Goal: Task Accomplishment & Management: Use online tool/utility

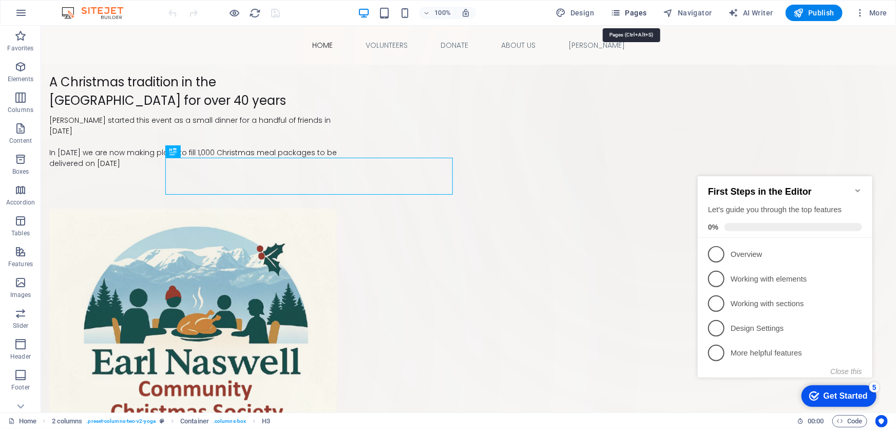
click at [625, 10] on span "Pages" at bounding box center [629, 13] width 36 height 10
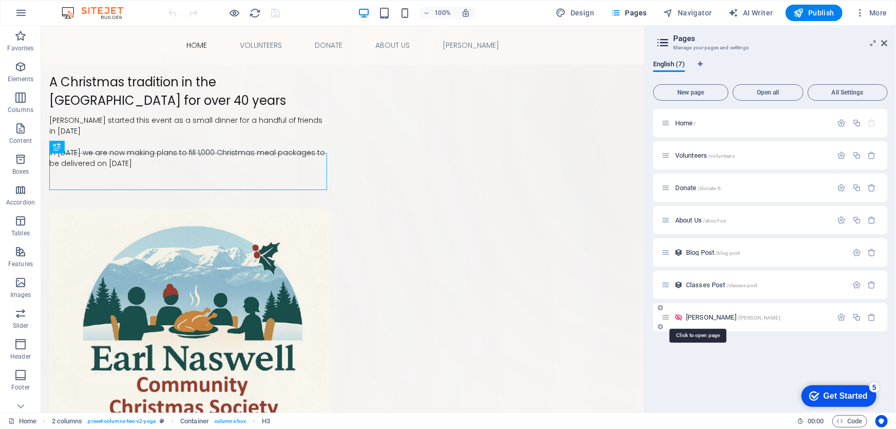
click at [693, 315] on span "[PERSON_NAME] /[PERSON_NAME]" at bounding box center [733, 317] width 94 height 8
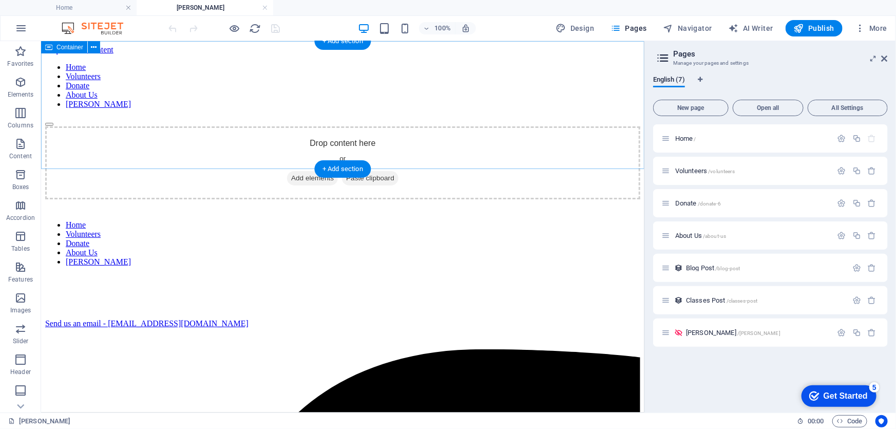
click at [331, 126] on div "Drop content here or Add elements Paste clipboard" at bounding box center [342, 162] width 595 height 73
click at [310, 171] on span "Add elements" at bounding box center [312, 178] width 51 height 14
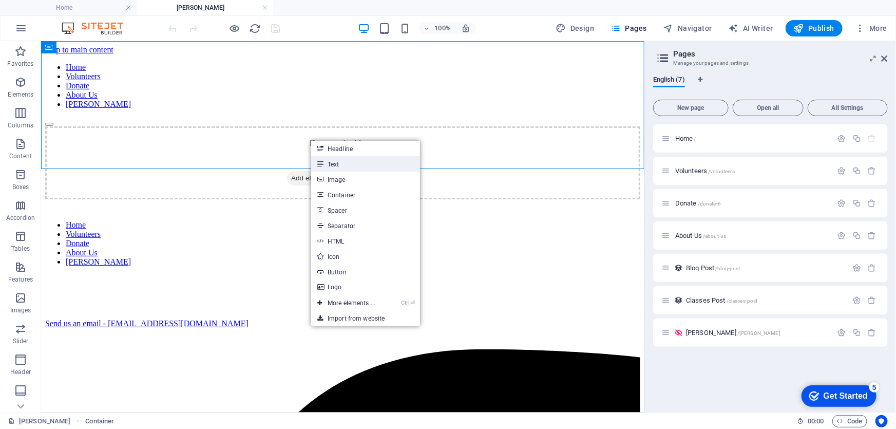
click at [335, 163] on link "Text" at bounding box center [365, 163] width 109 height 15
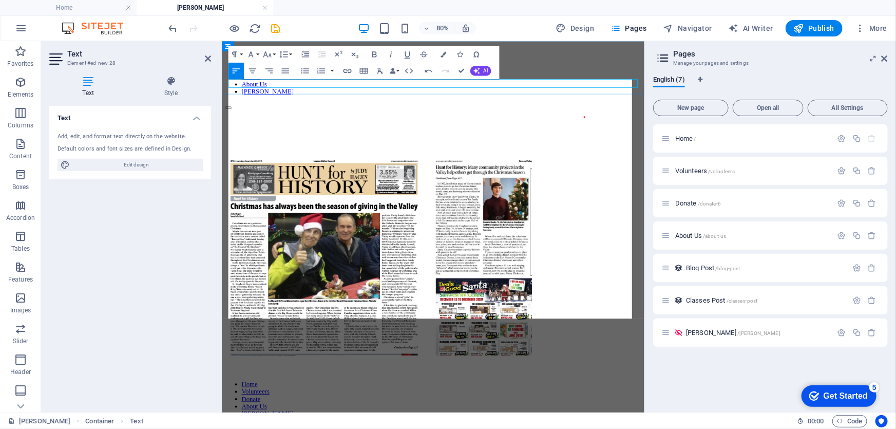
scroll to position [0, 450]
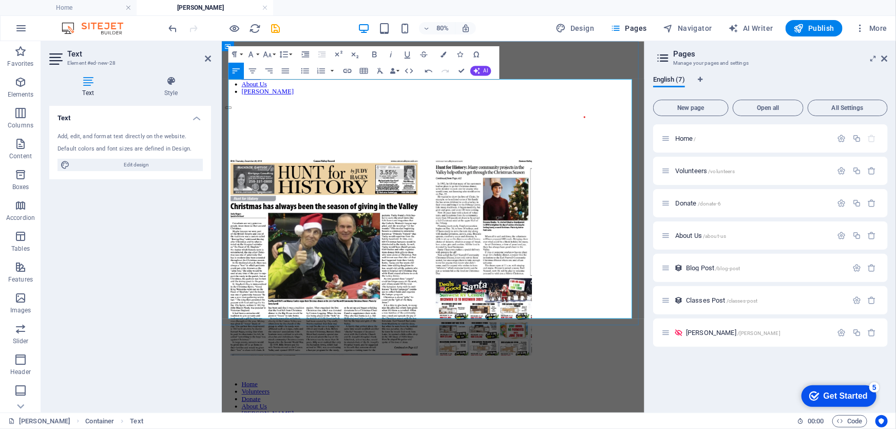
click at [428, 220] on img at bounding box center [450, 283] width 451 height 299
drag, startPoint x: 430, startPoint y: 208, endPoint x: 381, endPoint y: 210, distance: 48.8
click at [381, 210] on img at bounding box center [450, 283] width 451 height 299
click at [427, 69] on icon "button" at bounding box center [429, 71] width 10 height 10
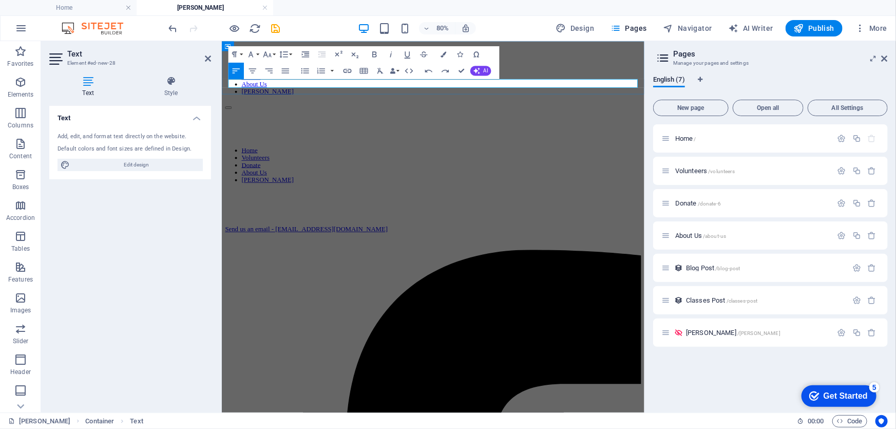
click at [275, 134] on p at bounding box center [485, 138] width 520 height 9
click at [289, 134] on p at bounding box center [485, 138] width 520 height 9
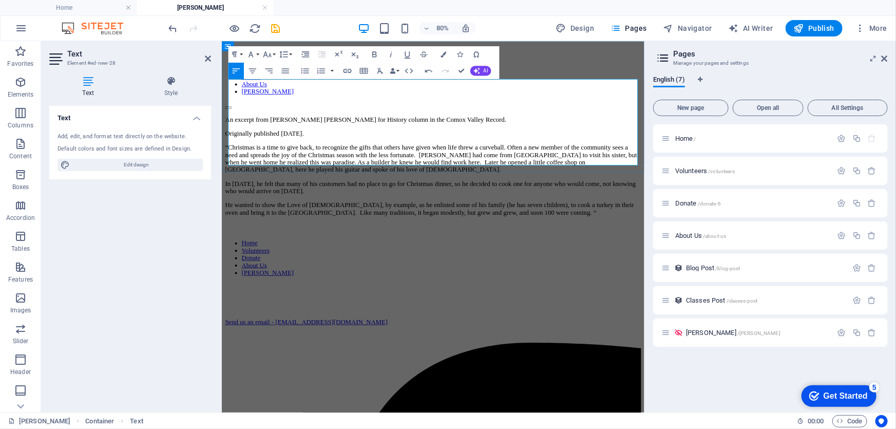
click at [382, 152] on p "Originally published [DATE]." at bounding box center [485, 156] width 520 height 9
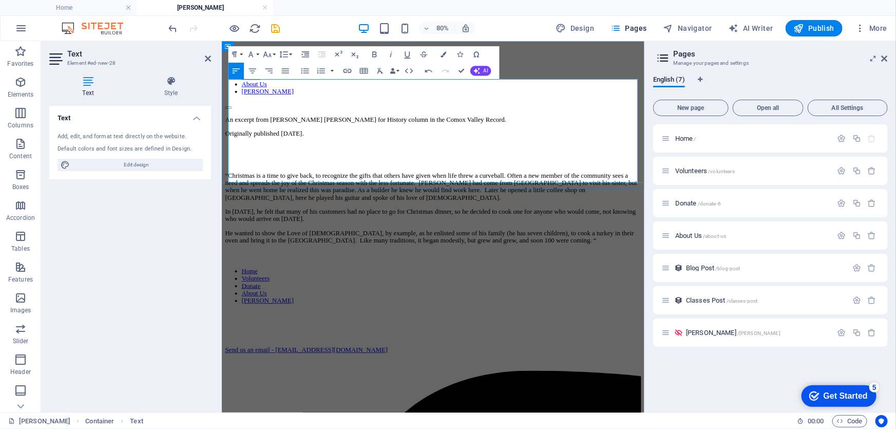
click at [486, 204] on p "“Christmas is a time to give back, to recognize the gifts that others have give…" at bounding box center [485, 222] width 520 height 37
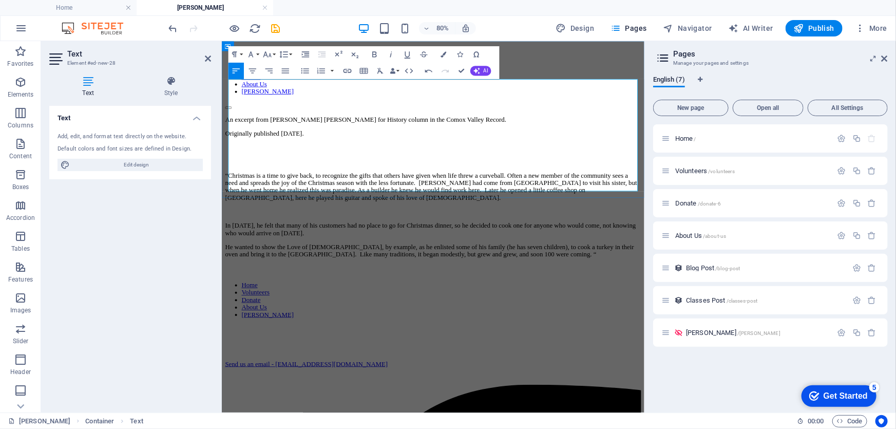
click at [372, 267] on p "In [DATE], he felt that many of his customers had no place to go for Christmas …" at bounding box center [485, 276] width 520 height 18
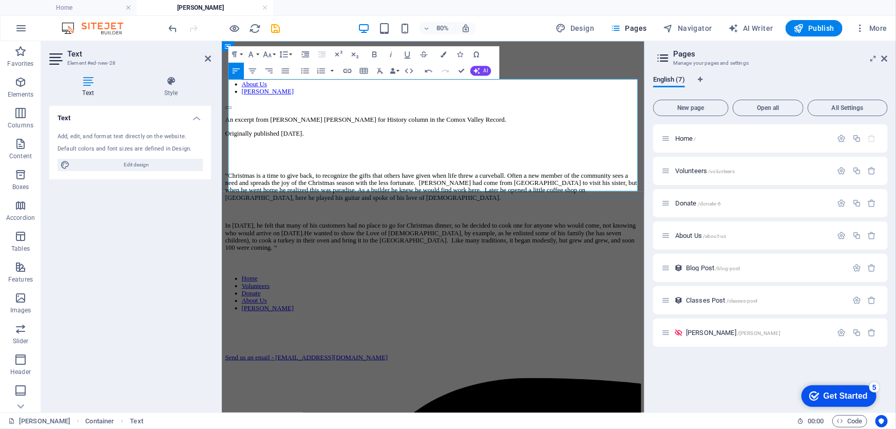
click at [310, 267] on p "In 1982, he felt that many of his customers had no place to go for Christmas di…" at bounding box center [485, 285] width 520 height 37
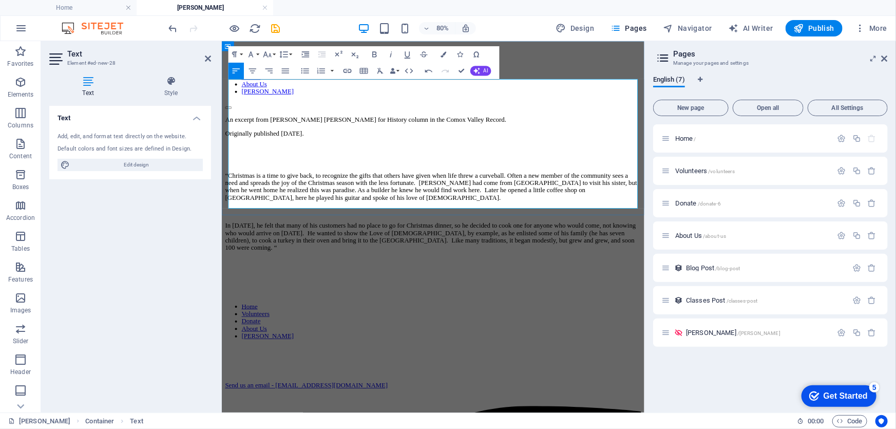
click at [237, 312] on p at bounding box center [485, 316] width 520 height 9
click at [242, 252] on div "An excerpt from Judy Hagen’s Hunt for History column in the Comox Valley Record…" at bounding box center [485, 236] width 520 height 204
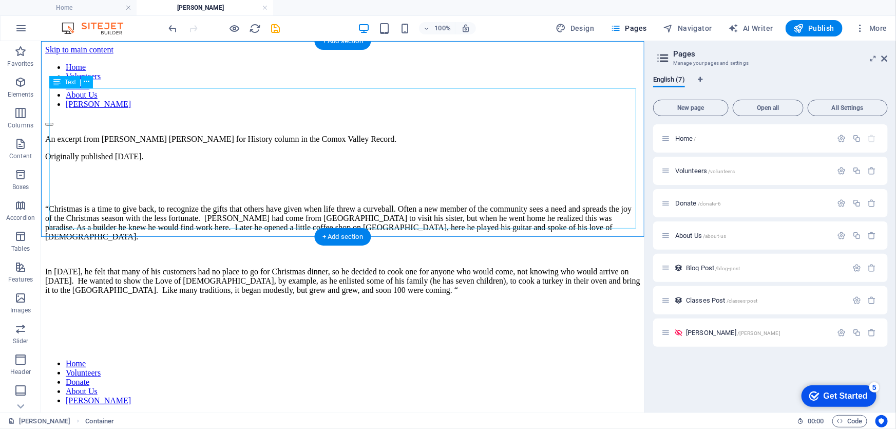
click at [67, 212] on div "An excerpt from Judy Hagen’s Hunt for History column in the Comox Valley Record…" at bounding box center [342, 231] width 595 height 195
click at [57, 231] on div "An excerpt from Judy Hagen’s Hunt for History column in the Comox Valley Record…" at bounding box center [342, 231] width 595 height 195
click at [347, 233] on div "+ Add section" at bounding box center [342, 236] width 57 height 17
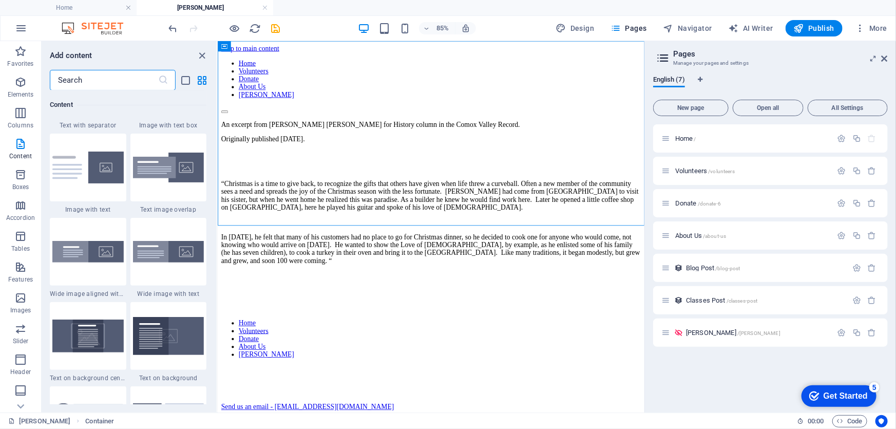
scroll to position [1936, 0]
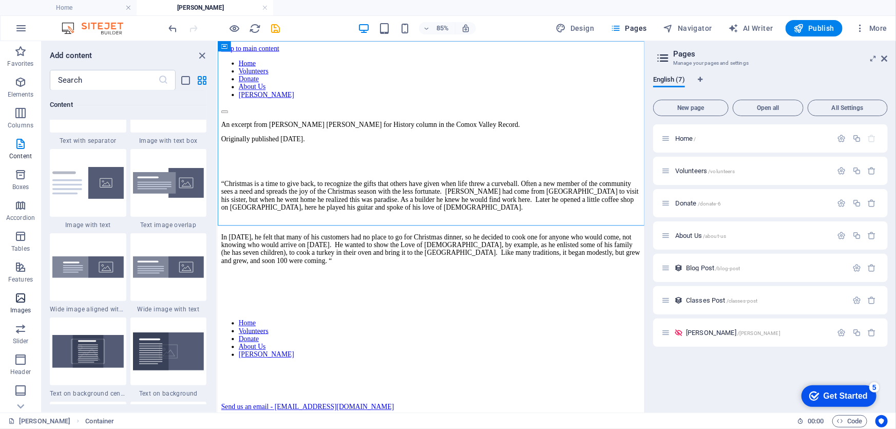
click at [21, 298] on icon "button" at bounding box center [20, 298] width 12 height 12
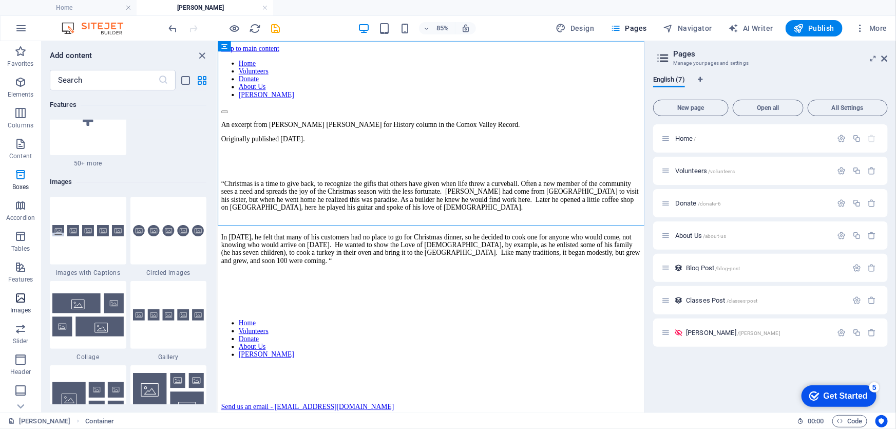
scroll to position [5207, 0]
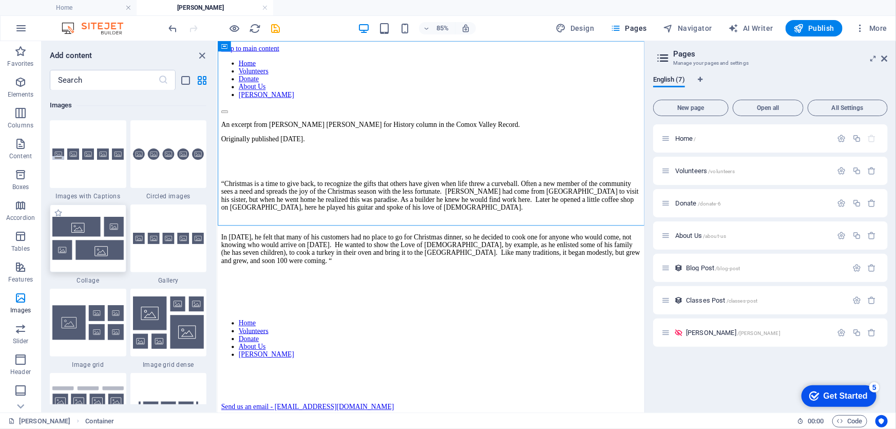
click at [92, 245] on img at bounding box center [87, 238] width 71 height 43
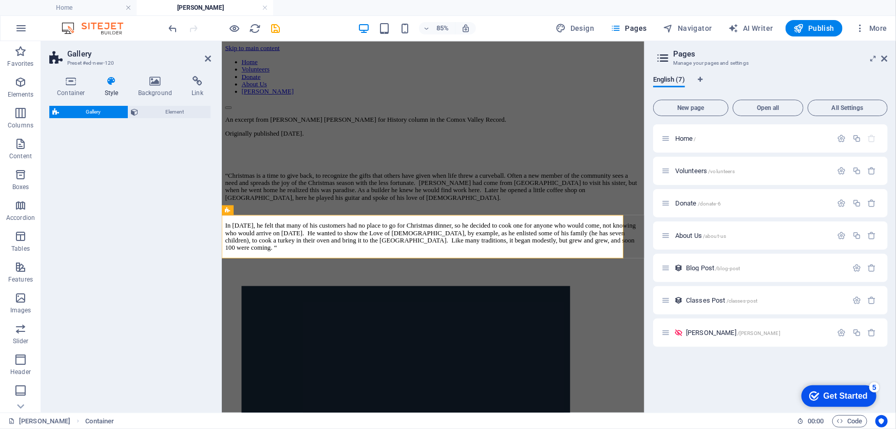
select select "rem"
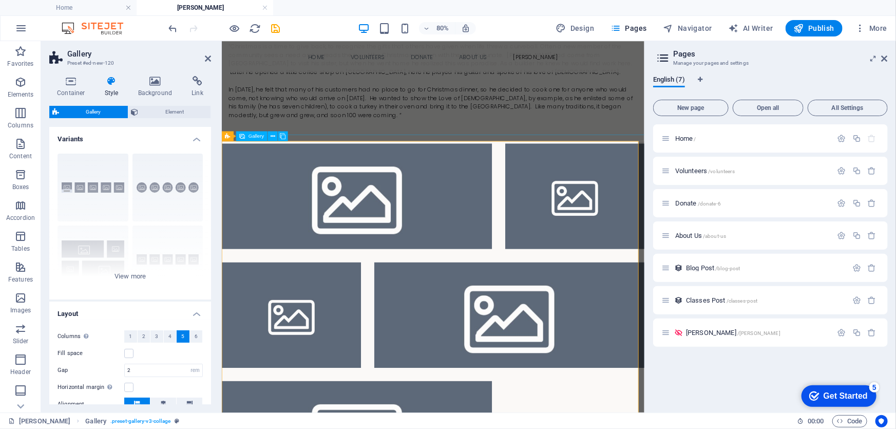
scroll to position [93, 0]
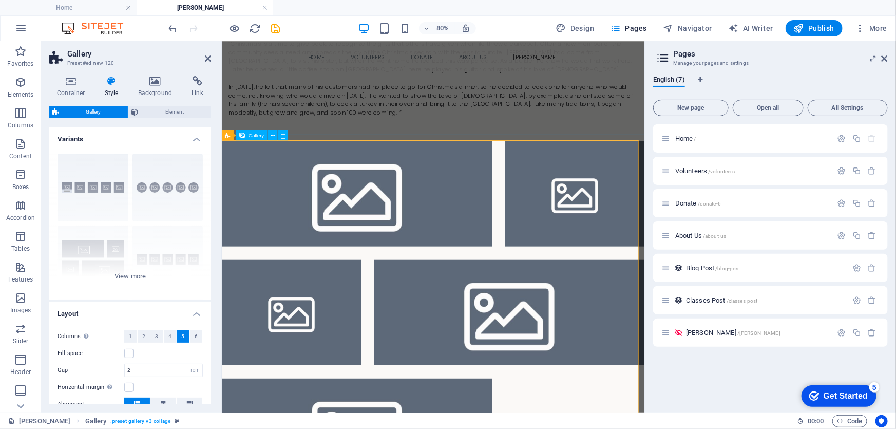
click at [388, 226] on li at bounding box center [390, 231] width 338 height 132
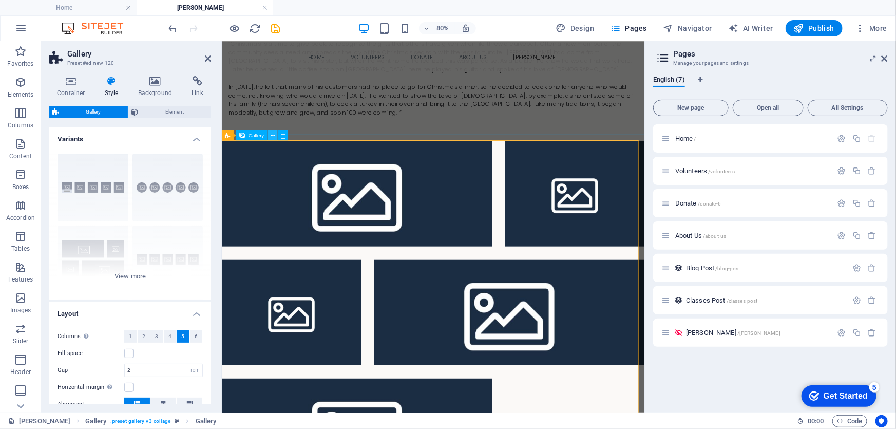
click at [273, 136] on icon at bounding box center [273, 135] width 5 height 9
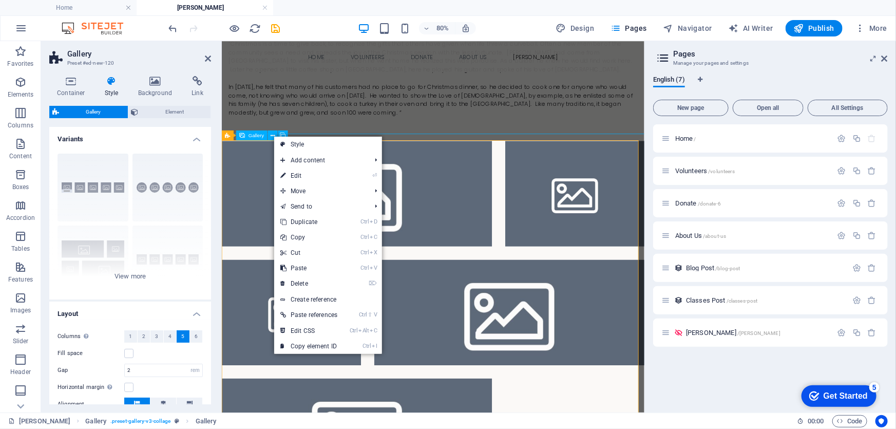
click at [279, 199] on li at bounding box center [390, 231] width 338 height 132
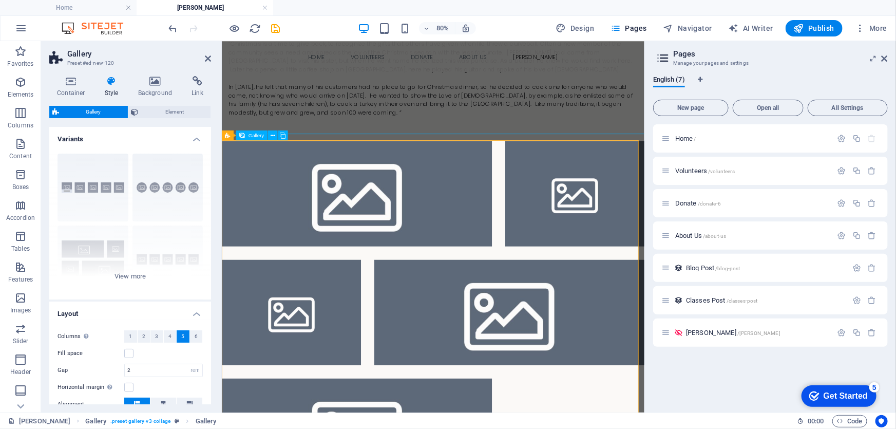
click at [317, 215] on li at bounding box center [390, 231] width 338 height 132
select select "4"
select select "px"
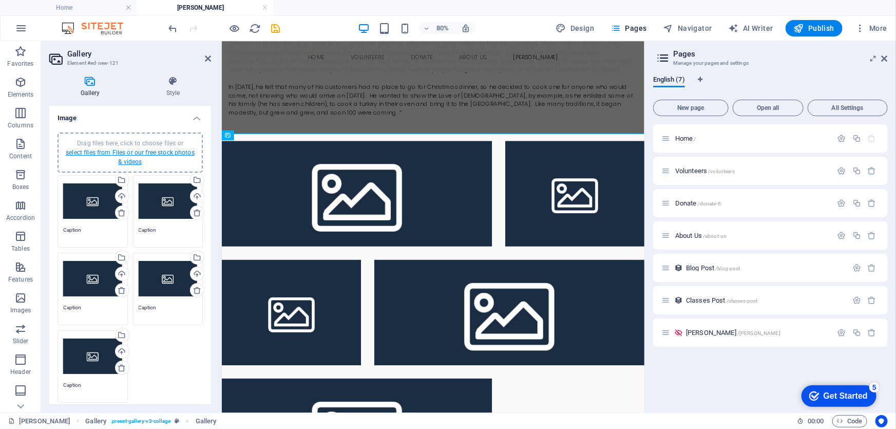
click at [102, 151] on link "select files from Files or our free stock photos & videos" at bounding box center [130, 157] width 129 height 16
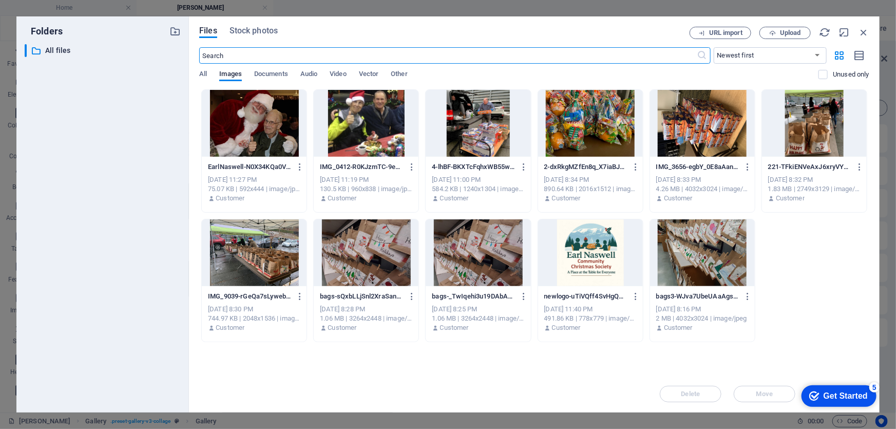
scroll to position [0, 0]
click at [358, 116] on div at bounding box center [366, 123] width 105 height 67
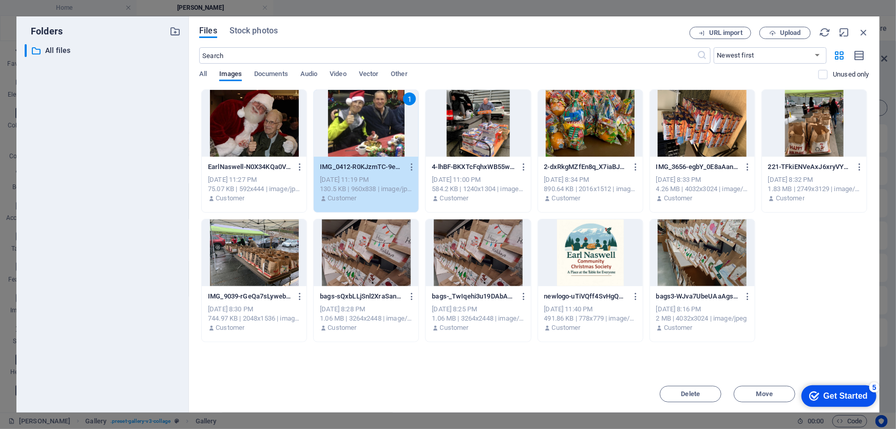
click at [369, 115] on div "1" at bounding box center [366, 123] width 105 height 67
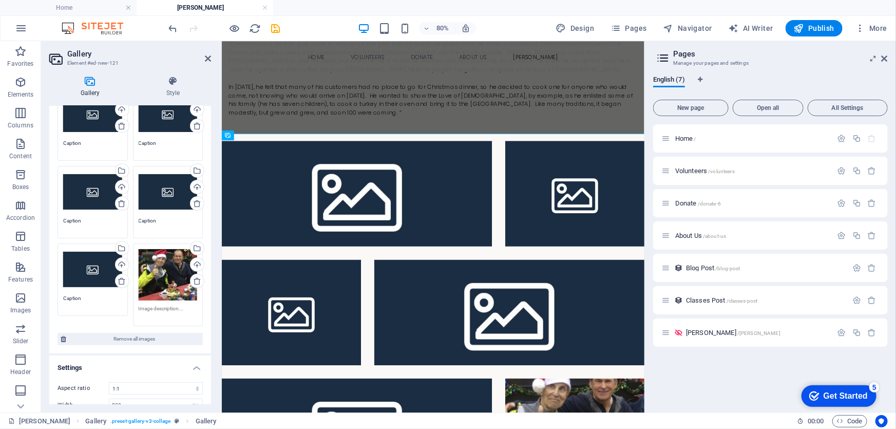
scroll to position [93, 0]
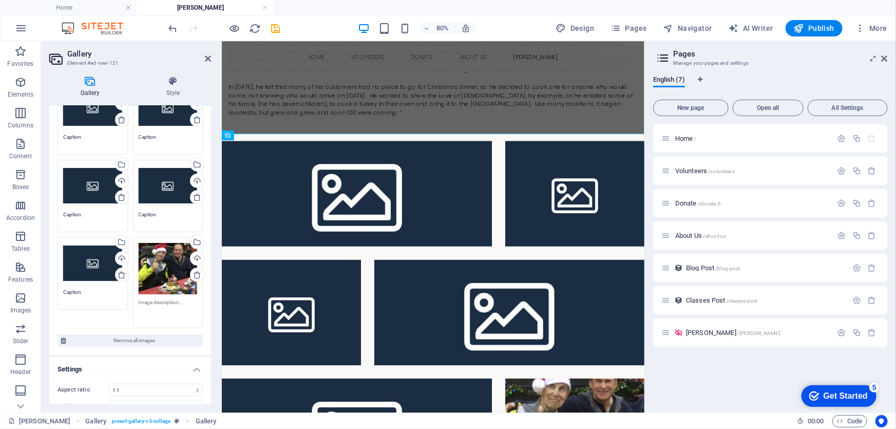
click at [154, 300] on textarea at bounding box center [168, 309] width 59 height 23
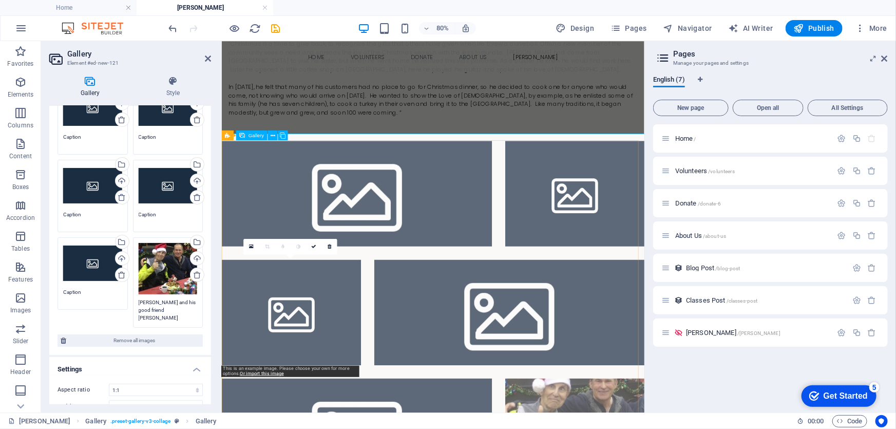
type textarea "Earl and his good friend Murray Coulter"
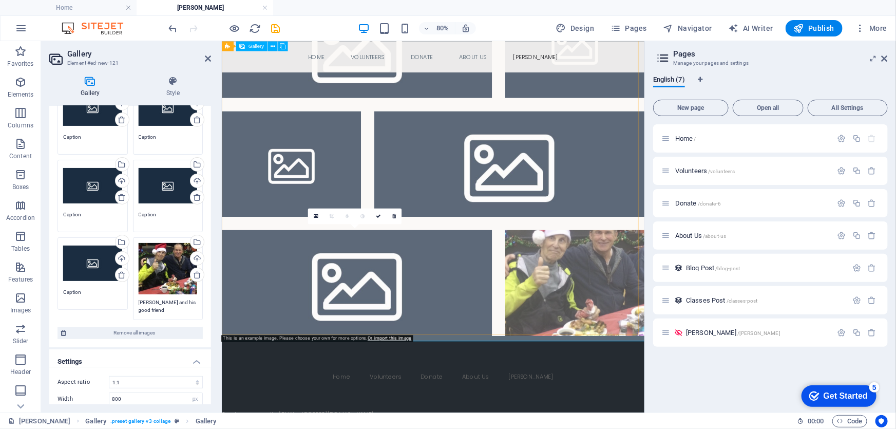
scroll to position [280, 0]
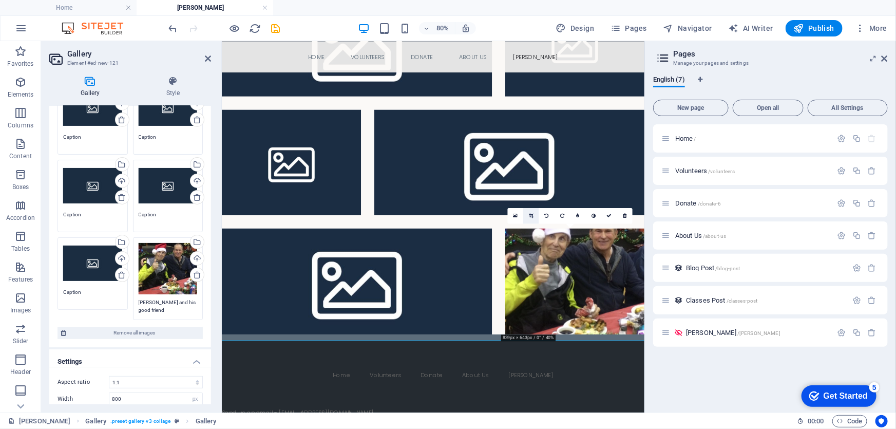
click at [530, 214] on icon at bounding box center [531, 215] width 5 height 5
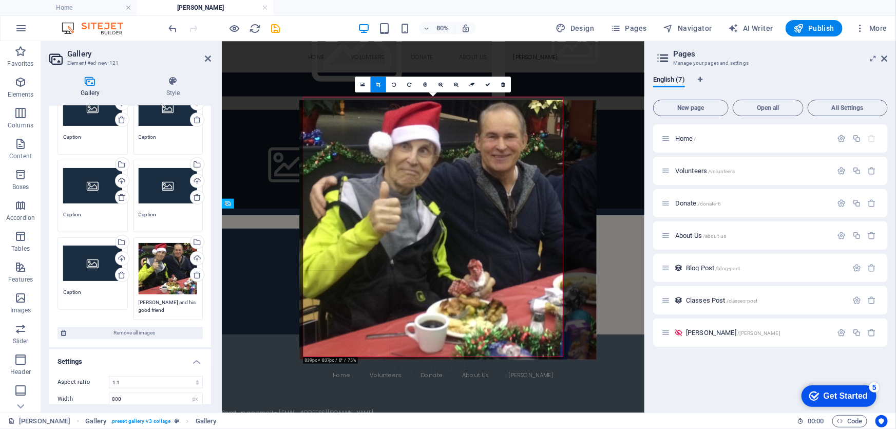
drag, startPoint x: 494, startPoint y: 202, endPoint x: 508, endPoint y: 205, distance: 14.3
click at [508, 205] on div at bounding box center [447, 229] width 297 height 259
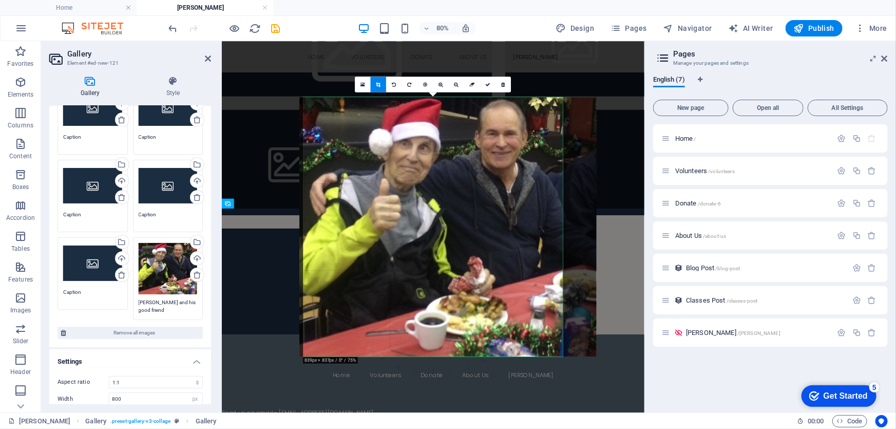
click at [254, 374] on div "Drag and drop a file to add it" at bounding box center [433, 226] width 423 height 371
click at [90, 258] on div "Drag files here, click to choose files or select files from Files or our free s…" at bounding box center [92, 263] width 59 height 41
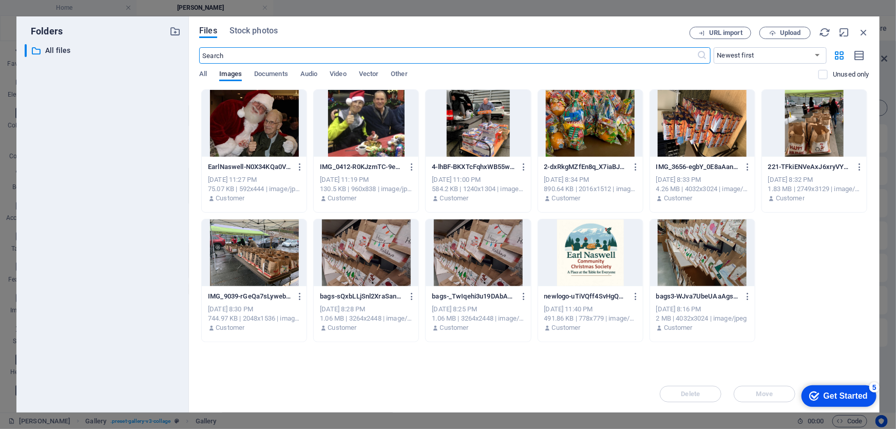
scroll to position [0, 0]
click at [782, 30] on span "Upload" at bounding box center [790, 33] width 21 height 6
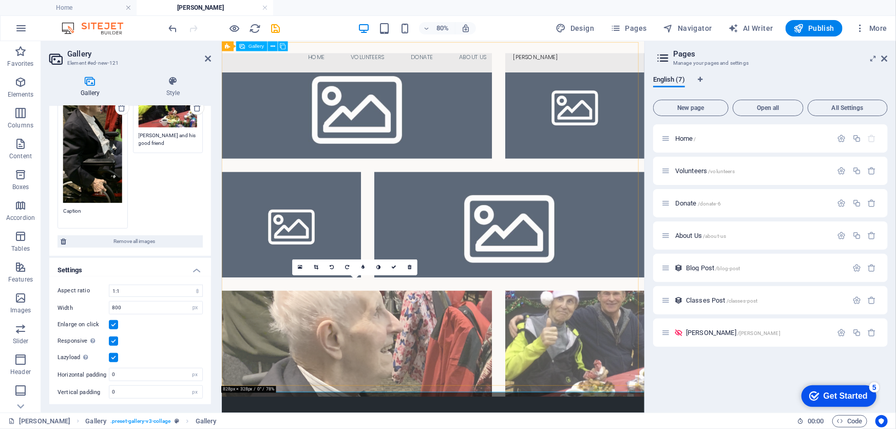
scroll to position [186, 0]
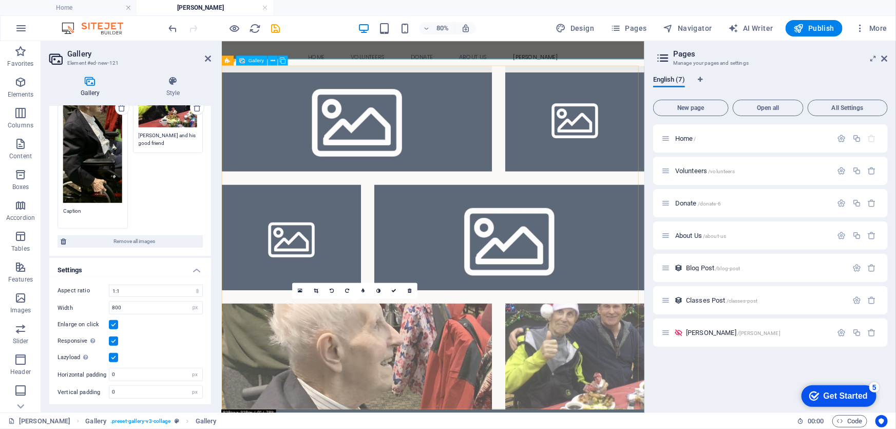
click at [392, 411] on li at bounding box center [390, 434] width 338 height 132
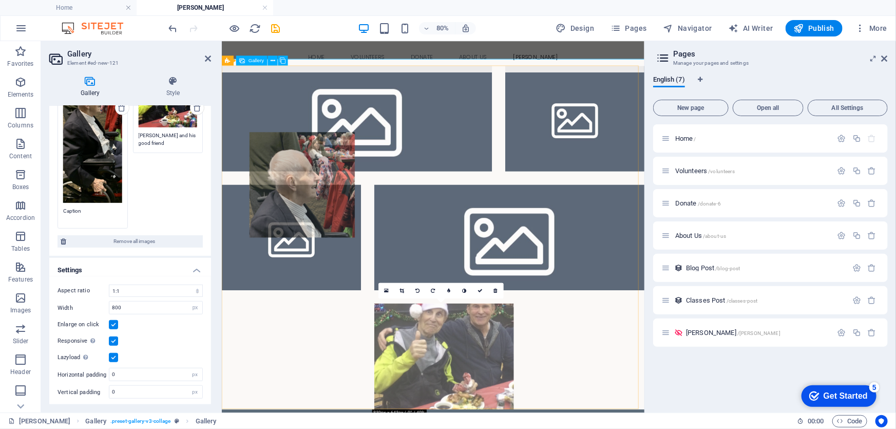
drag, startPoint x: 392, startPoint y: 411, endPoint x: 418, endPoint y: 406, distance: 26.7
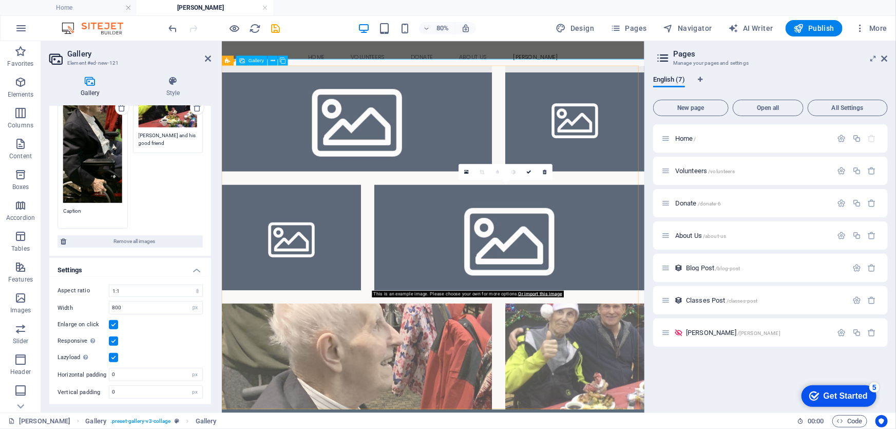
click at [593, 293] on li at bounding box center [581, 286] width 338 height 132
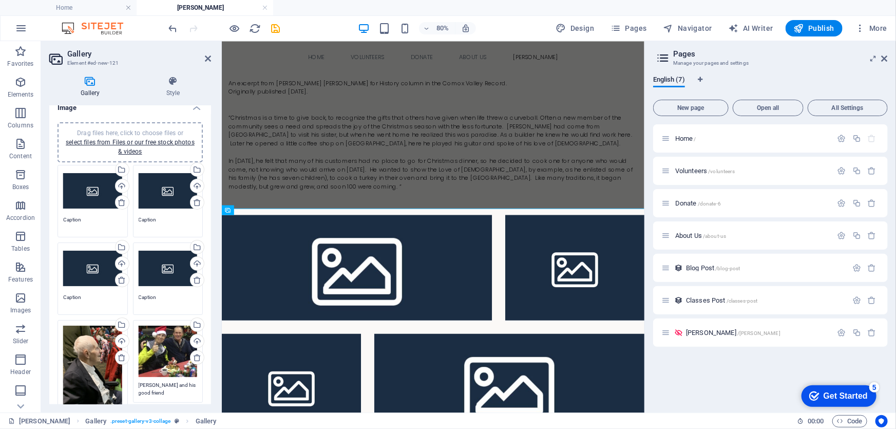
scroll to position [0, 0]
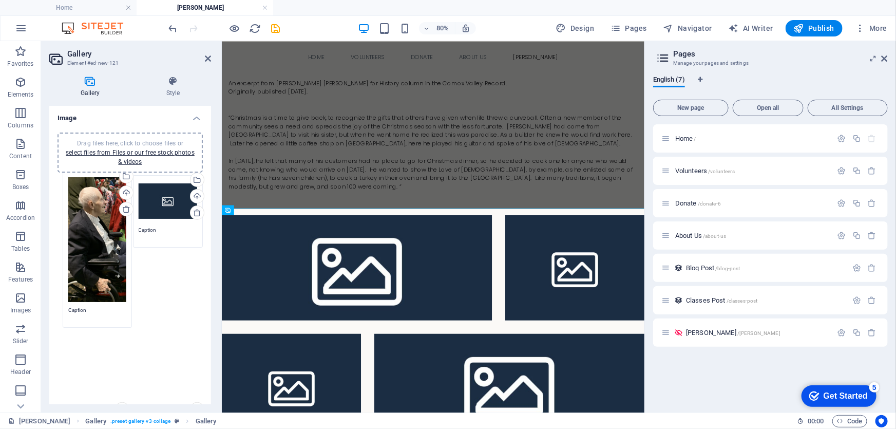
drag, startPoint x: 89, startPoint y: 371, endPoint x: 94, endPoint y: 213, distance: 158.8
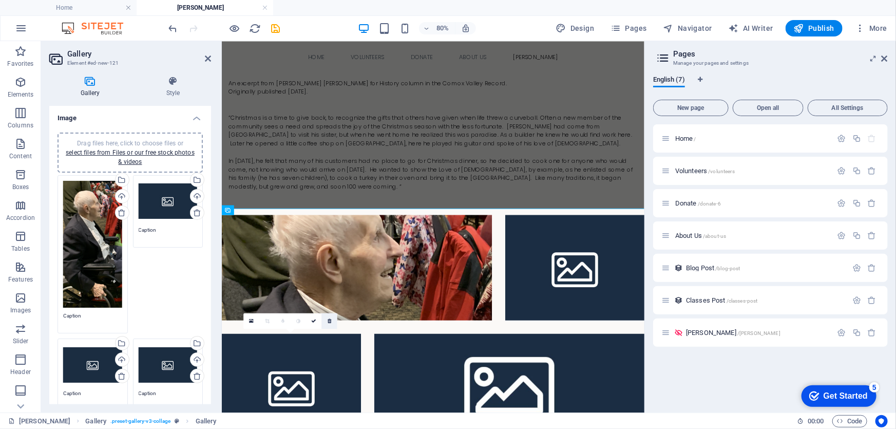
click at [329, 320] on icon at bounding box center [330, 320] width 4 height 5
type textarea "Earl and his good friend Murray Coulter"
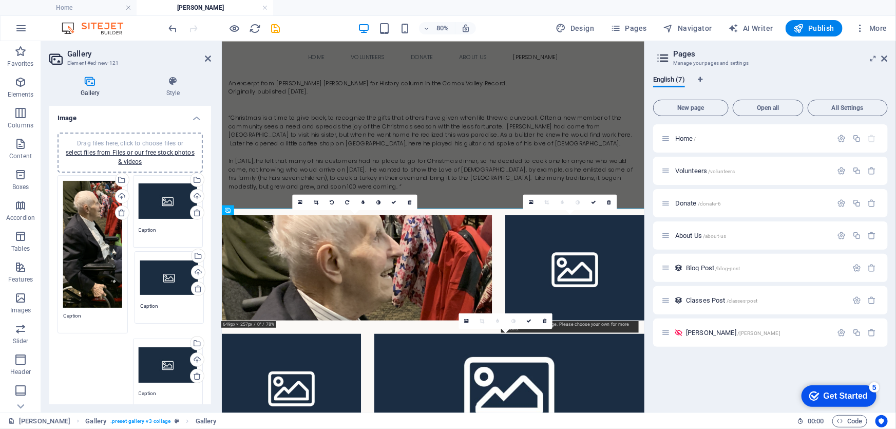
drag, startPoint x: 84, startPoint y: 363, endPoint x: 161, endPoint y: 277, distance: 114.9
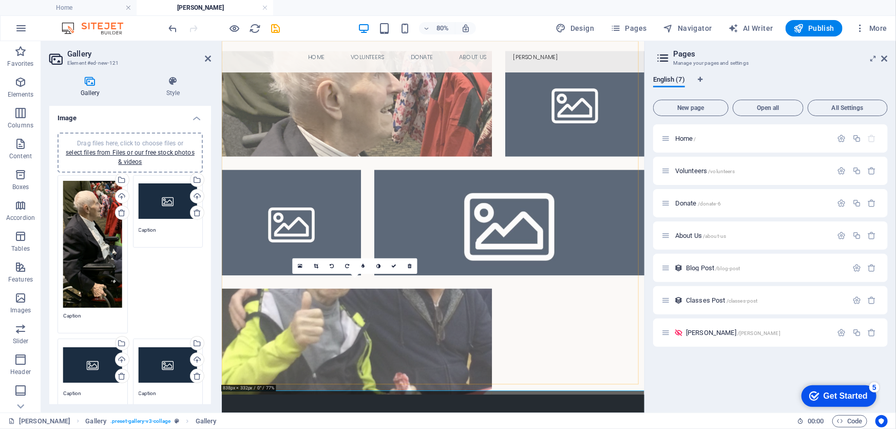
scroll to position [233, 0]
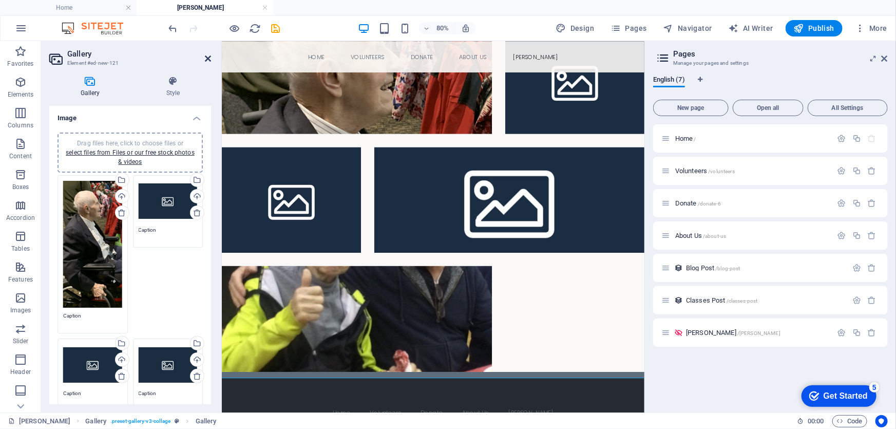
click at [207, 58] on icon at bounding box center [208, 58] width 6 height 8
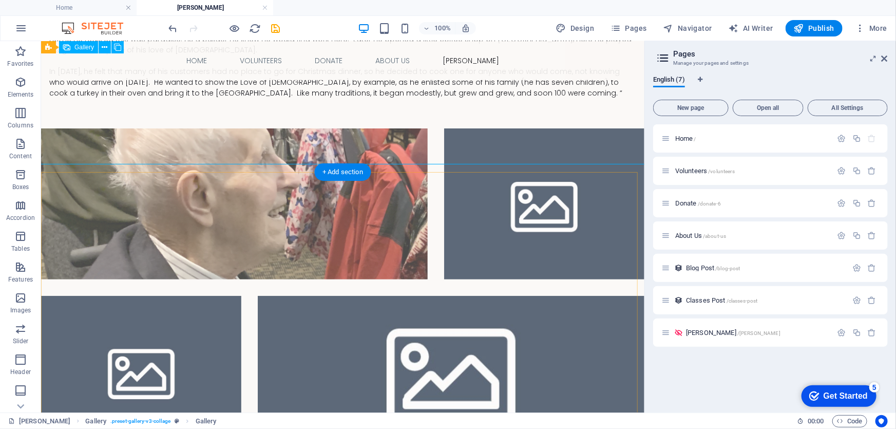
scroll to position [0, 0]
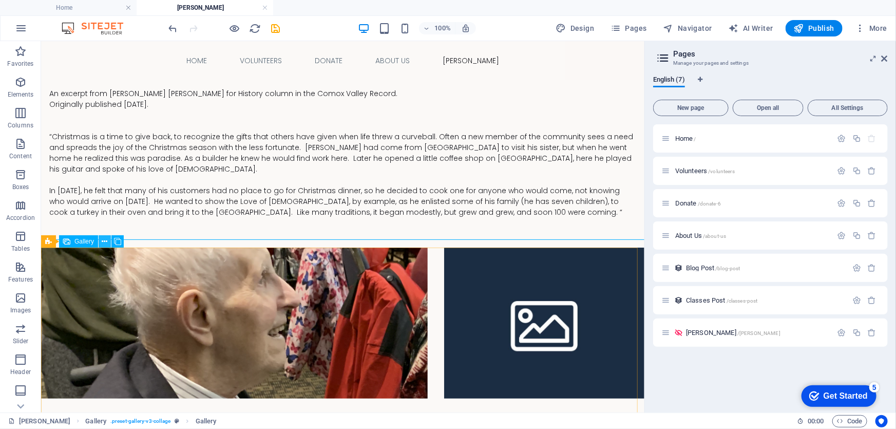
click at [104, 241] on icon at bounding box center [105, 241] width 6 height 11
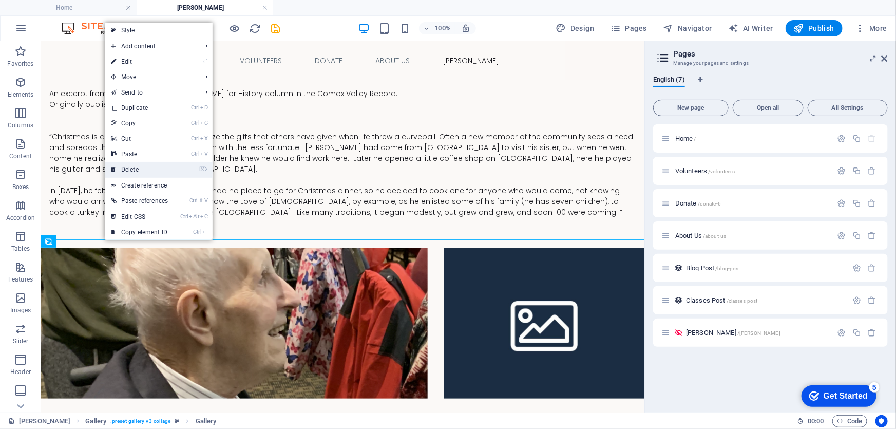
click at [128, 168] on link "⌦ Delete" at bounding box center [139, 169] width 69 height 15
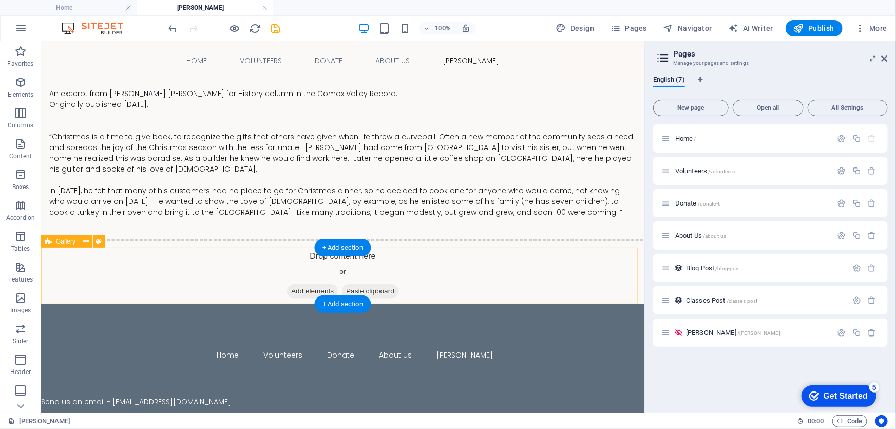
click at [282, 263] on div "Drop content here or Add elements Paste clipboard" at bounding box center [342, 275] width 620 height 73
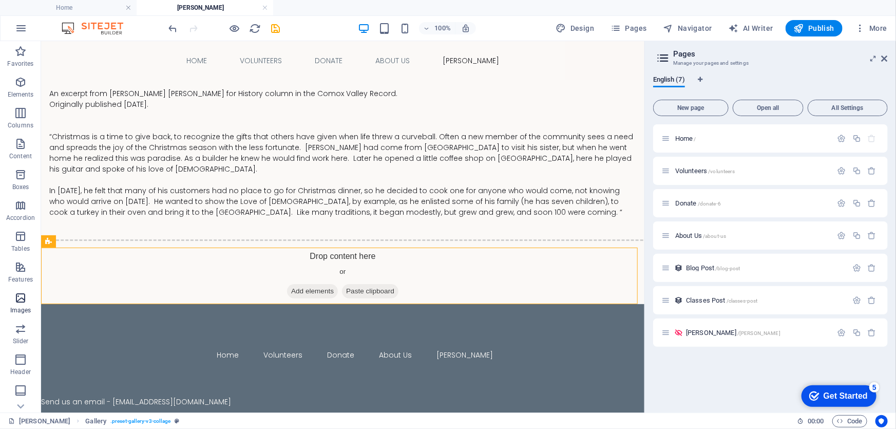
click at [21, 299] on icon "button" at bounding box center [20, 298] width 12 height 12
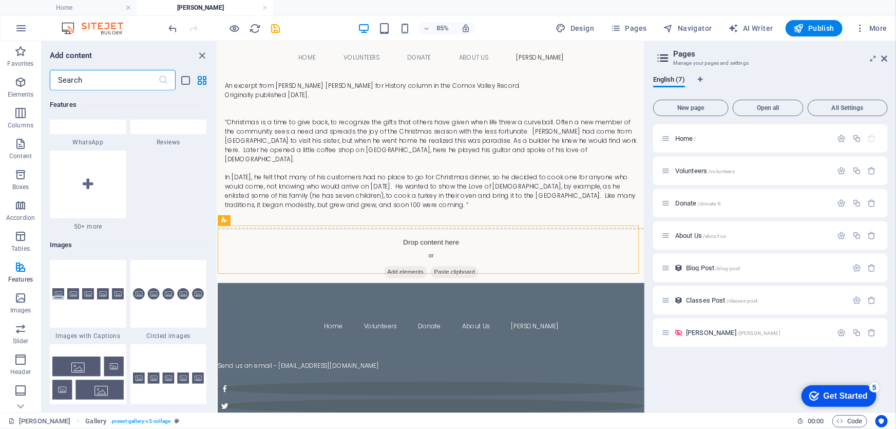
scroll to position [5067, 0]
click at [99, 293] on img at bounding box center [87, 295] width 71 height 12
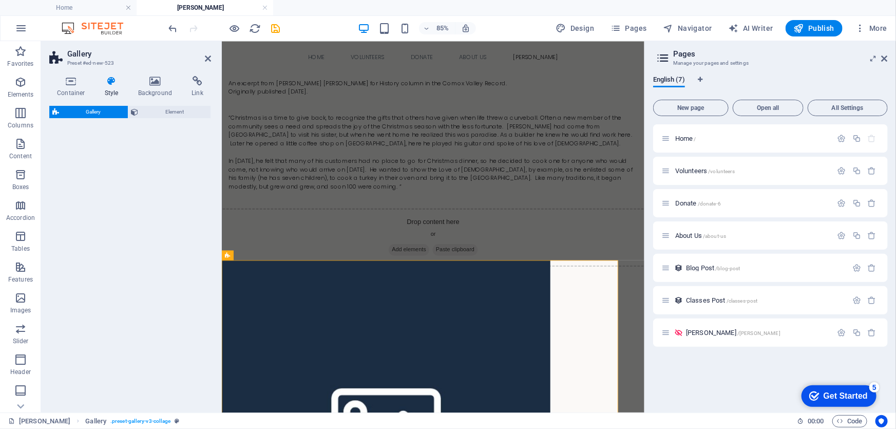
select select "rem"
select select "preset-gallery-v3-captions"
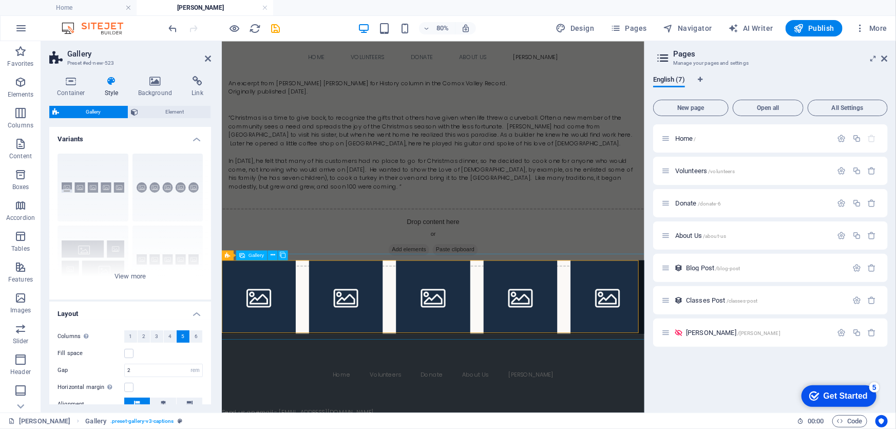
click at [280, 355] on li at bounding box center [267, 360] width 92 height 92
select select "4"
select select "px"
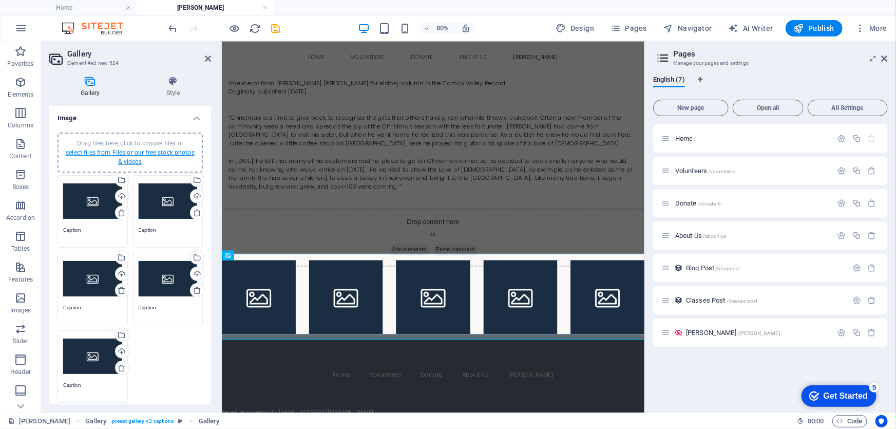
click at [122, 150] on link "select files from Files or our free stock photos & videos" at bounding box center [130, 157] width 129 height 16
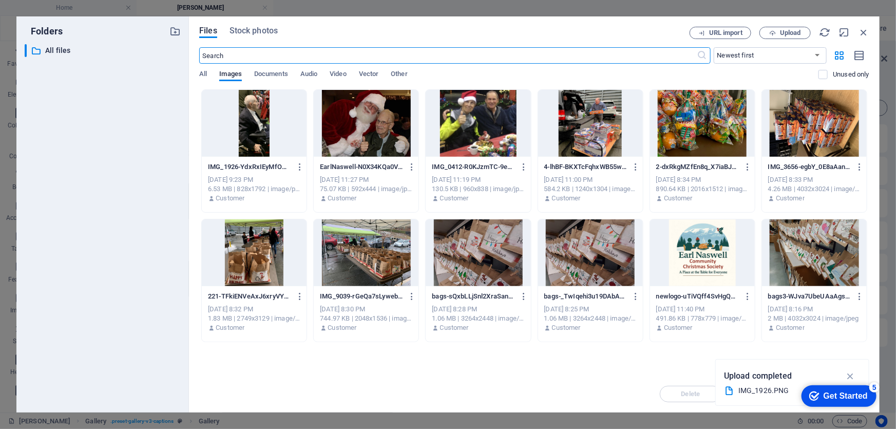
click at [482, 113] on div at bounding box center [478, 123] width 105 height 67
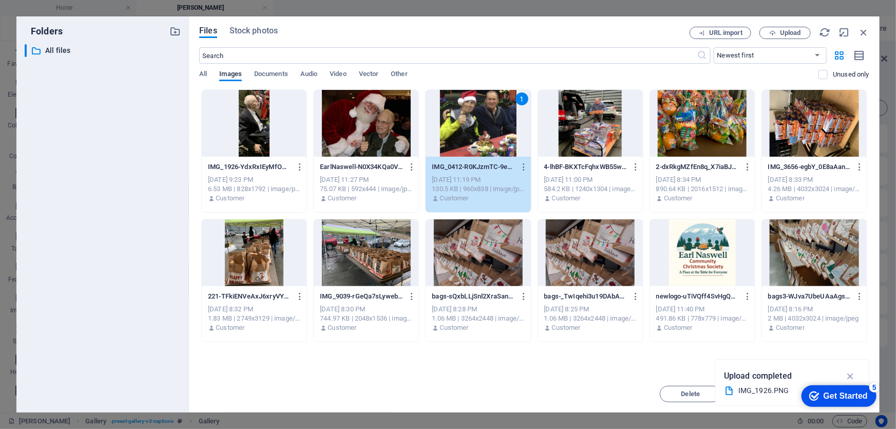
click at [483, 114] on div "1" at bounding box center [478, 123] width 105 height 67
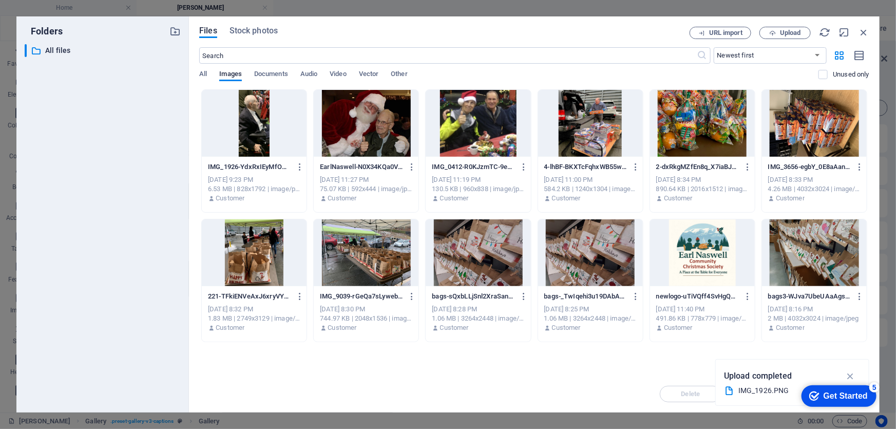
click at [483, 114] on div at bounding box center [478, 123] width 105 height 67
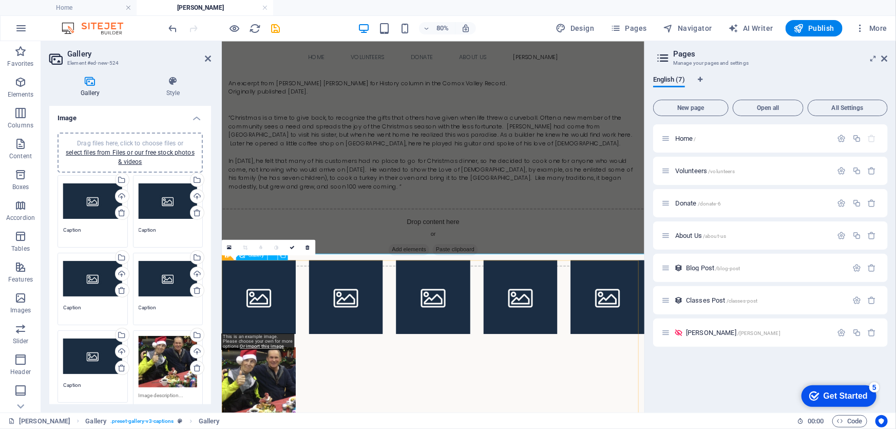
click at [281, 339] on li at bounding box center [267, 360] width 92 height 92
click at [88, 198] on div "Drag files here, click to choose files or select files from Files or our free s…" at bounding box center [92, 201] width 59 height 41
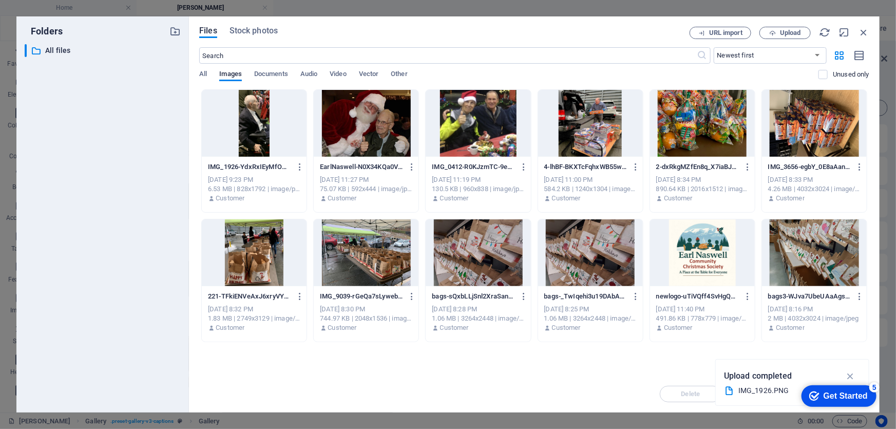
click at [88, 198] on div "​ All files All files" at bounding box center [103, 224] width 156 height 360
click at [257, 126] on div at bounding box center [254, 123] width 105 height 67
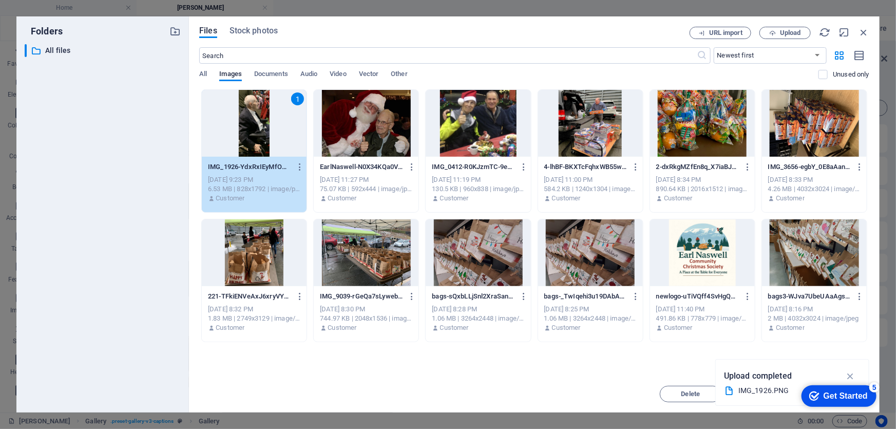
click at [257, 126] on div "1" at bounding box center [254, 123] width 105 height 67
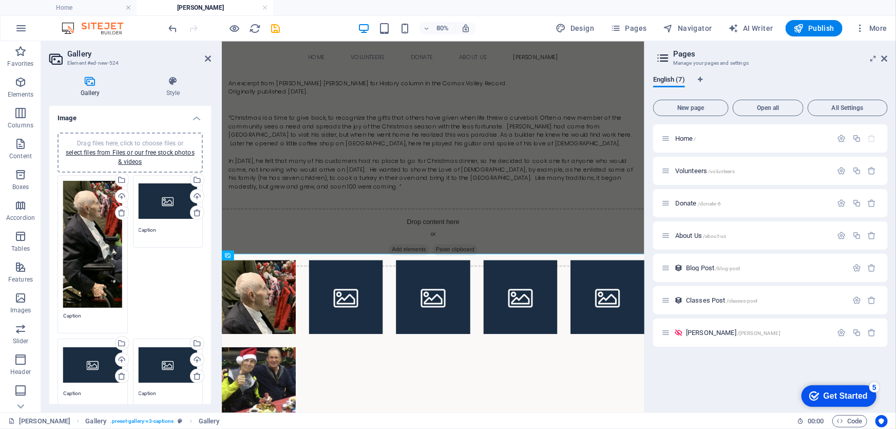
click at [169, 205] on div "Drag files here, click to choose files or select files from Files or our free s…" at bounding box center [168, 201] width 59 height 41
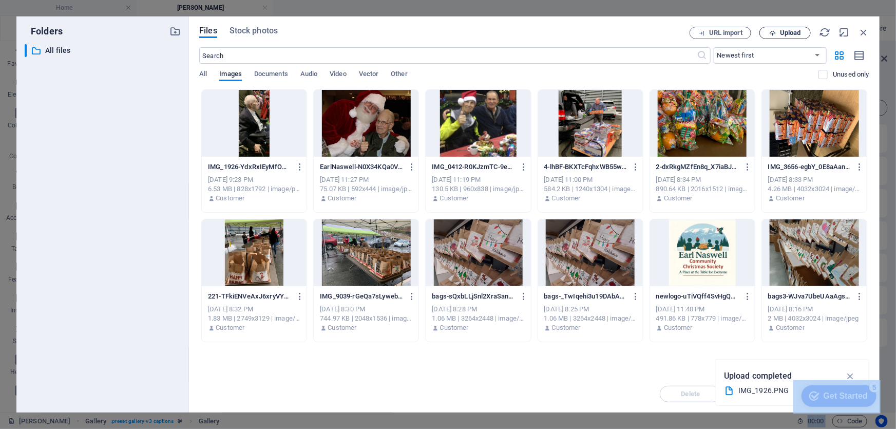
click at [788, 30] on span "Upload" at bounding box center [790, 33] width 21 height 6
click at [863, 27] on icon "button" at bounding box center [863, 32] width 11 height 11
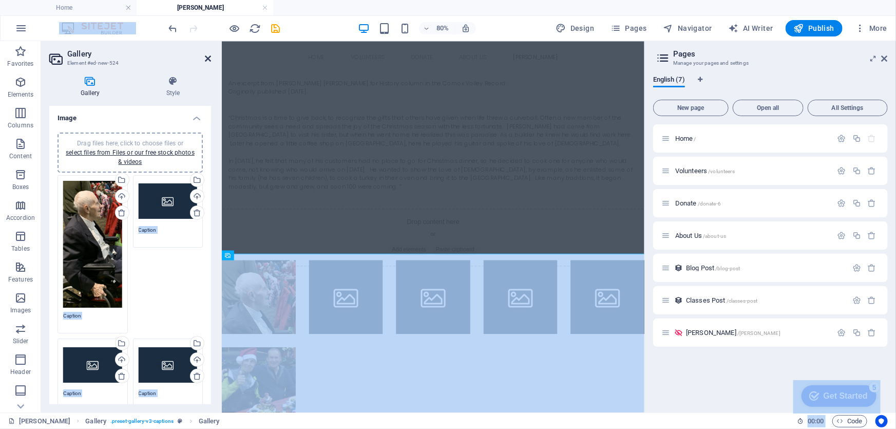
click at [207, 58] on icon at bounding box center [208, 58] width 6 height 8
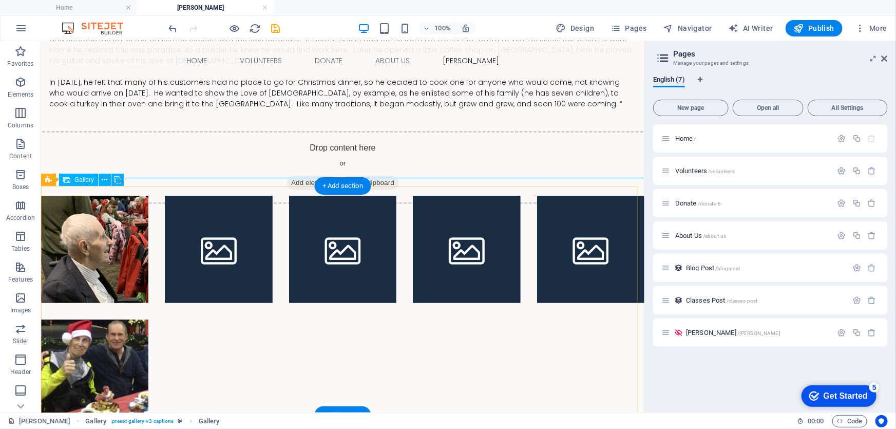
scroll to position [186, 0]
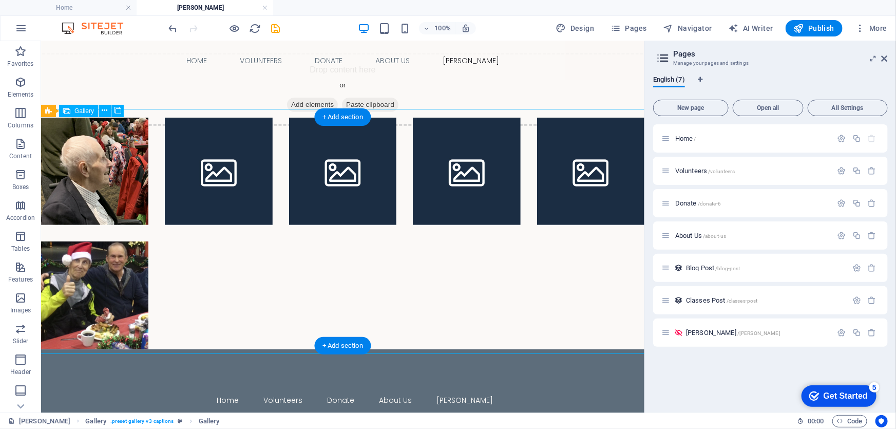
drag, startPoint x: 118, startPoint y: 193, endPoint x: 122, endPoint y: 188, distance: 5.8
click at [122, 188] on li at bounding box center [94, 170] width 107 height 107
click at [221, 159] on li at bounding box center [217, 170] width 107 height 107
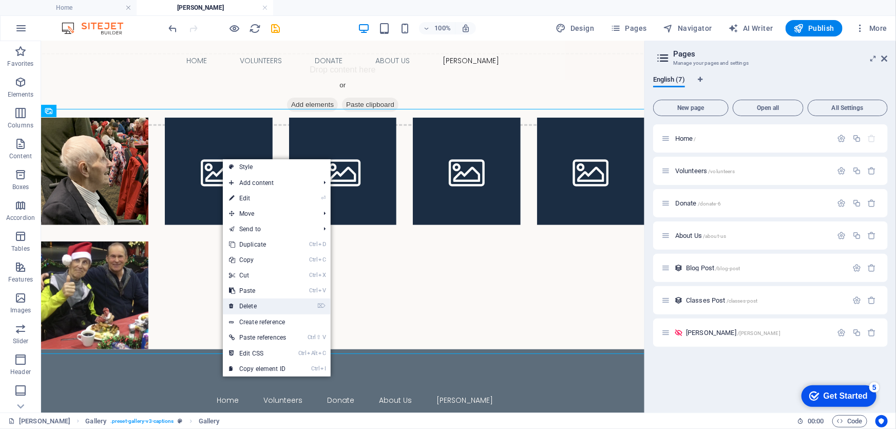
click at [256, 305] on link "⌦ Delete" at bounding box center [257, 305] width 69 height 15
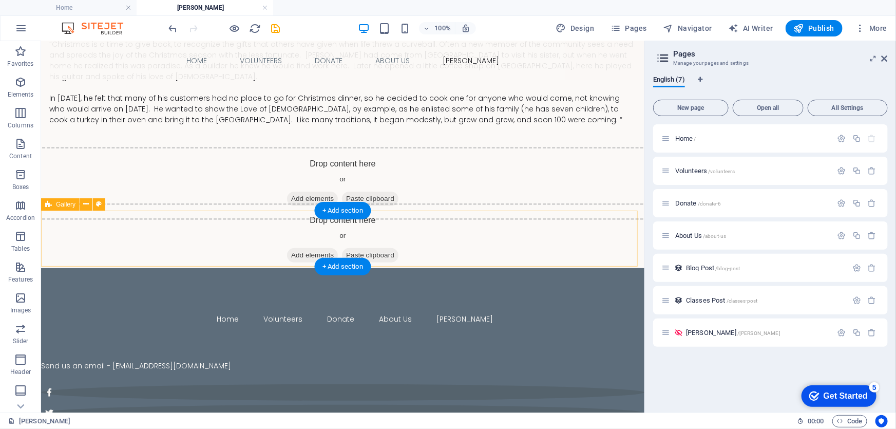
scroll to position [93, 0]
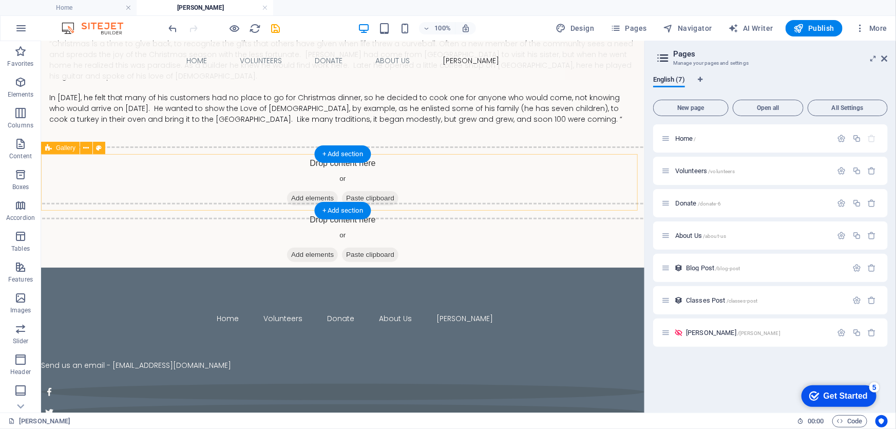
click at [307, 196] on span "Add elements" at bounding box center [312, 198] width 51 height 14
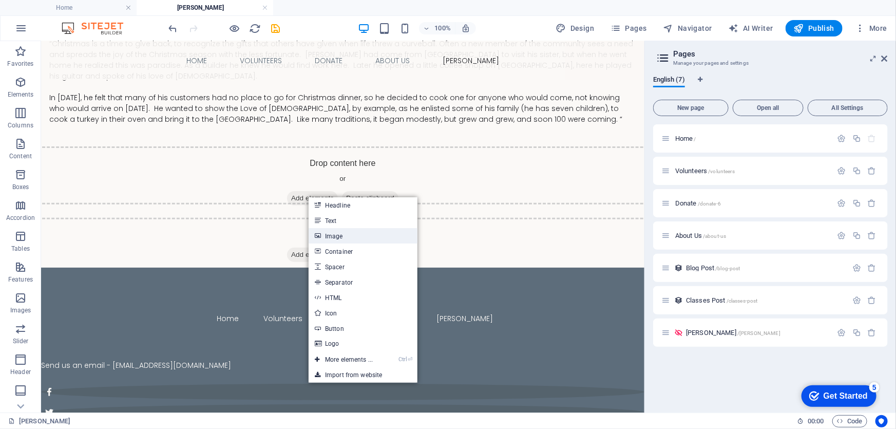
click at [336, 237] on link "Image" at bounding box center [363, 235] width 109 height 15
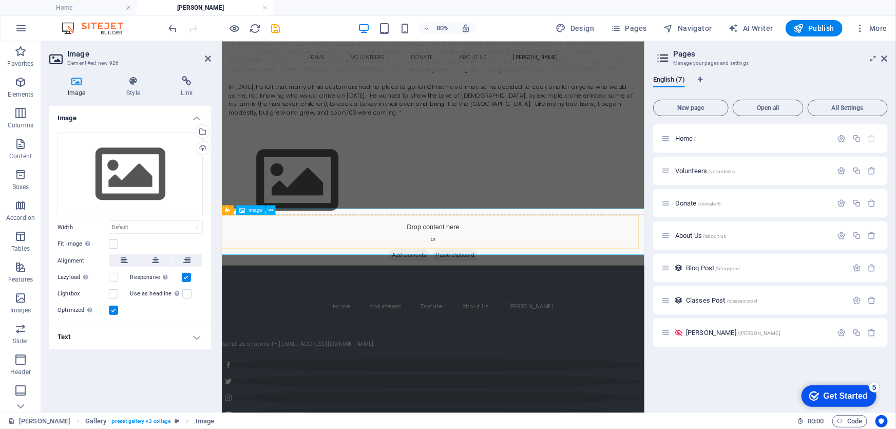
scroll to position [0, 0]
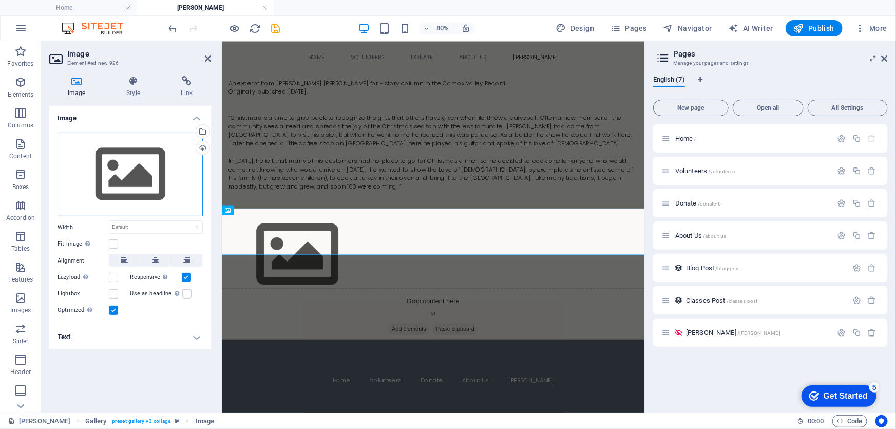
click at [137, 164] on div "Drag files here, click to choose files or select files from Files or our free s…" at bounding box center [130, 175] width 145 height 84
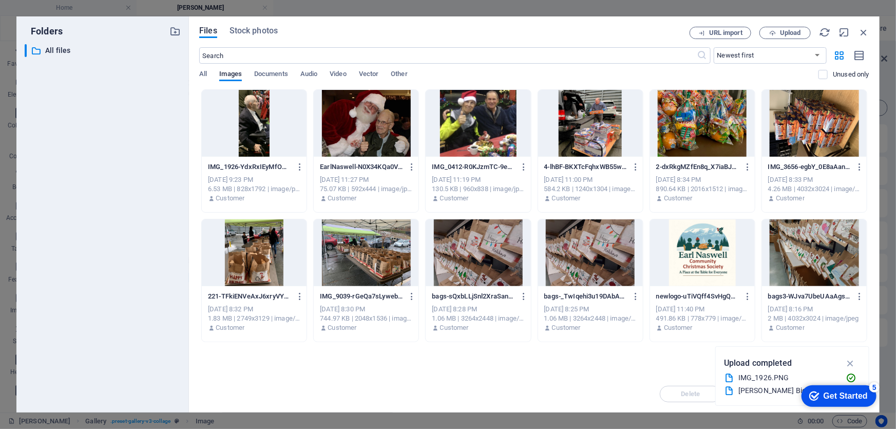
click at [495, 104] on div at bounding box center [478, 123] width 105 height 67
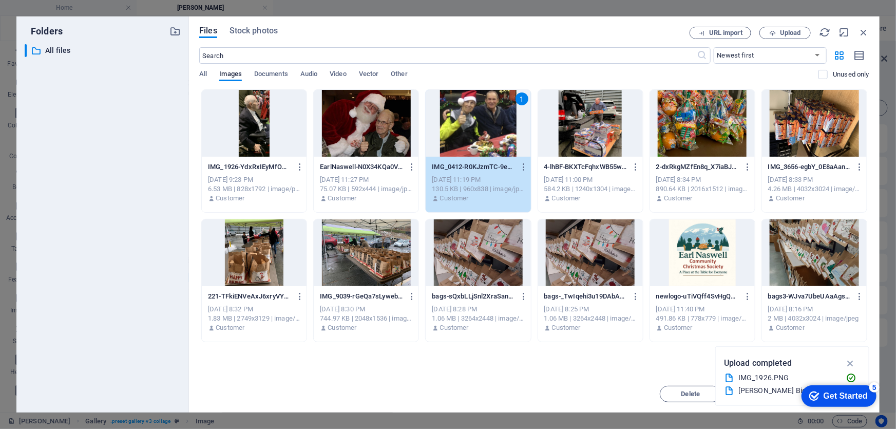
click at [487, 117] on div "1" at bounding box center [478, 123] width 105 height 67
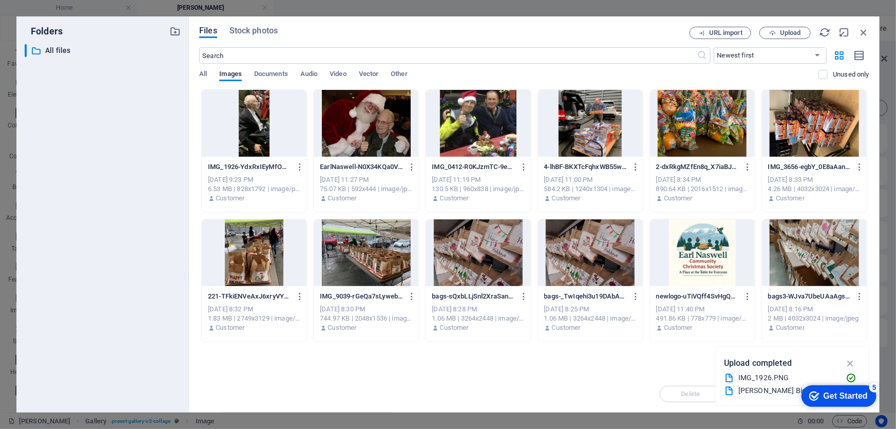
click at [487, 117] on div at bounding box center [478, 123] width 105 height 67
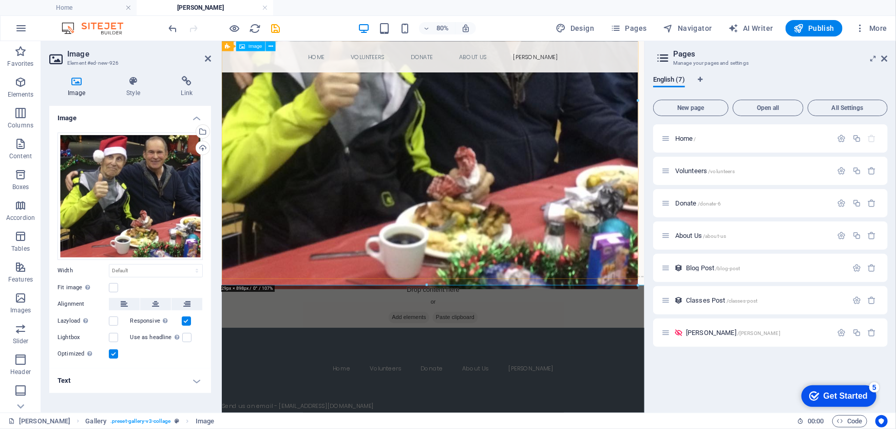
scroll to position [373, 0]
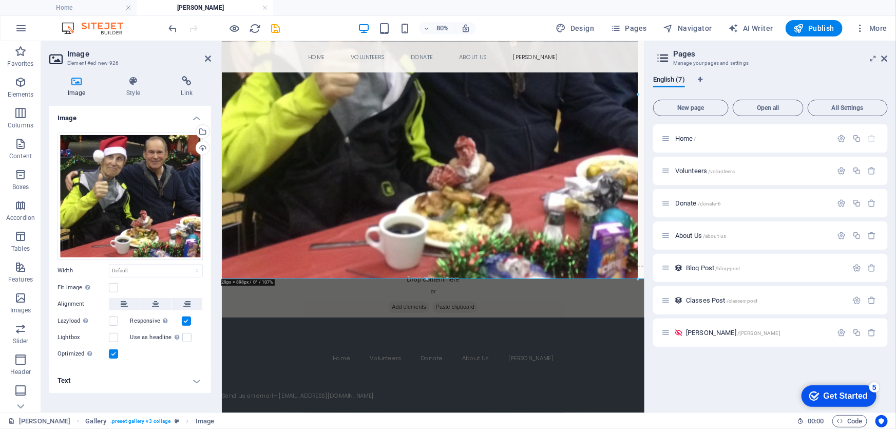
click at [195, 381] on h4 "Text" at bounding box center [130, 380] width 162 height 25
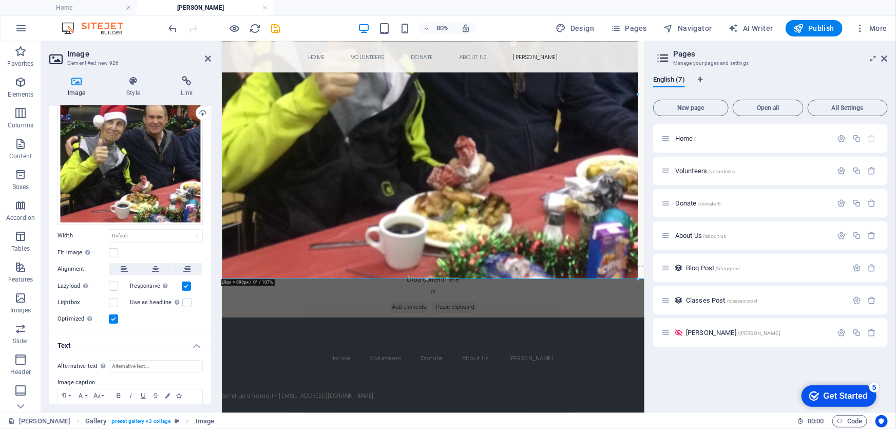
scroll to position [83, 0]
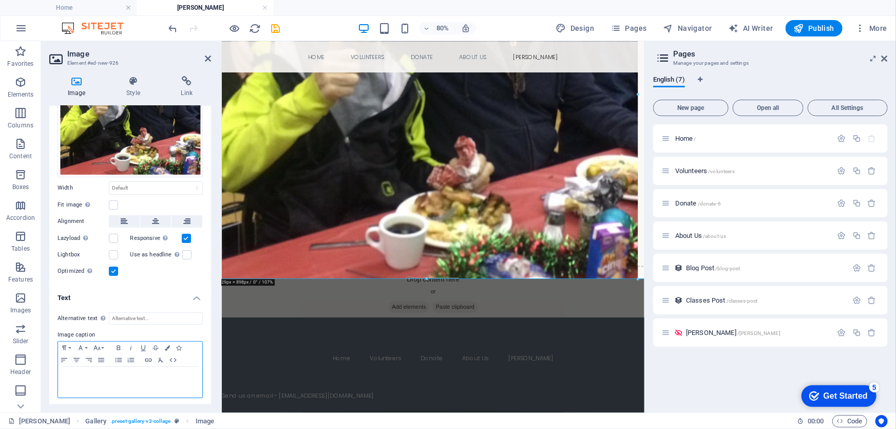
click at [83, 376] on p at bounding box center [130, 376] width 134 height 9
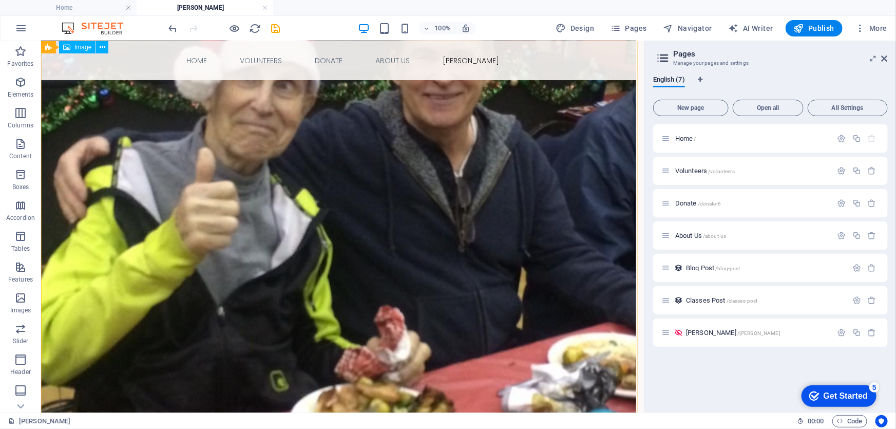
scroll to position [233, 0]
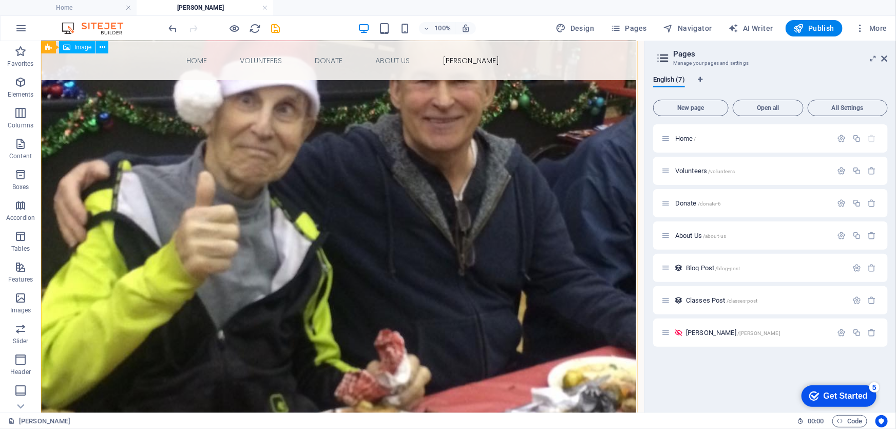
click at [241, 313] on figure "Earl and his good friend Murray Coulter" at bounding box center [342, 275] width 620 height 538
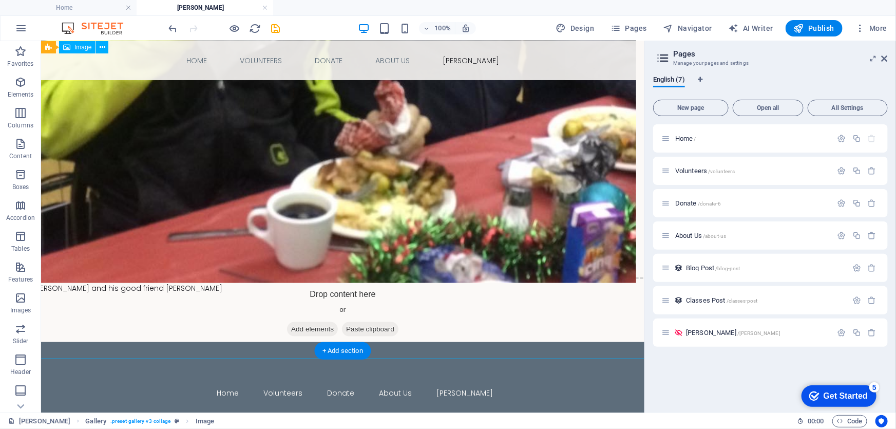
scroll to position [514, 0]
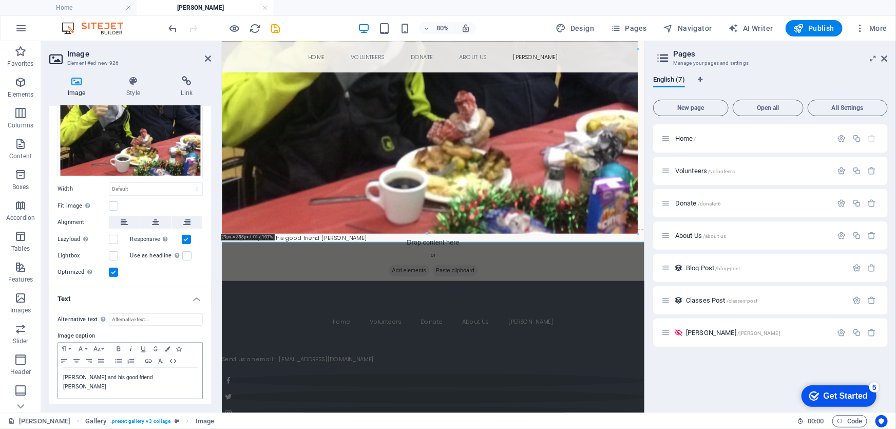
scroll to position [83, 0]
click at [76, 358] on icon "button" at bounding box center [76, 360] width 12 height 8
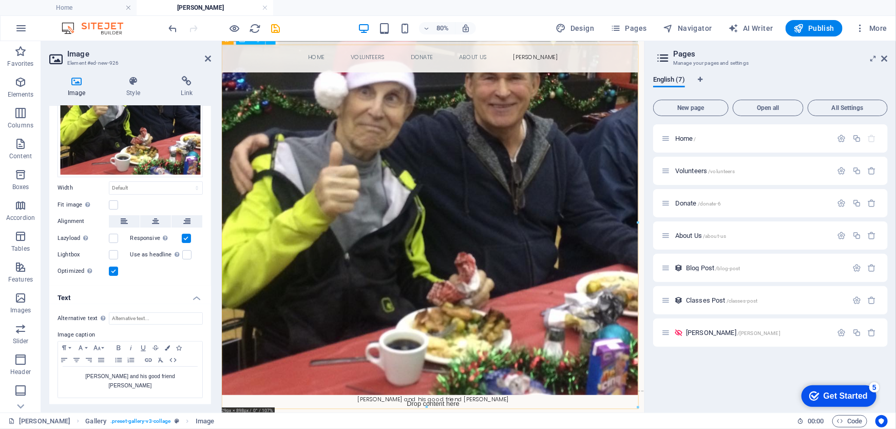
scroll to position [233, 0]
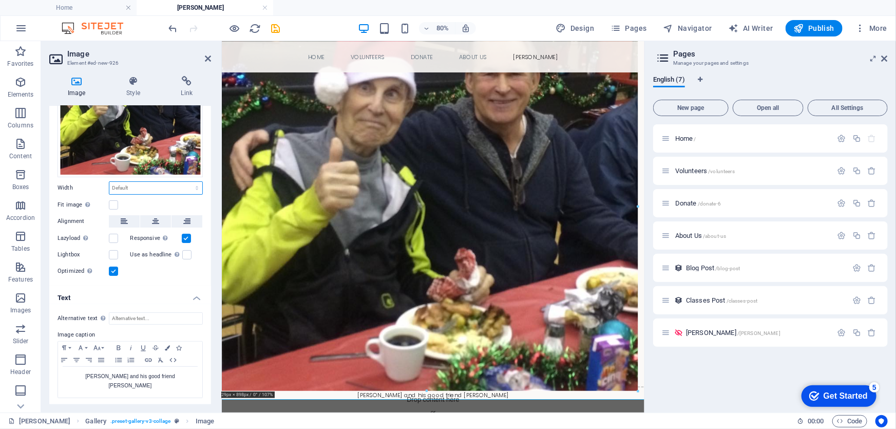
click at [150, 187] on select "Default auto px rem % em vh vw" at bounding box center [155, 188] width 93 height 12
select select "%"
click at [186, 182] on select "Default auto px rem % em vh vw" at bounding box center [155, 188] width 93 height 12
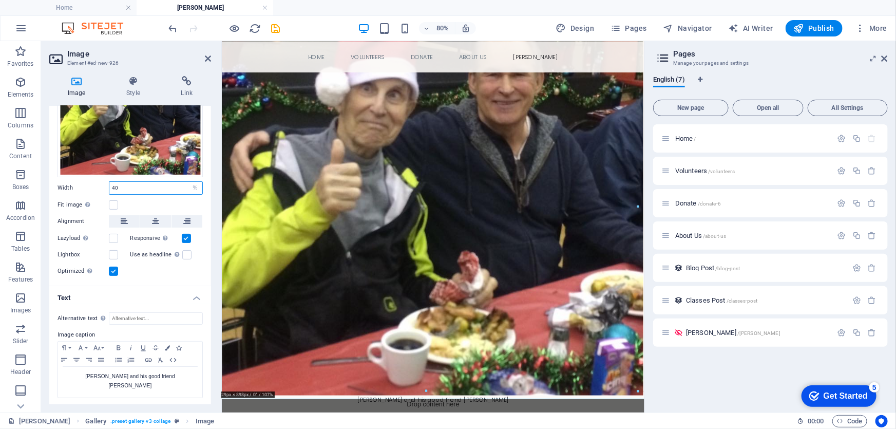
scroll to position [156, 0]
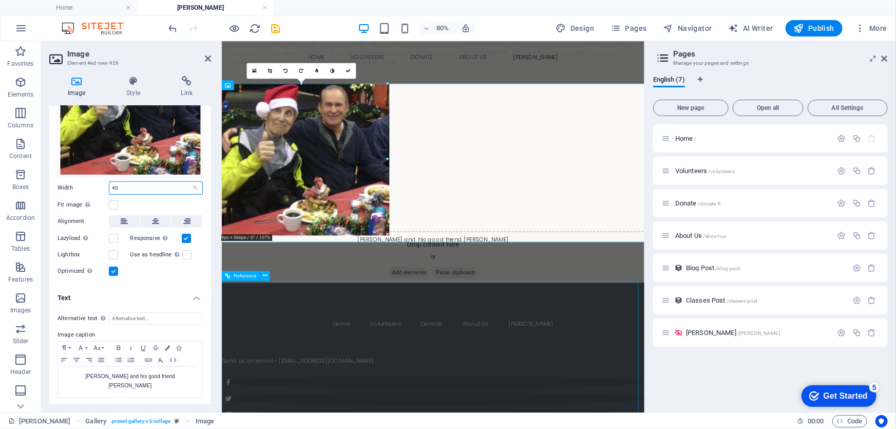
type input "40"
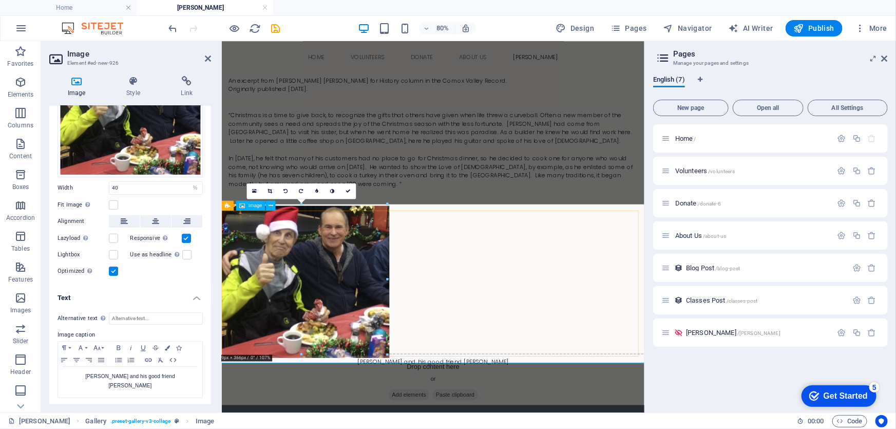
scroll to position [0, 0]
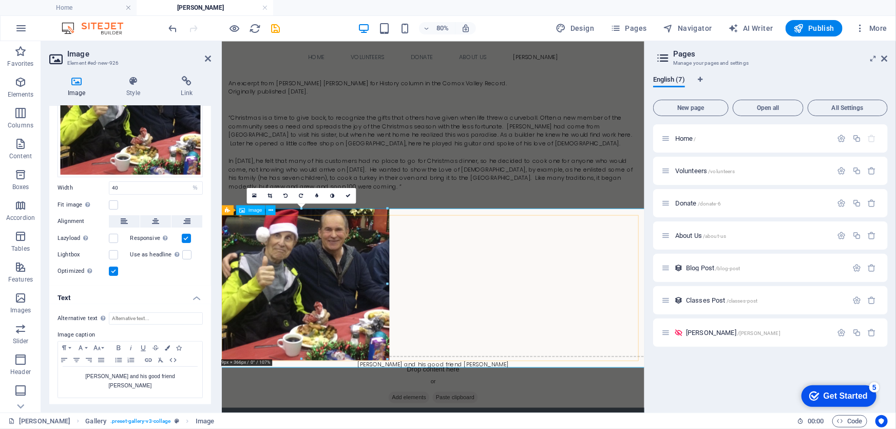
click at [532, 355] on figure "Earl and his good friend Murray Coulter" at bounding box center [485, 350] width 545 height 201
click at [450, 368] on figure "Earl and his good friend Murray Coulter" at bounding box center [485, 350] width 545 height 201
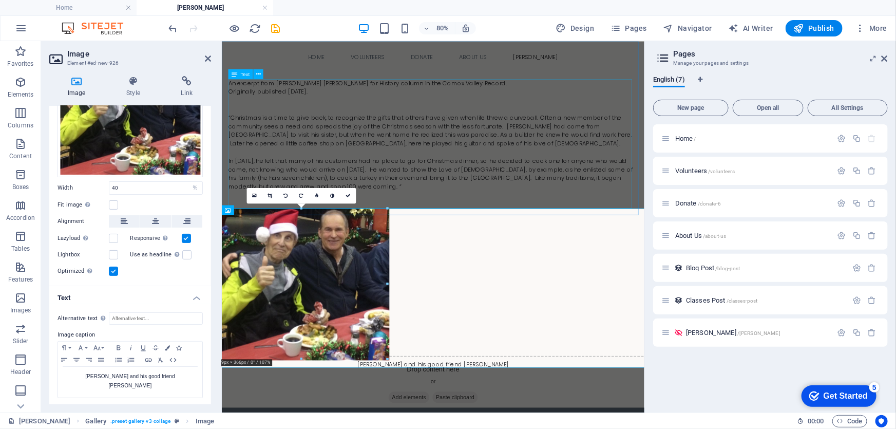
click at [431, 225] on div "An excerpt from Judy Hagen’s Hunt for History column in the Comox Valley Record…" at bounding box center [486, 169] width 512 height 162
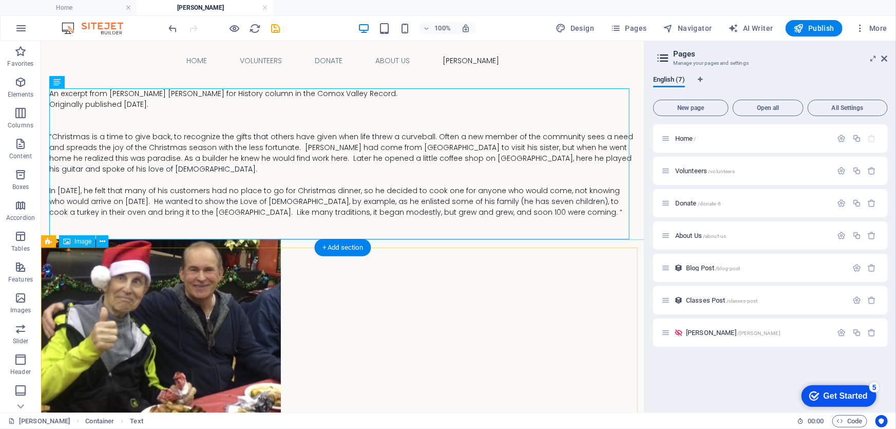
click at [340, 300] on figure "Earl and his good friend Murray Coulter" at bounding box center [342, 352] width 620 height 227
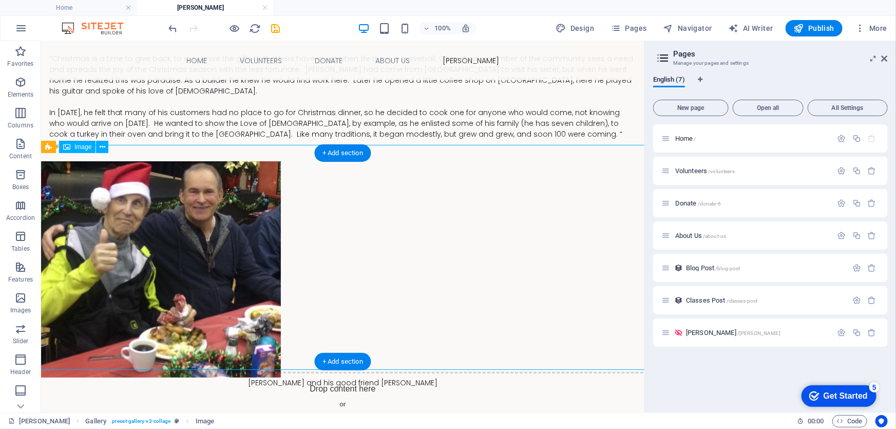
scroll to position [140, 0]
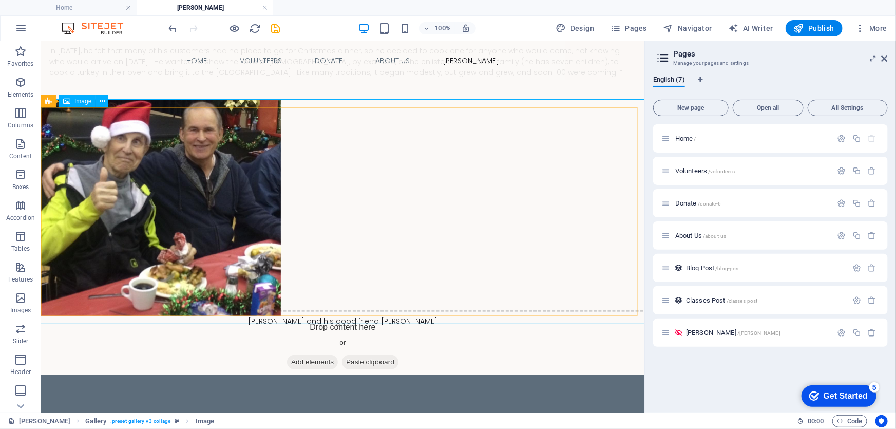
click at [86, 101] on span "Image" at bounding box center [82, 101] width 17 height 6
click at [104, 103] on icon at bounding box center [103, 101] width 6 height 11
click at [404, 255] on figure "Earl and his good friend Murray Coulter" at bounding box center [342, 212] width 620 height 227
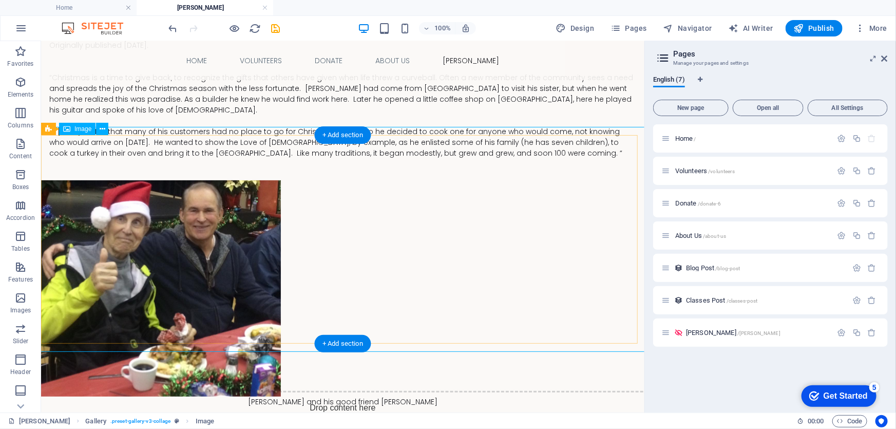
scroll to position [46, 0]
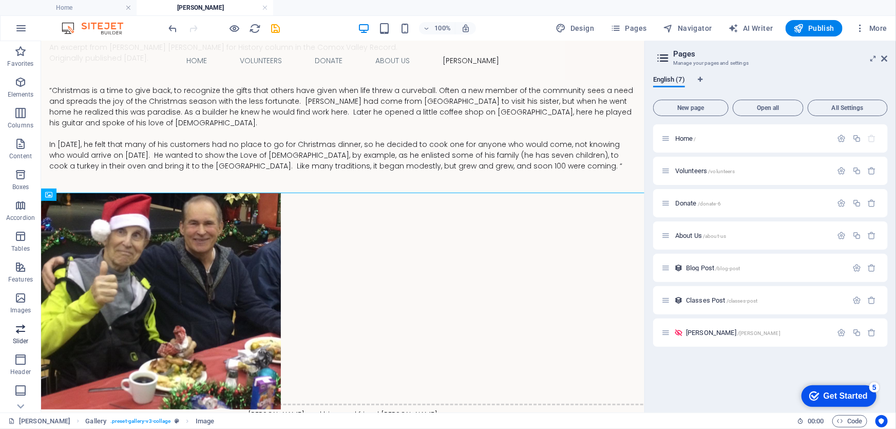
click at [21, 328] on icon "button" at bounding box center [20, 329] width 12 height 12
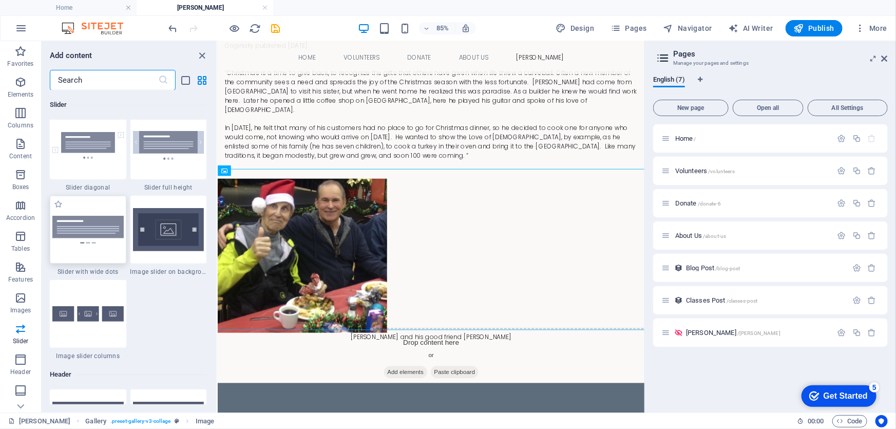
scroll to position [5868, 0]
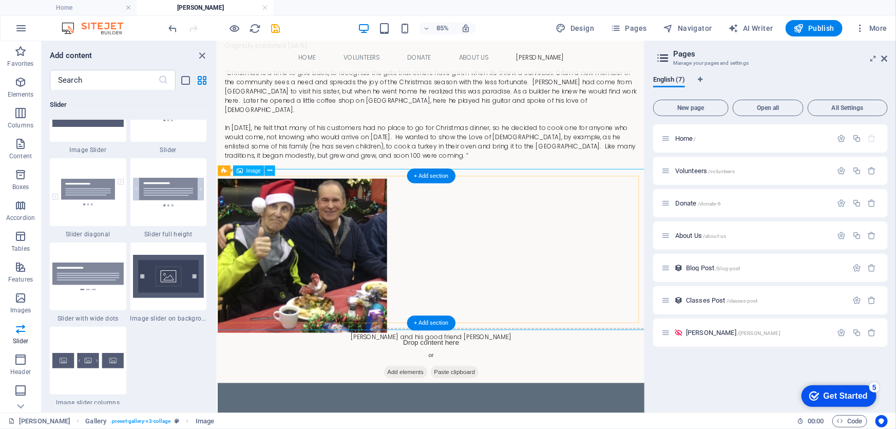
click at [497, 304] on figure "Earl and his good friend Murray Coulter" at bounding box center [468, 299] width 519 height 192
click at [255, 170] on icon at bounding box center [256, 170] width 5 height 9
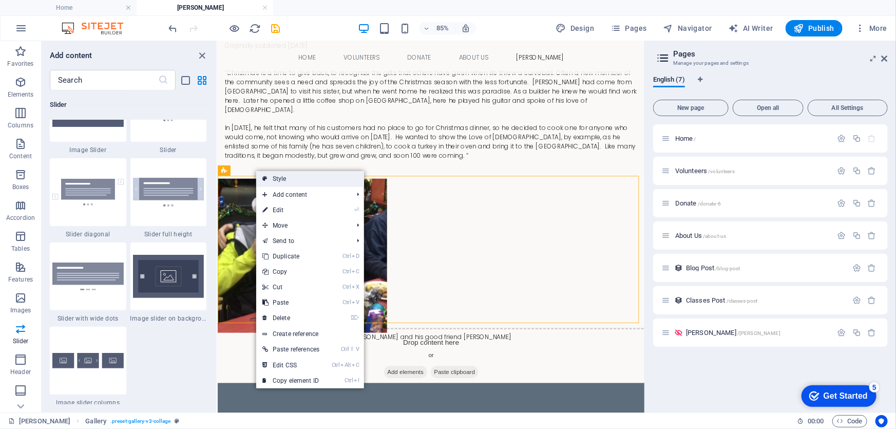
click at [303, 180] on link "Style" at bounding box center [310, 178] width 108 height 15
select select "rem"
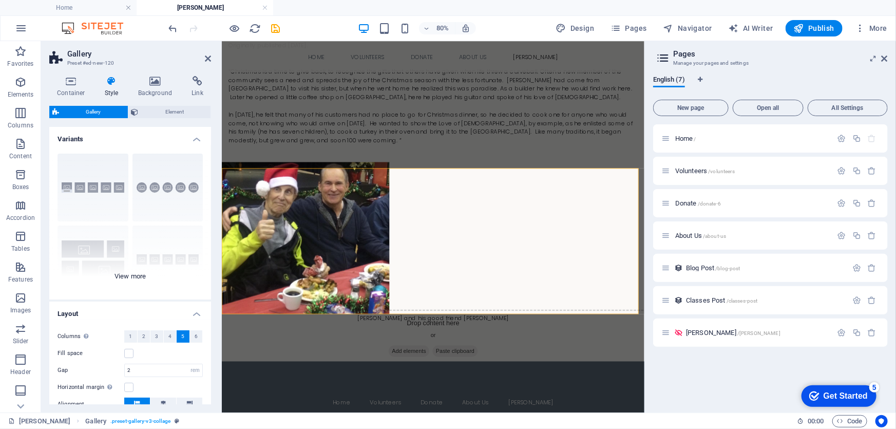
scroll to position [46, 0]
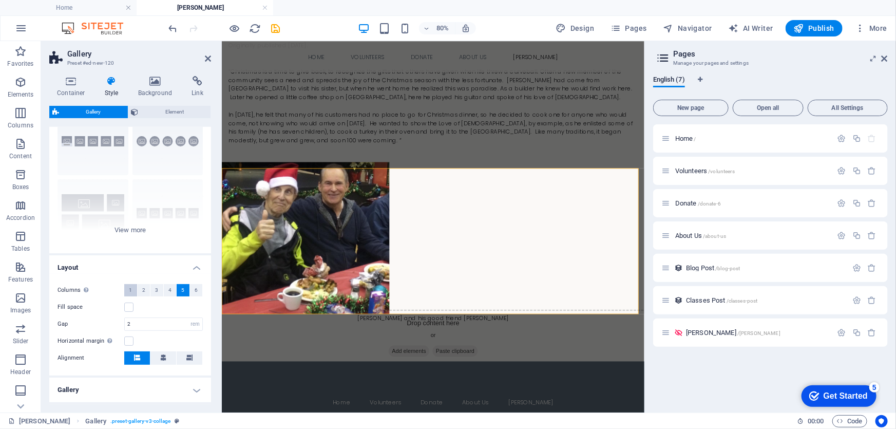
click at [129, 291] on span "1" at bounding box center [130, 290] width 3 height 12
click at [127, 325] on label at bounding box center [128, 324] width 9 height 9
click at [0, 0] on input "Horizontal margin Only if the containers "Content width" is not set to "Default"" at bounding box center [0, 0] width 0 height 0
click at [127, 325] on label at bounding box center [128, 324] width 9 height 9
click at [0, 0] on input "Horizontal margin Only if the containers "Content width" is not set to "Default"" at bounding box center [0, 0] width 0 height 0
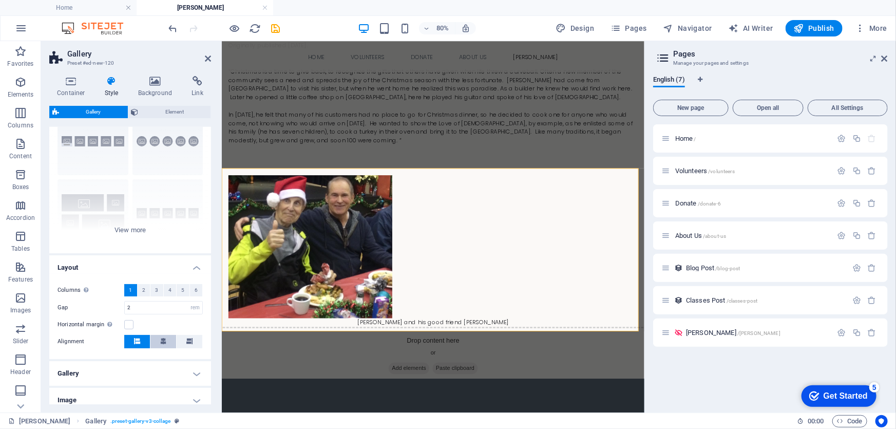
click at [162, 340] on icon at bounding box center [163, 341] width 6 height 6
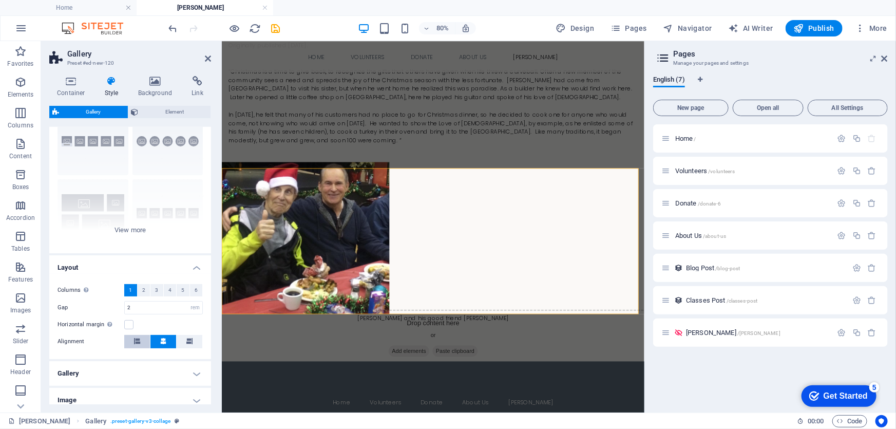
click at [139, 339] on icon at bounding box center [137, 341] width 6 height 6
click at [187, 343] on icon at bounding box center [189, 341] width 6 height 6
click at [161, 339] on icon at bounding box center [163, 341] width 6 height 6
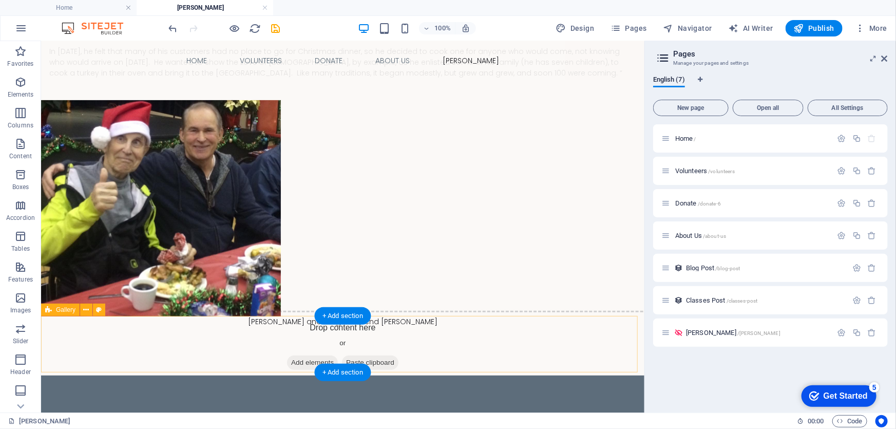
scroll to position [140, 0]
click at [147, 337] on div "Drop content here or Add elements Paste clipboard" at bounding box center [342, 346] width 620 height 73
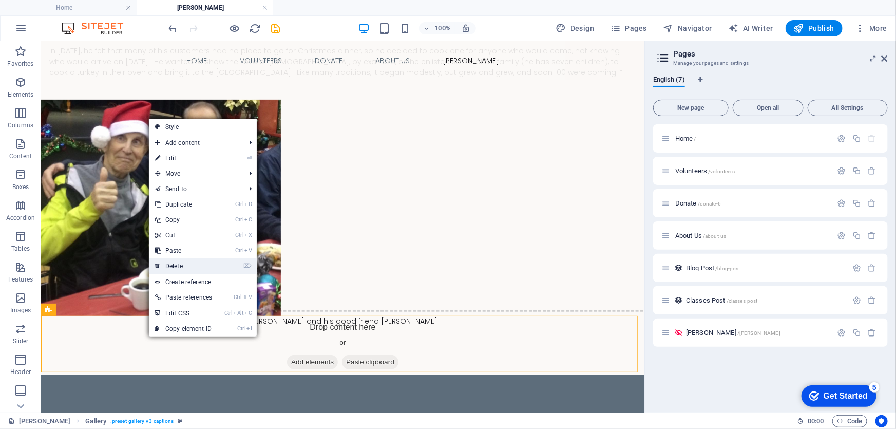
click at [170, 266] on link "⌦ Delete" at bounding box center [183, 265] width 69 height 15
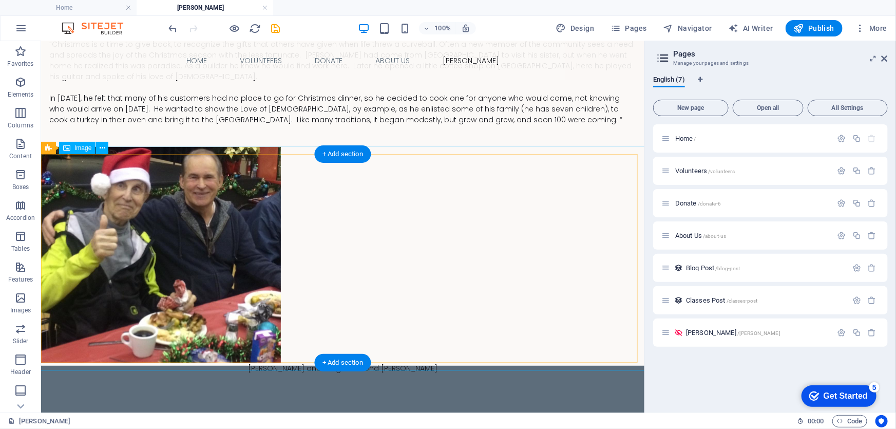
scroll to position [93, 0]
click at [290, 346] on figure "Earl and his good friend Murray Coulter" at bounding box center [342, 259] width 620 height 227
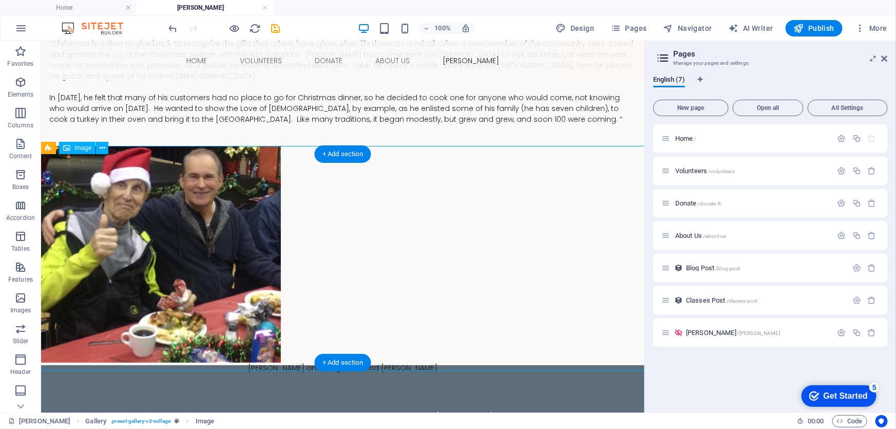
click at [156, 328] on figure "Earl and his good friend Murray Coulter" at bounding box center [342, 259] width 620 height 227
drag, startPoint x: 156, startPoint y: 328, endPoint x: 329, endPoint y: 312, distance: 173.8
click at [329, 312] on figure "Earl and his good friend Murray Coulter" at bounding box center [342, 259] width 620 height 227
drag, startPoint x: 244, startPoint y: 268, endPoint x: 329, endPoint y: 260, distance: 85.1
click at [329, 260] on figure "Earl and his good friend Murray Coulter" at bounding box center [342, 259] width 620 height 227
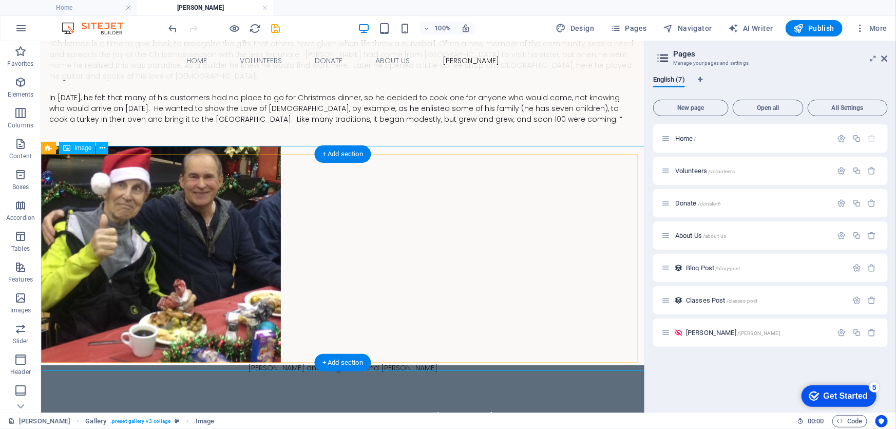
click at [295, 162] on figure "Earl and his good friend Murray Coulter" at bounding box center [342, 259] width 620 height 227
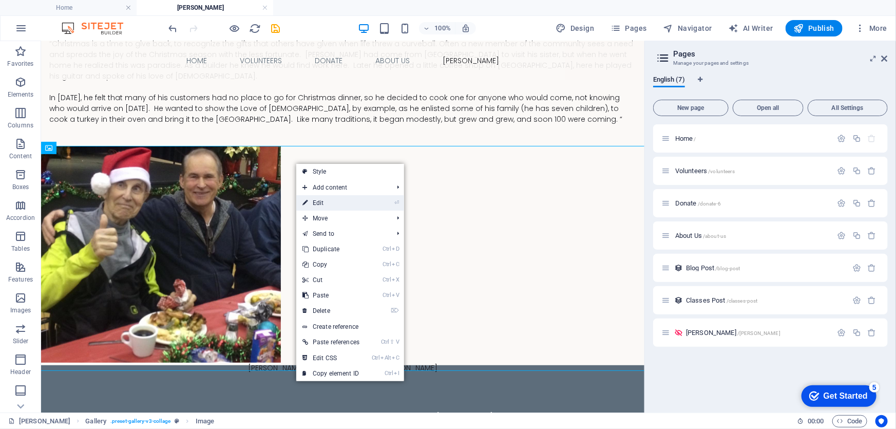
click at [320, 202] on link "⏎ Edit" at bounding box center [330, 202] width 69 height 15
select select "%"
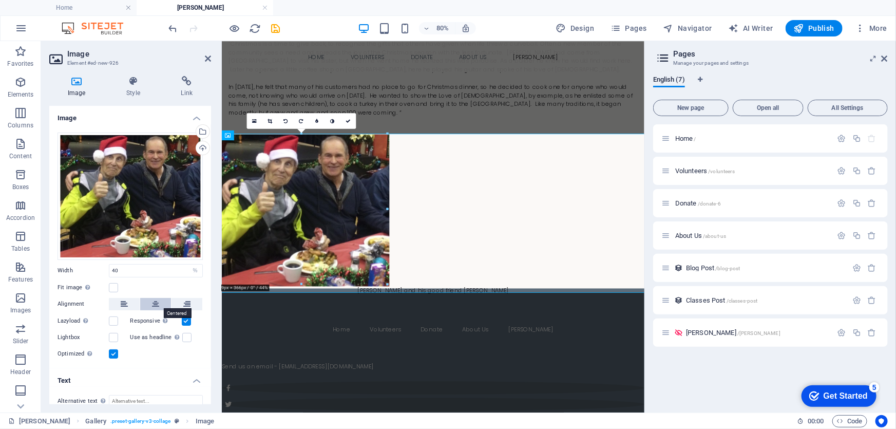
click at [152, 301] on icon at bounding box center [155, 304] width 7 height 12
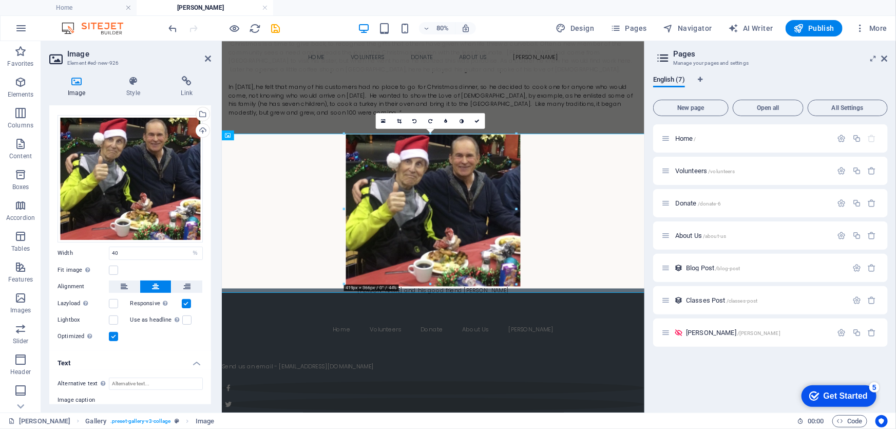
scroll to position [0, 0]
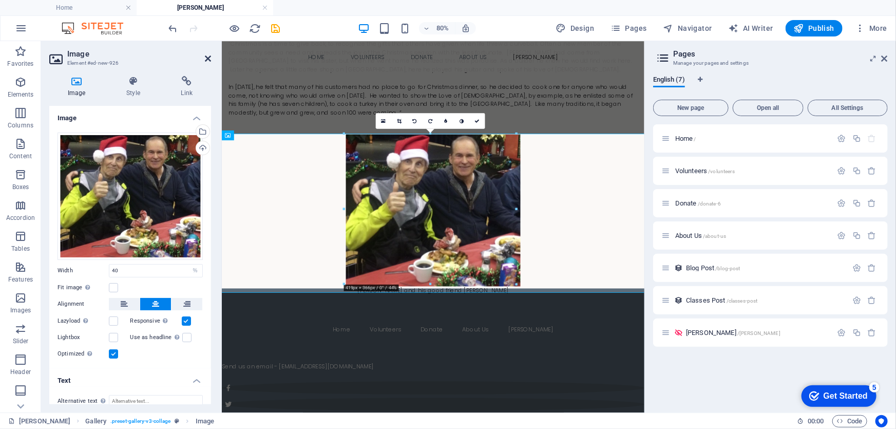
click at [207, 56] on icon at bounding box center [208, 58] width 6 height 8
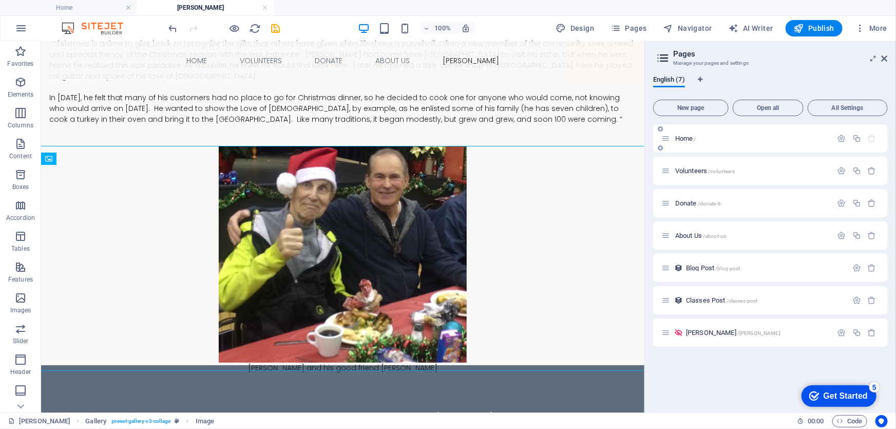
click at [684, 136] on span "Home /" at bounding box center [685, 139] width 21 height 8
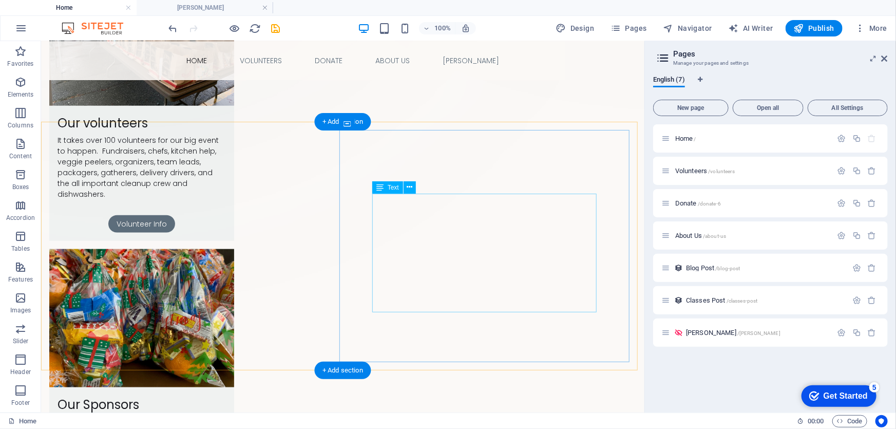
scroll to position [514, 0]
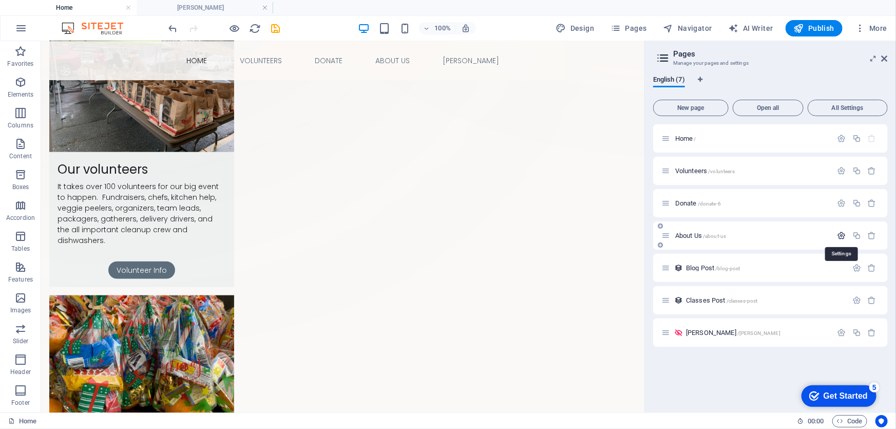
click at [842, 233] on icon "button" at bounding box center [842, 235] width 9 height 9
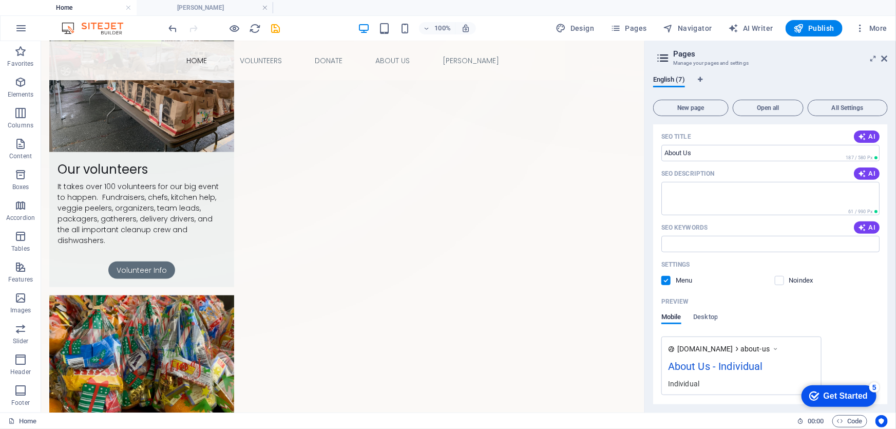
scroll to position [233, 0]
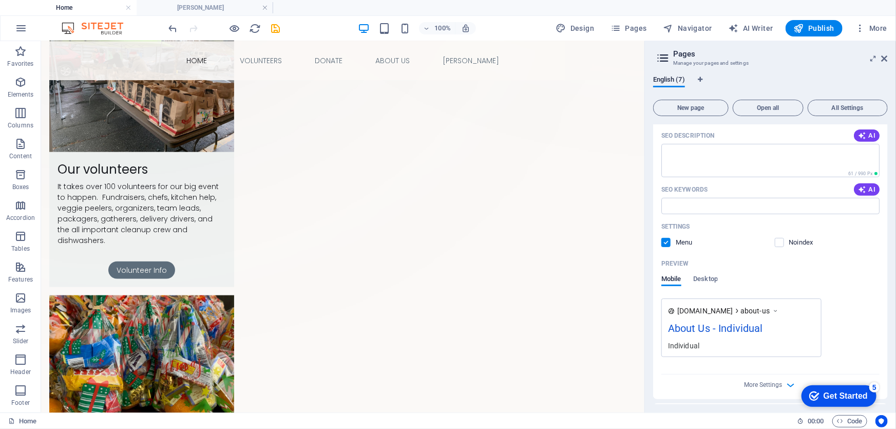
click at [666, 243] on label at bounding box center [665, 242] width 9 height 9
click at [0, 0] on input "checkbox" at bounding box center [0, 0] width 0 height 0
click at [751, 323] on div "About Us - Individual" at bounding box center [741, 330] width 147 height 20
click at [691, 344] on div "Individual" at bounding box center [741, 345] width 147 height 11
click at [714, 324] on div "About Us - Individual" at bounding box center [741, 330] width 147 height 20
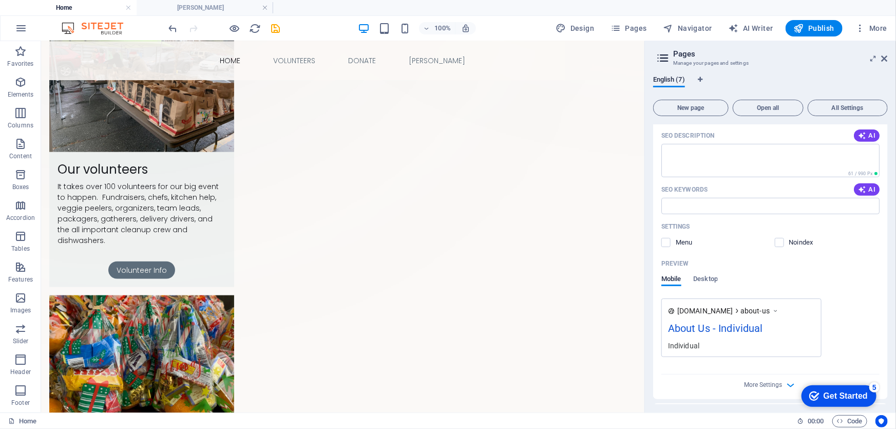
click at [779, 308] on icon at bounding box center [775, 311] width 7 height 10
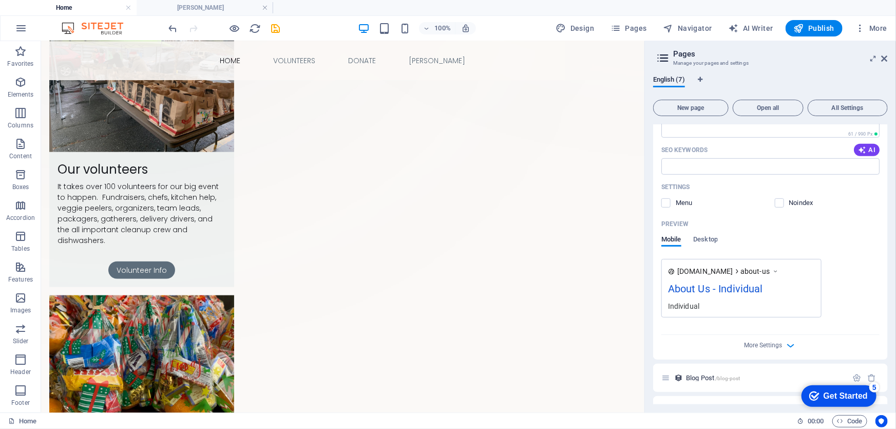
scroll to position [329, 0]
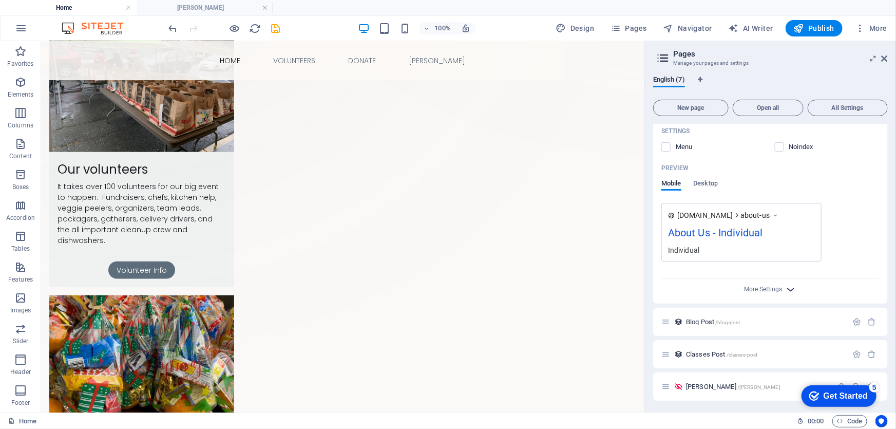
click at [788, 290] on icon "button" at bounding box center [791, 289] width 12 height 12
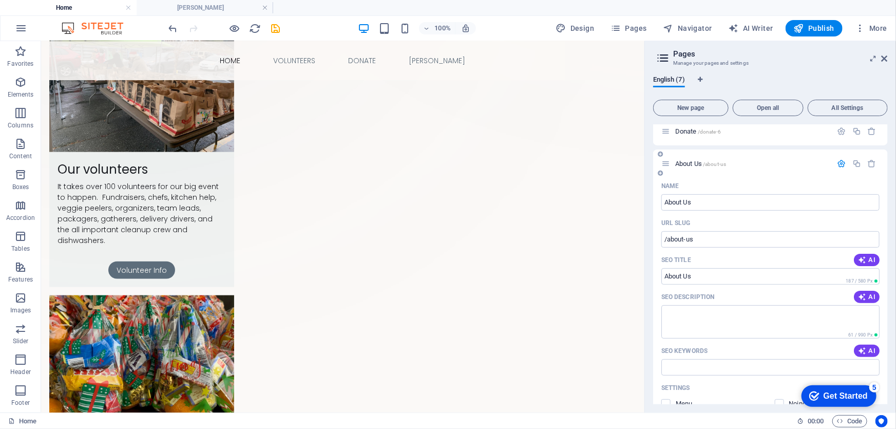
scroll to position [56, 0]
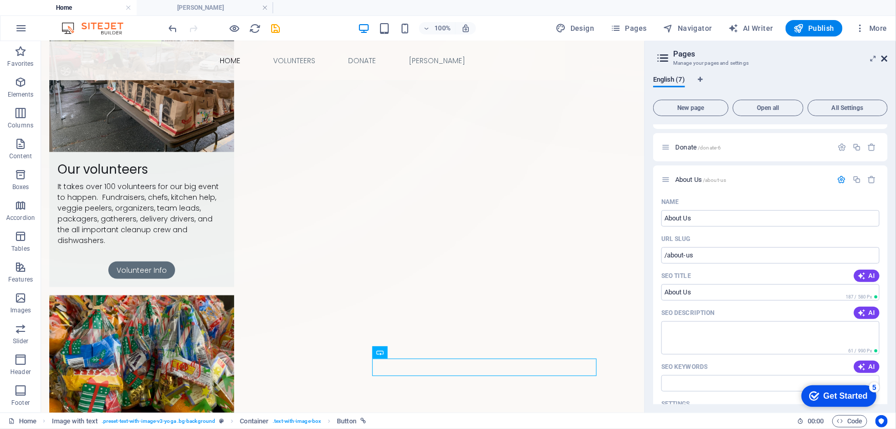
click at [883, 56] on icon at bounding box center [885, 58] width 6 height 8
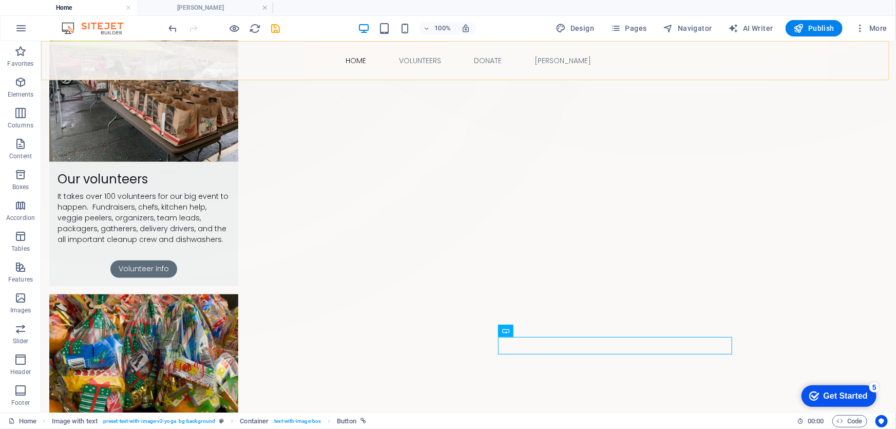
scroll to position [528, 0]
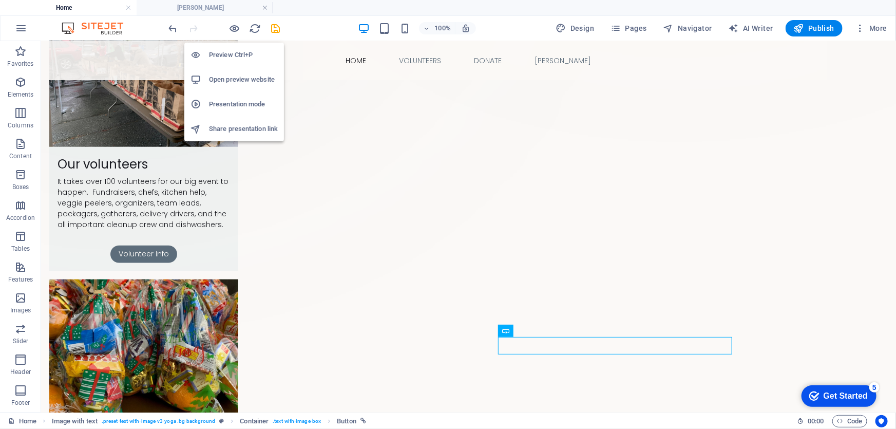
click at [231, 79] on h6 "Open preview website" at bounding box center [243, 79] width 69 height 12
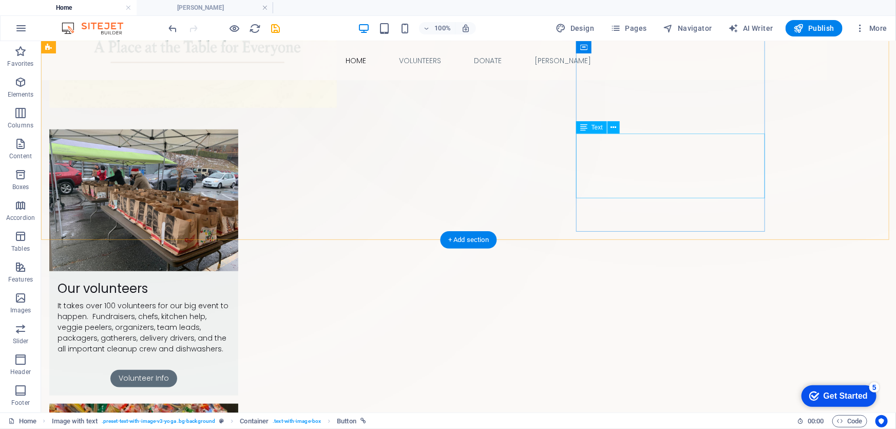
scroll to position [388, 0]
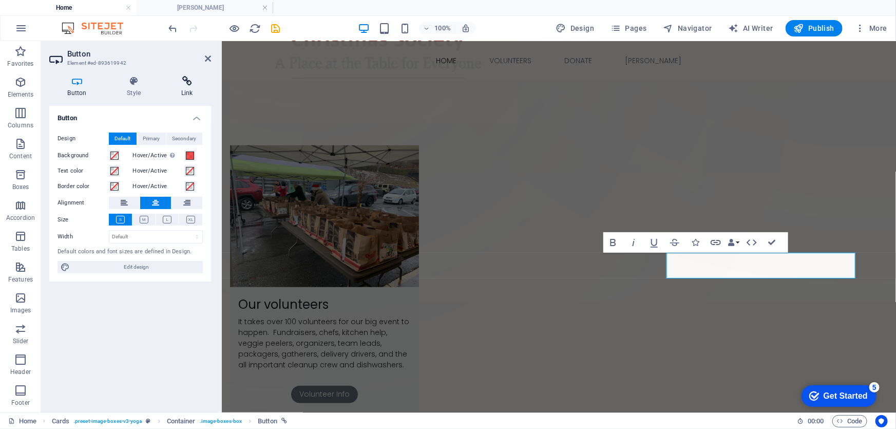
click at [185, 81] on icon at bounding box center [187, 81] width 48 height 10
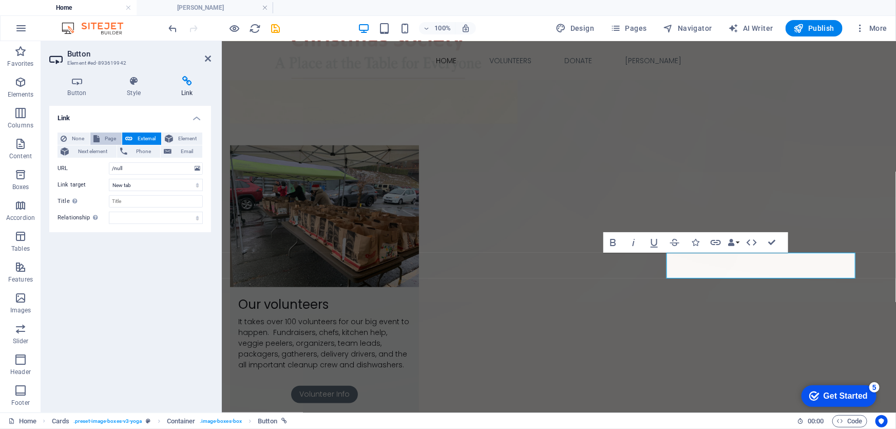
click at [108, 136] on span "Page" at bounding box center [111, 139] width 16 height 12
select select
click at [186, 164] on select "Home Volunteers Donate About Us Earl" at bounding box center [156, 168] width 94 height 12
select select "4"
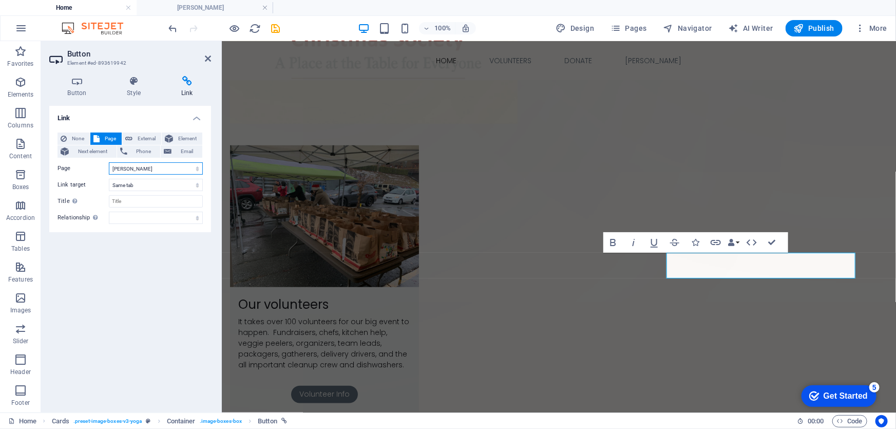
click at [109, 162] on select "Home Volunteers Donate About Us Earl" at bounding box center [156, 168] width 94 height 12
click at [172, 184] on select "New tab Same tab Overlay" at bounding box center [156, 185] width 94 height 12
select select "blank"
click at [109, 179] on select "New tab Same tab Overlay" at bounding box center [156, 185] width 94 height 12
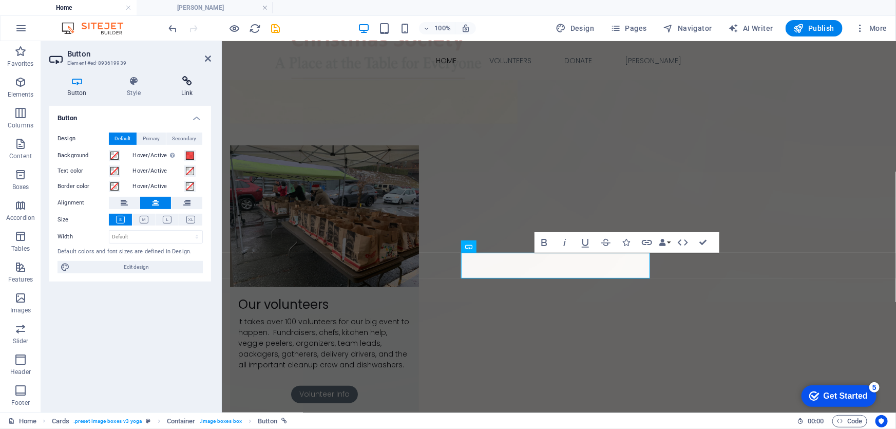
click at [187, 82] on icon at bounding box center [187, 81] width 48 height 10
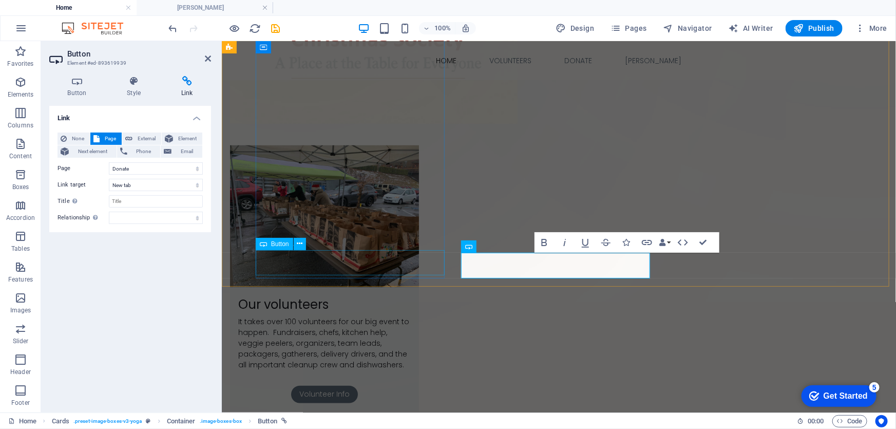
click at [357, 385] on div "Volunteer Info" at bounding box center [324, 398] width 189 height 26
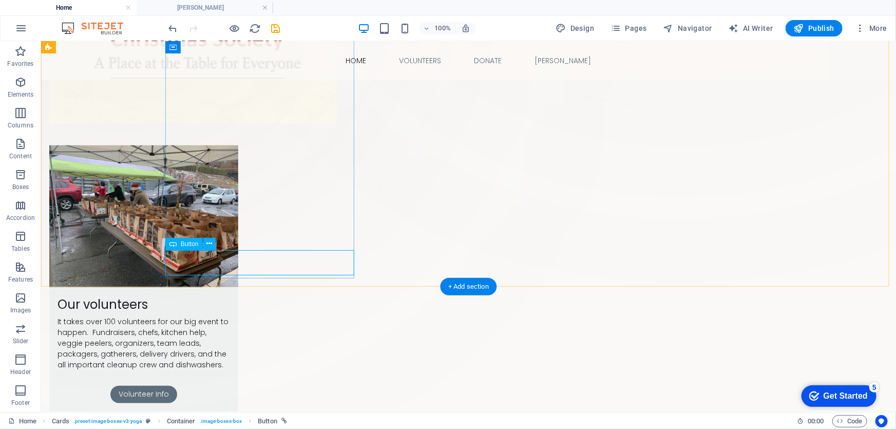
click at [238, 385] on div "Volunteer Info" at bounding box center [143, 398] width 189 height 26
select select "1"
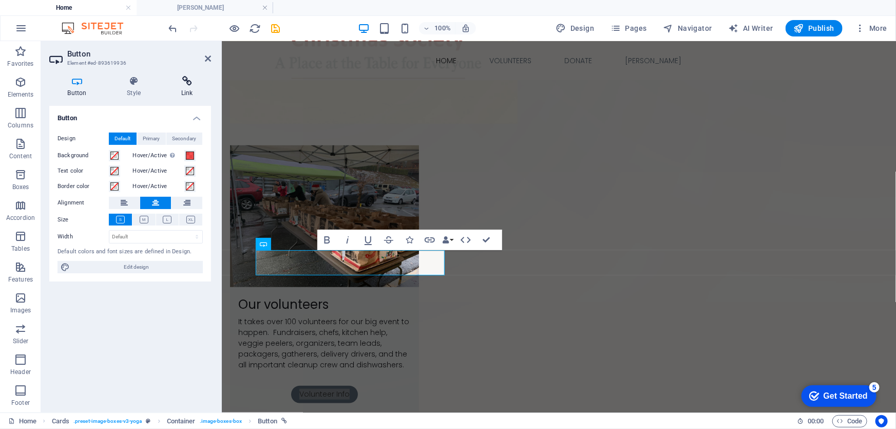
click at [184, 78] on icon at bounding box center [187, 81] width 48 height 10
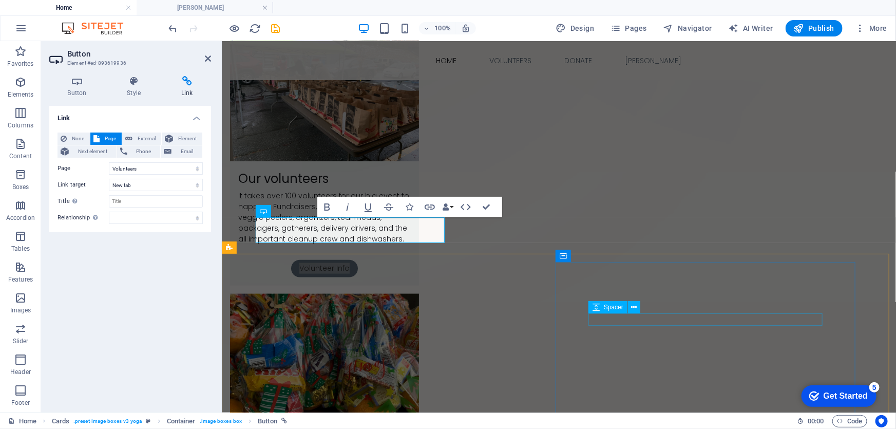
scroll to position [575, 0]
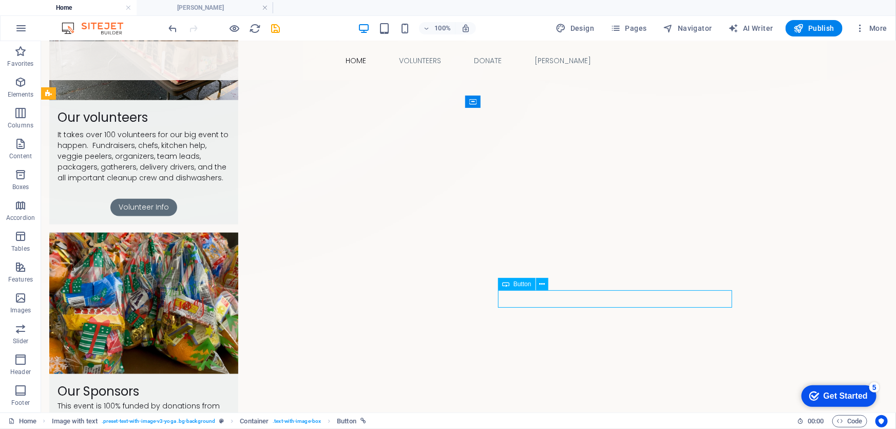
select select "3"
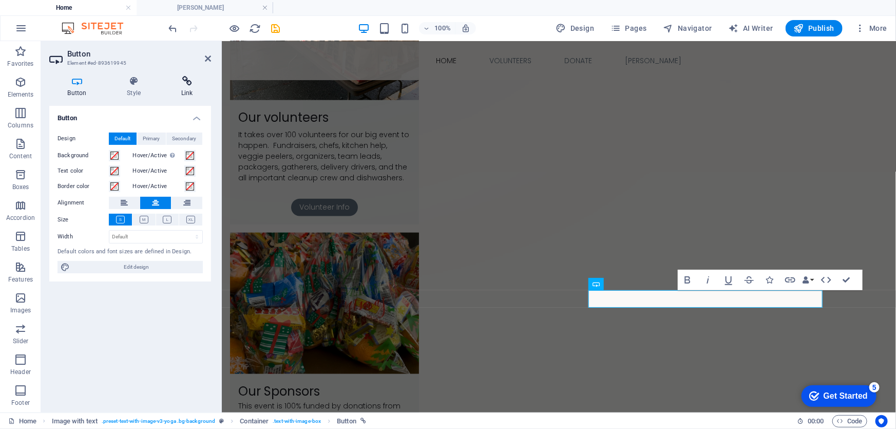
click at [187, 82] on icon at bounding box center [187, 81] width 48 height 10
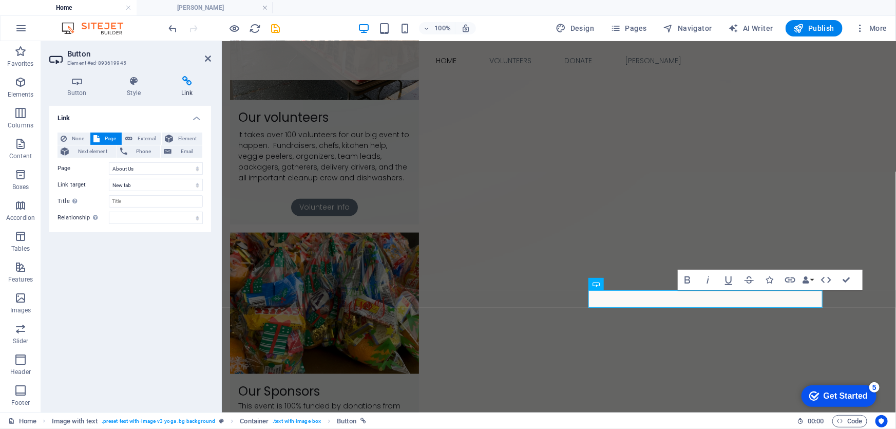
click at [162, 288] on div "Link None Page External Element Next element Phone Email Page Home Volunteers D…" at bounding box center [130, 255] width 162 height 298
click at [318, 51] on nav "Home Volunteers Donate Earl" at bounding box center [558, 60] width 601 height 24
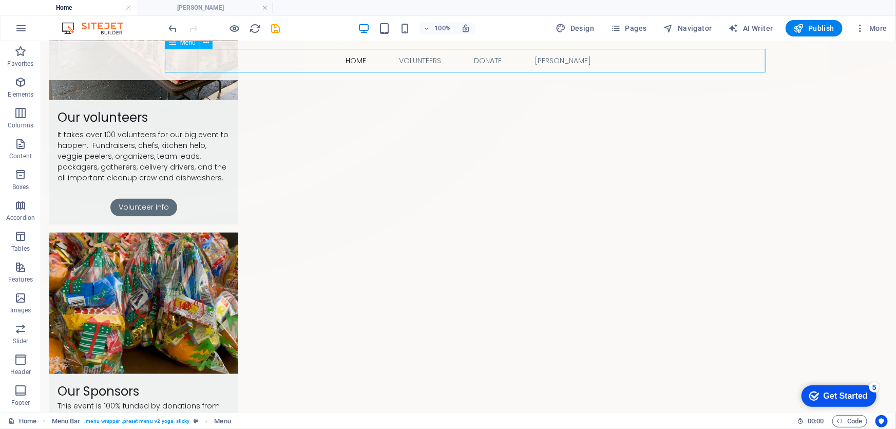
click at [318, 51] on nav "Home Volunteers Donate Earl" at bounding box center [468, 60] width 601 height 24
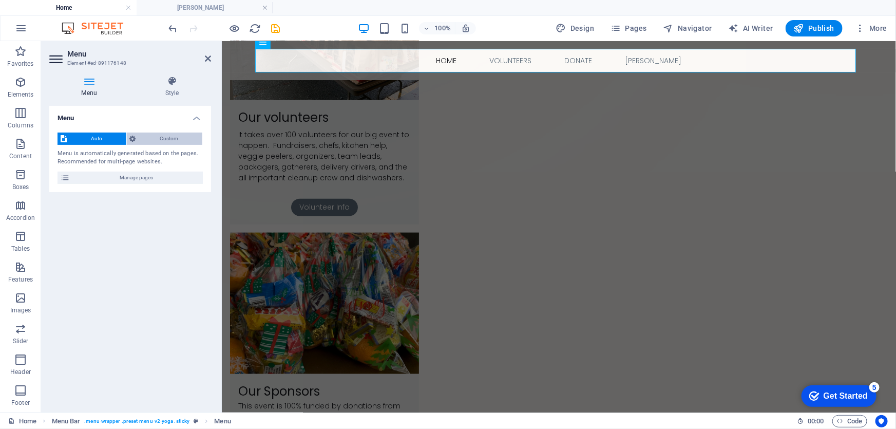
click at [155, 135] on span "Custom" at bounding box center [169, 139] width 61 height 12
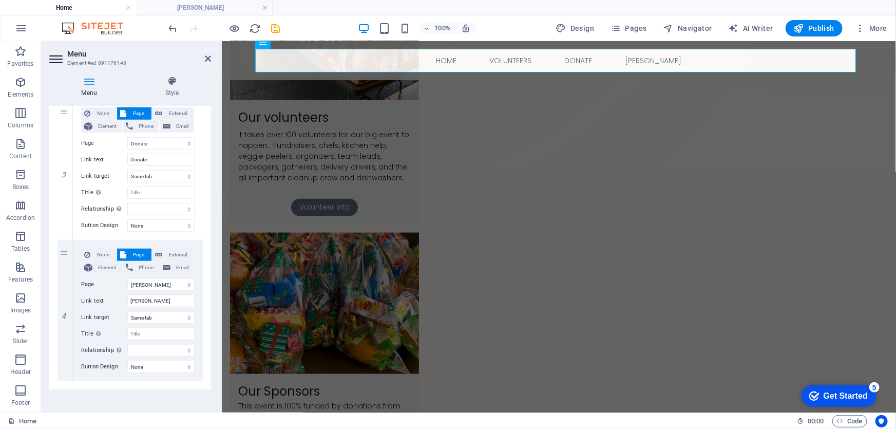
scroll to position [392, 0]
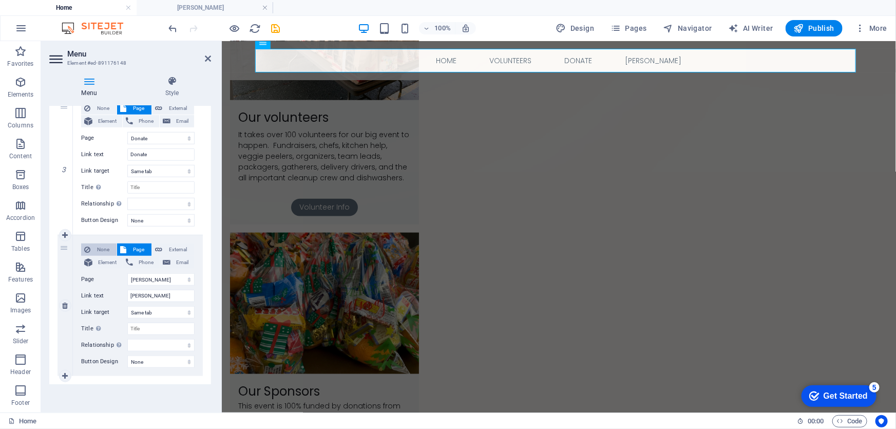
click at [100, 249] on span "None" at bounding box center [103, 249] width 20 height 12
select select
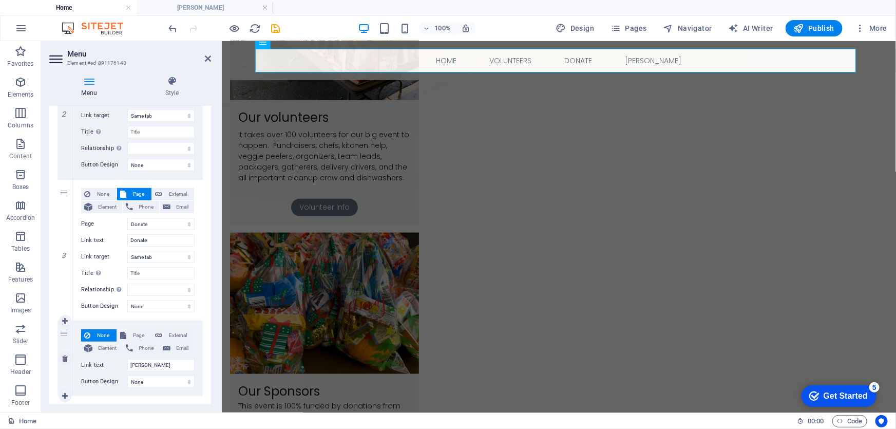
scroll to position [305, 0]
click at [148, 371] on input "Earl" at bounding box center [160, 366] width 67 height 12
type input "E"
select select
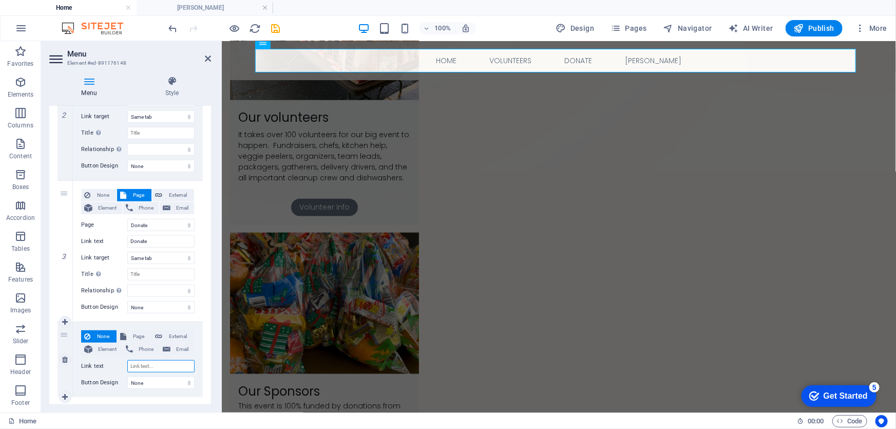
select select
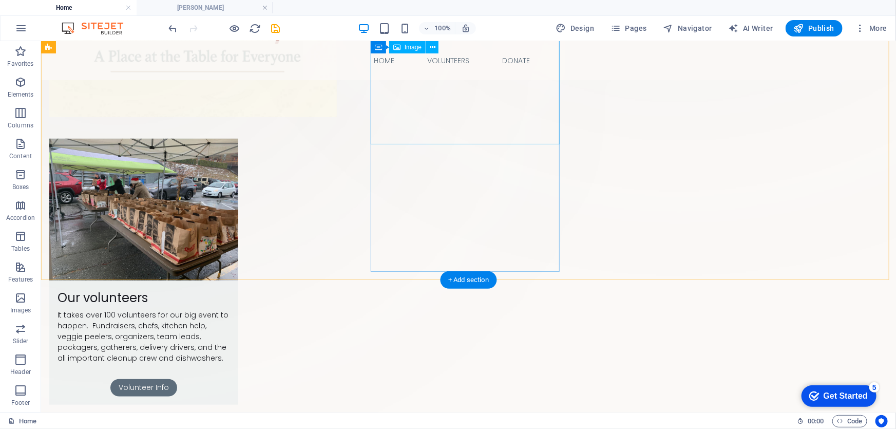
scroll to position [373, 0]
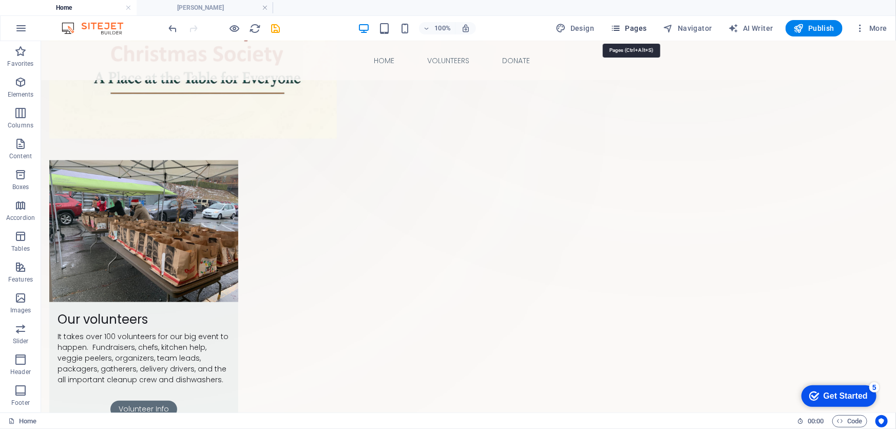
click at [635, 25] on span "Pages" at bounding box center [629, 28] width 36 height 10
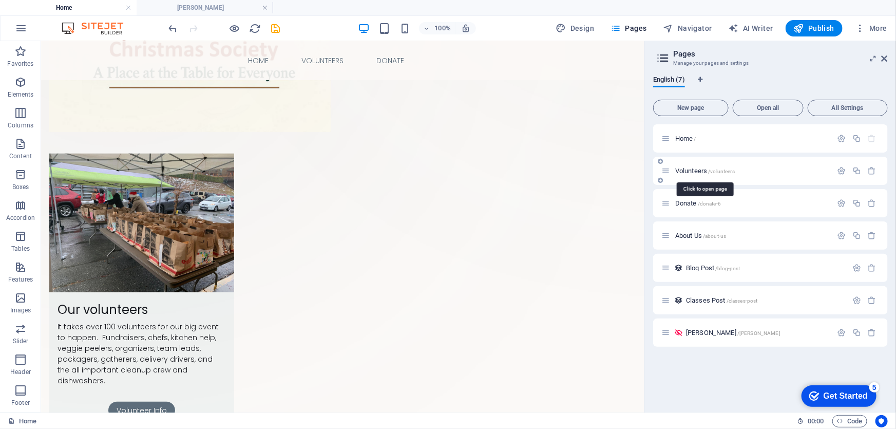
click at [689, 170] on span "Volunteers /volunteers" at bounding box center [705, 171] width 60 height 8
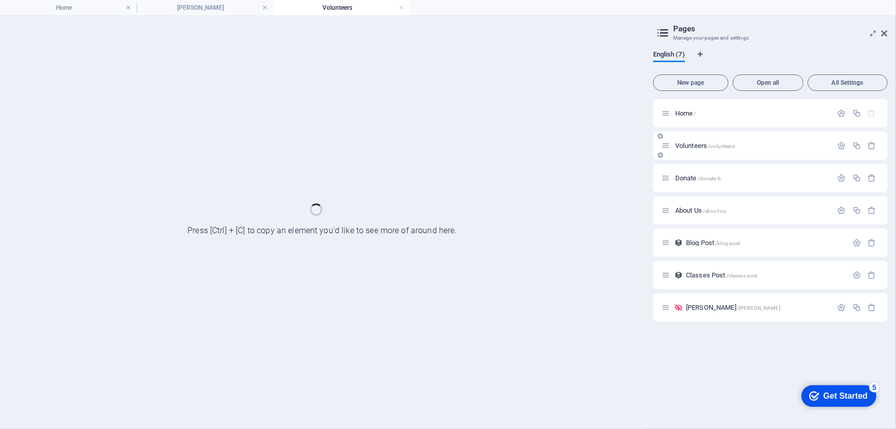
scroll to position [0, 0]
click at [689, 170] on div "Donate /donate-6" at bounding box center [770, 178] width 235 height 28
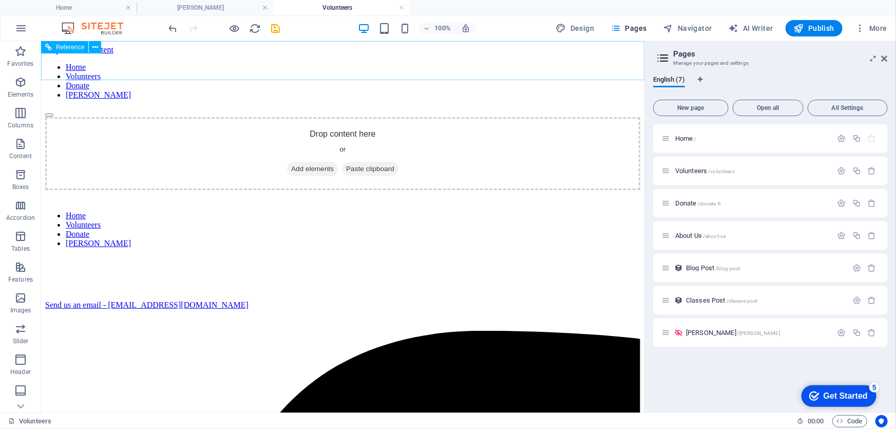
click at [503, 62] on nav "Home Volunteers Donate Earl" at bounding box center [342, 80] width 595 height 37
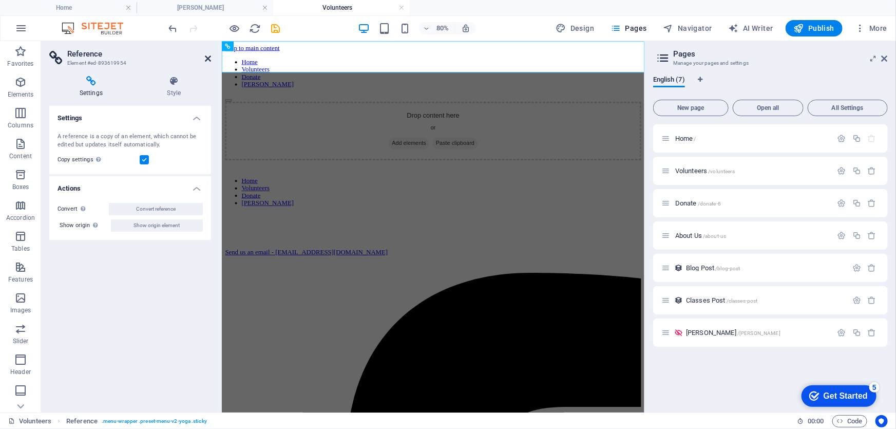
click at [206, 56] on icon at bounding box center [208, 58] width 6 height 8
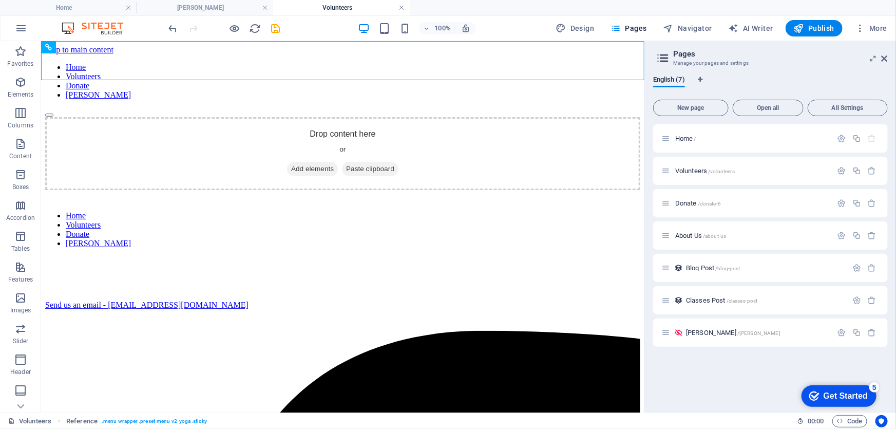
click at [402, 6] on link at bounding box center [402, 8] width 6 height 10
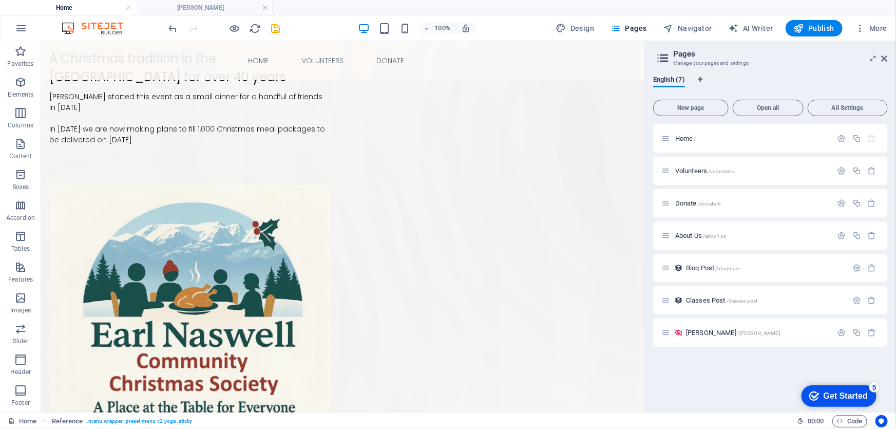
scroll to position [415, 0]
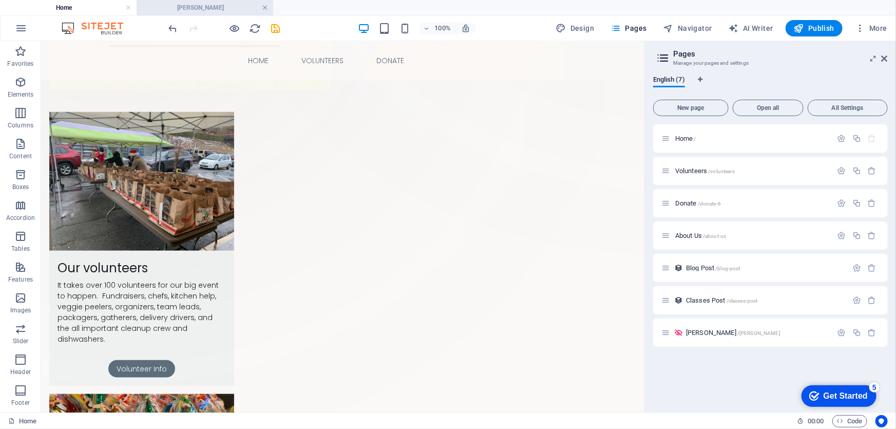
click at [265, 5] on link at bounding box center [265, 8] width 6 height 10
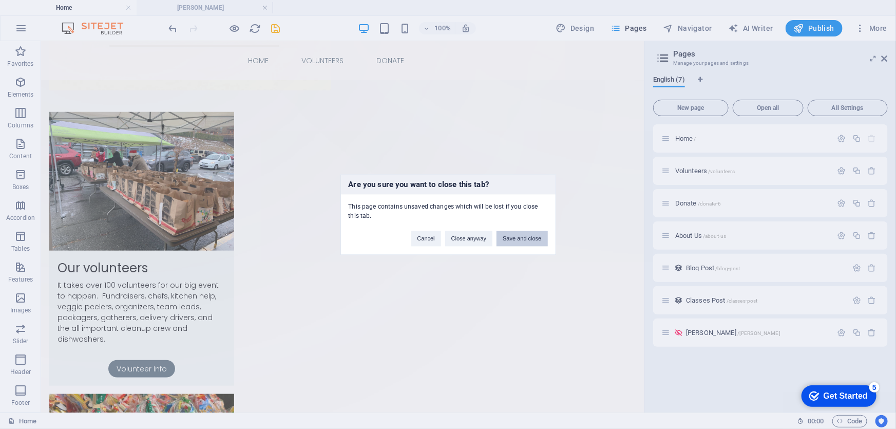
click at [521, 237] on button "Save and close" at bounding box center [522, 238] width 51 height 15
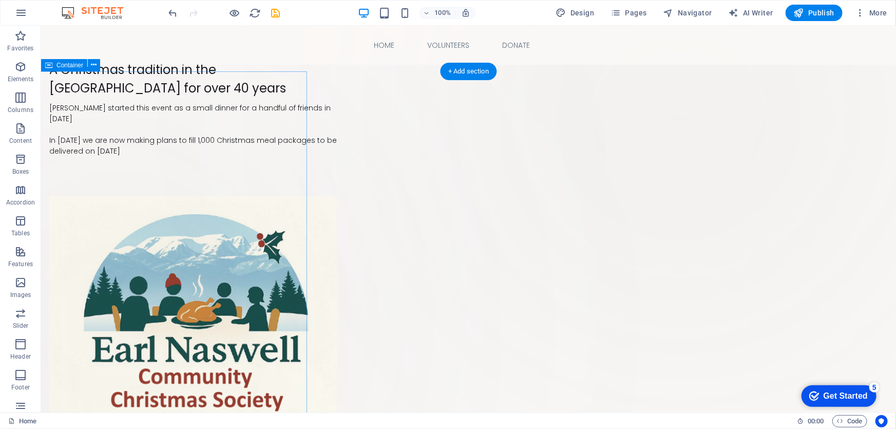
scroll to position [0, 0]
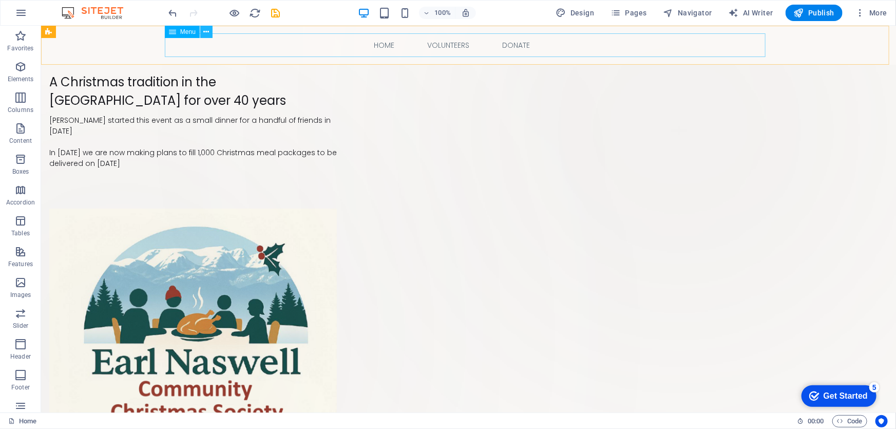
click at [205, 31] on icon at bounding box center [206, 32] width 6 height 11
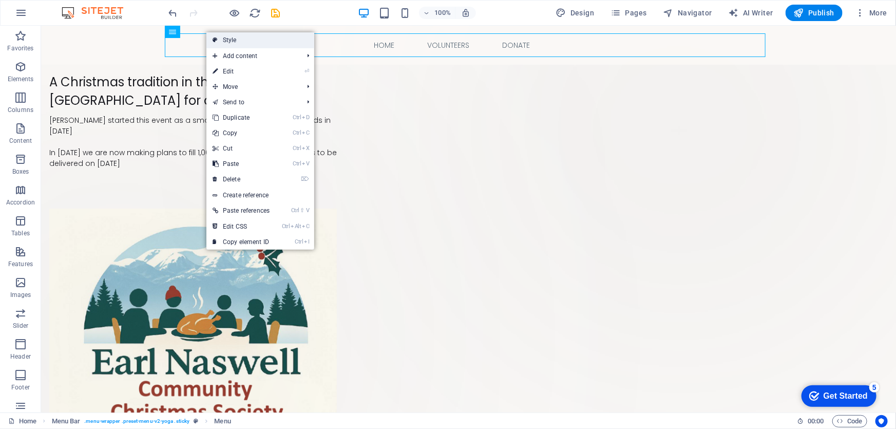
drag, startPoint x: 234, startPoint y: 40, endPoint x: 11, endPoint y: 14, distance: 223.9
click at [234, 40] on link "Style" at bounding box center [260, 39] width 108 height 15
select select "px"
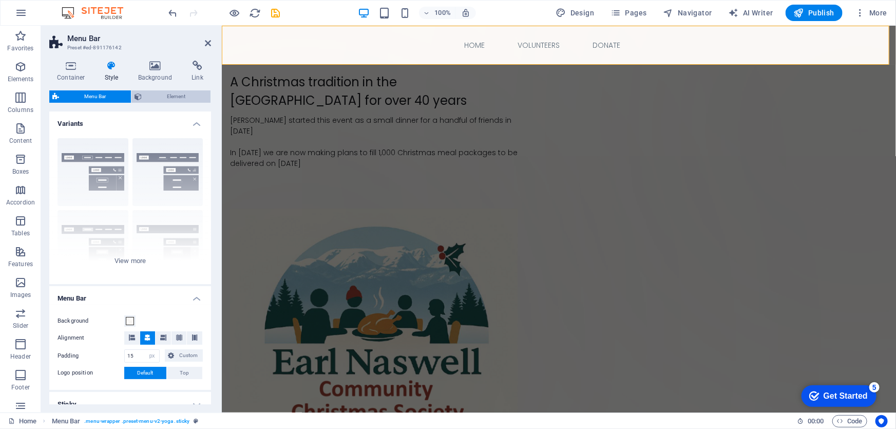
click at [175, 93] on span "Element" at bounding box center [176, 96] width 63 height 12
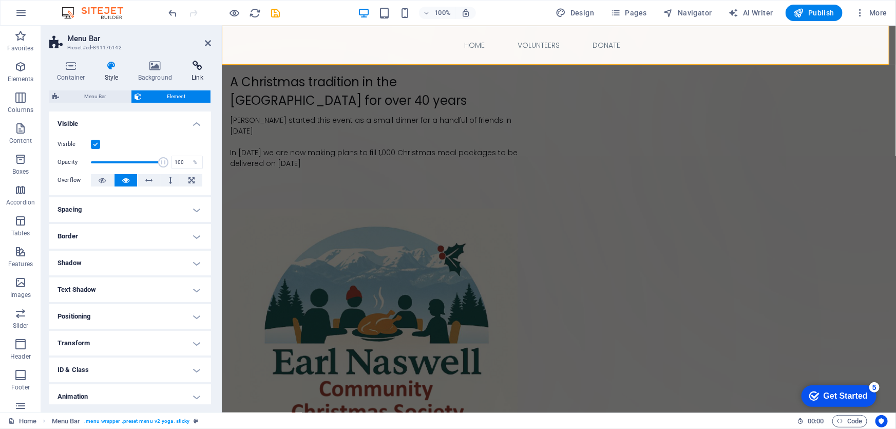
click at [197, 66] on icon at bounding box center [197, 66] width 27 height 10
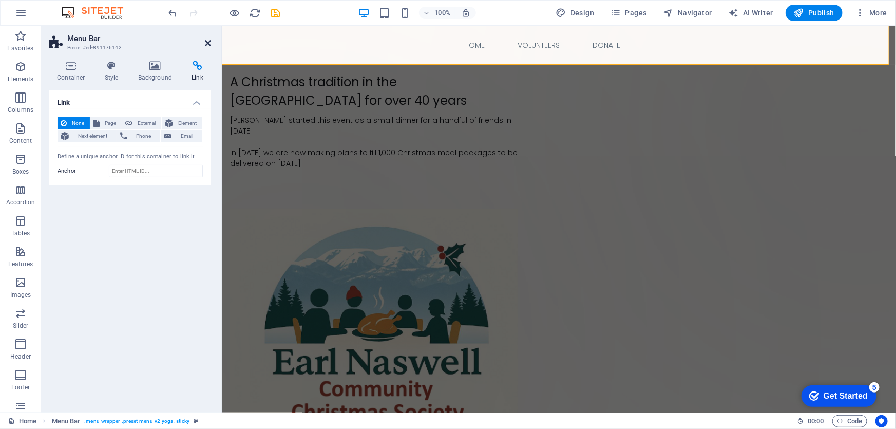
click at [206, 42] on icon at bounding box center [208, 43] width 6 height 8
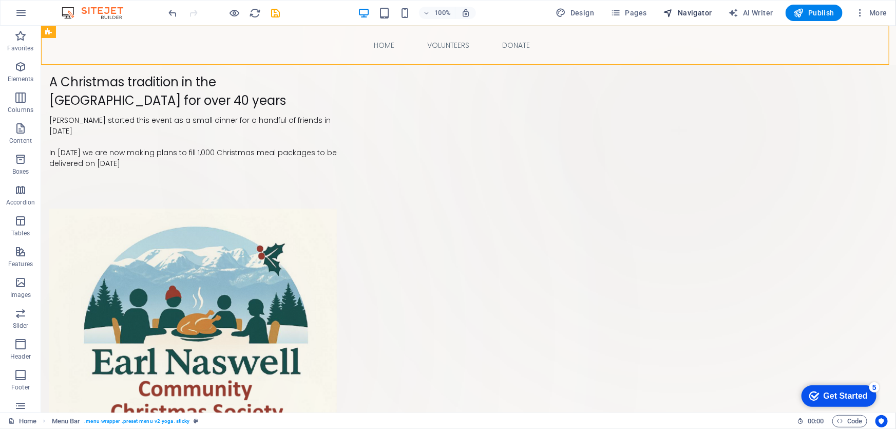
click at [690, 9] on span "Navigator" at bounding box center [688, 13] width 49 height 10
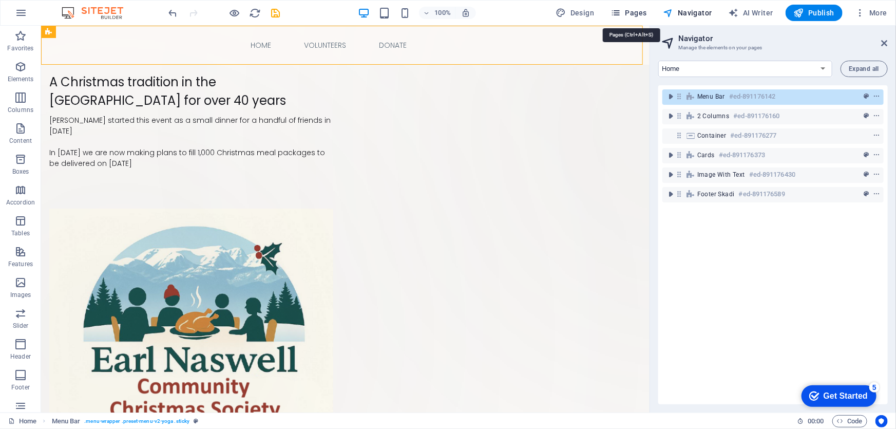
click at [641, 10] on span "Pages" at bounding box center [629, 13] width 36 height 10
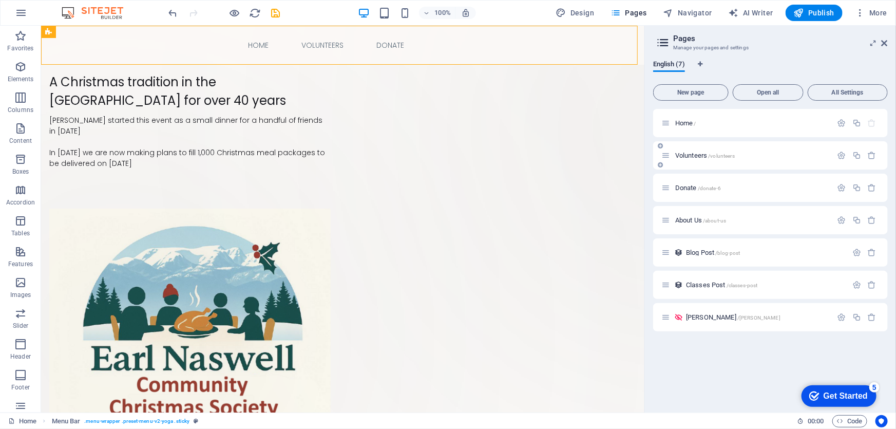
click at [687, 154] on span "Volunteers /volunteers" at bounding box center [705, 156] width 60 height 8
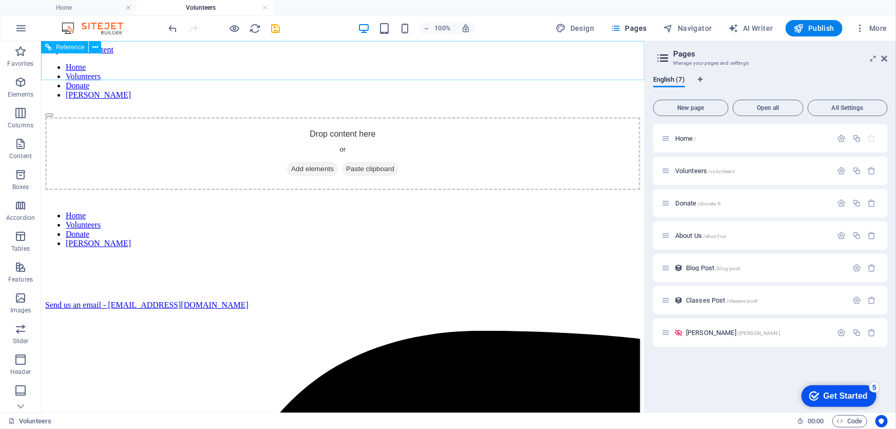
click at [465, 62] on nav "Home Volunteers Donate Earl" at bounding box center [342, 80] width 595 height 37
click at [684, 202] on span "Donate /donate-6" at bounding box center [698, 203] width 46 height 8
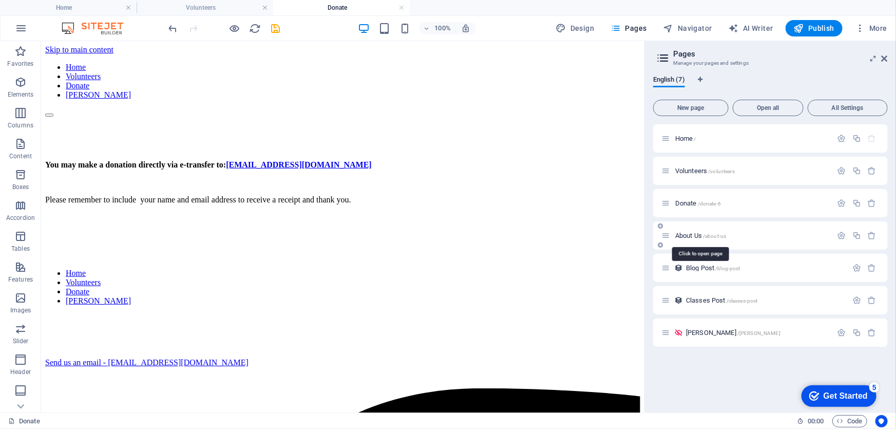
click at [686, 234] on span "About Us /about-us" at bounding box center [700, 236] width 51 height 8
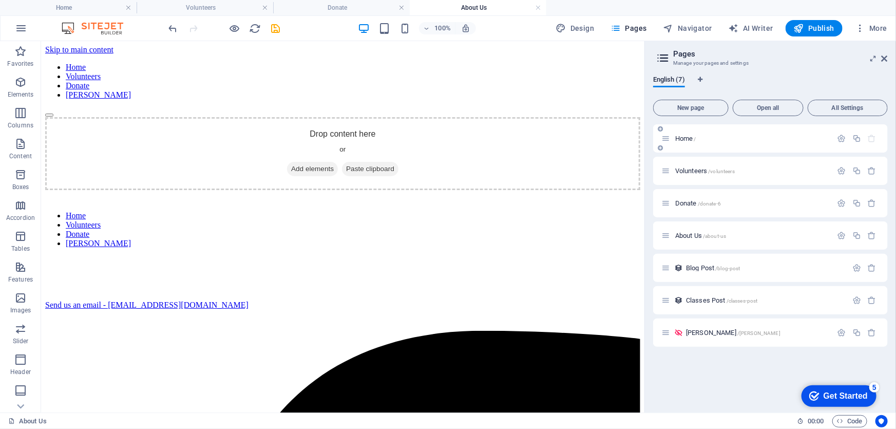
click at [686, 140] on span "Home /" at bounding box center [685, 139] width 21 height 8
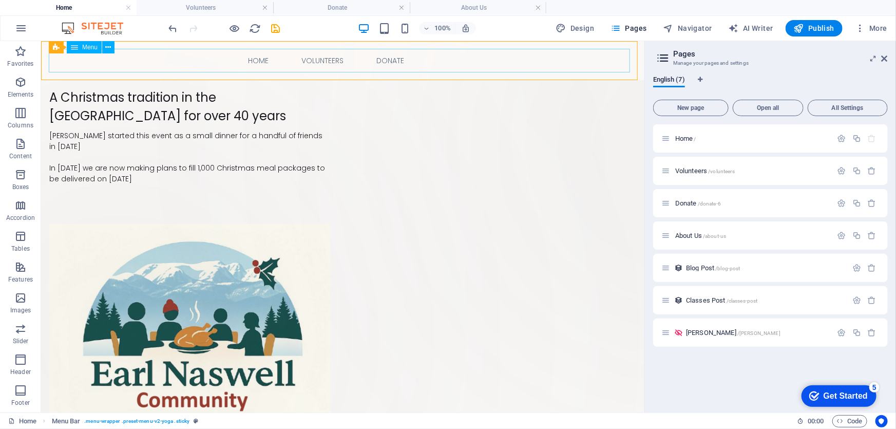
click at [463, 61] on nav "Home Volunteers Donate" at bounding box center [342, 60] width 588 height 24
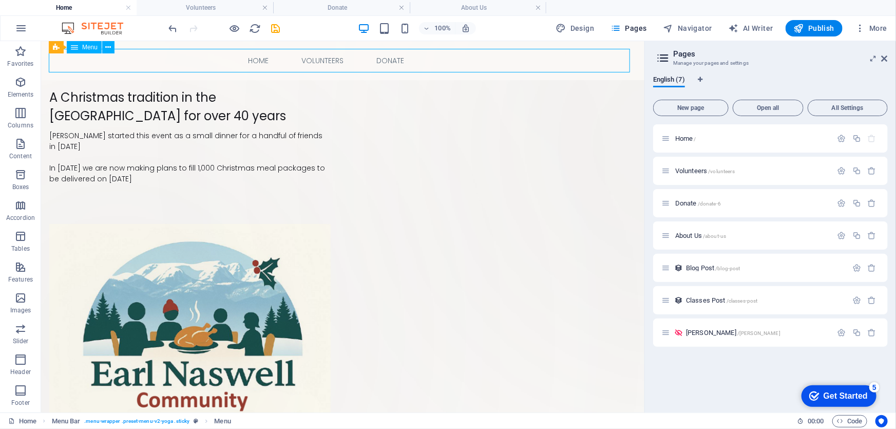
click at [463, 61] on nav "Home Volunteers Donate" at bounding box center [342, 60] width 588 height 24
select select
select select "1"
select select
select select "2"
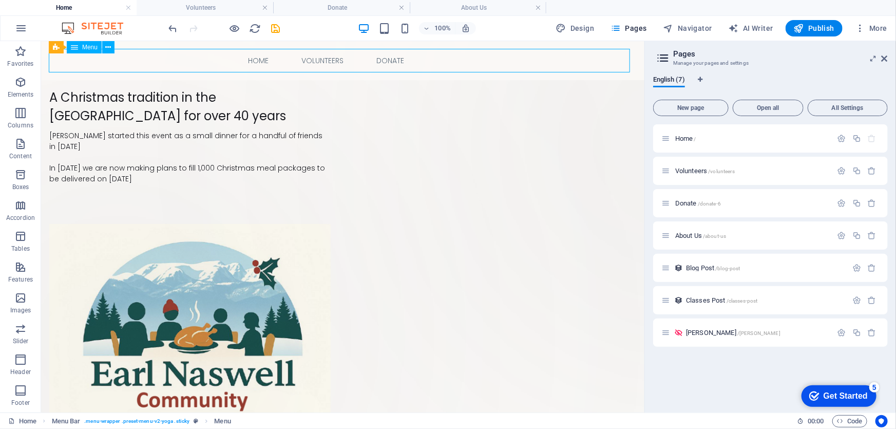
select select
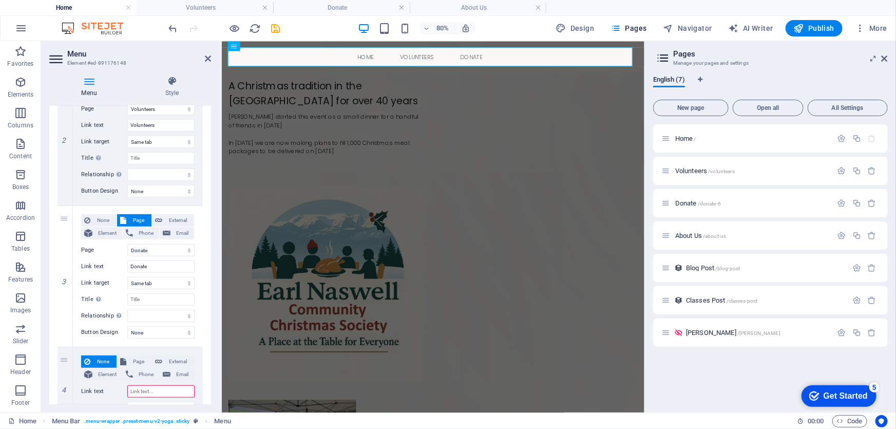
scroll to position [305, 0]
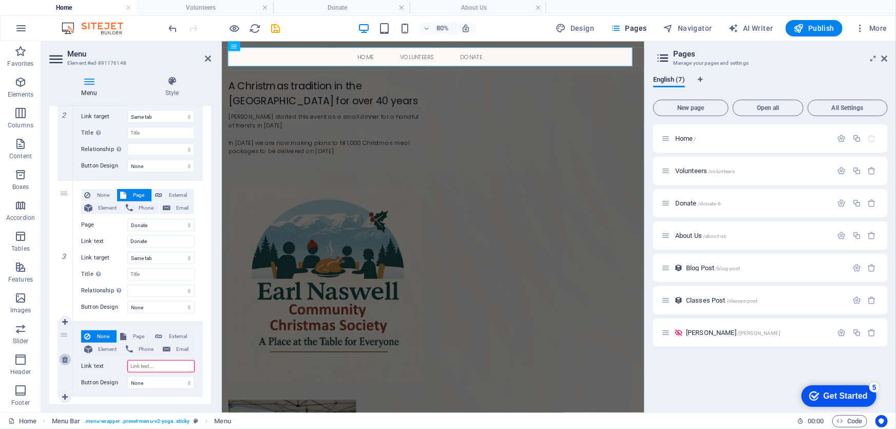
click at [66, 357] on icon at bounding box center [65, 359] width 6 height 7
select select
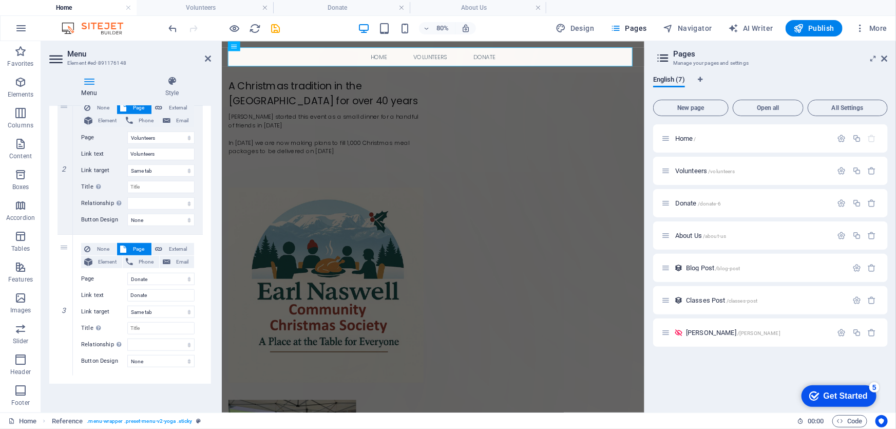
scroll to position [251, 0]
drag, startPoint x: 539, startPoint y: 6, endPoint x: 373, endPoint y: 11, distance: 165.5
click at [430, 102] on div "A Christmas tradition in the Comox Valley for over 40 years Mr. Earl Naswell st…" at bounding box center [352, 149] width 244 height 123
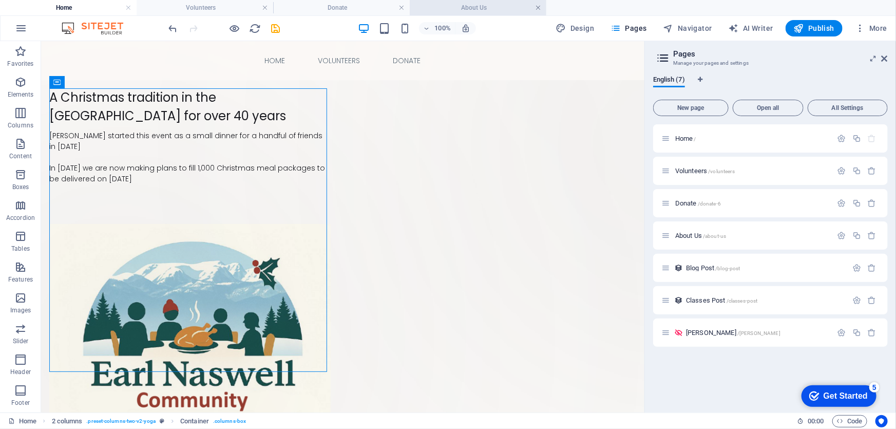
click at [536, 6] on link at bounding box center [538, 8] width 6 height 10
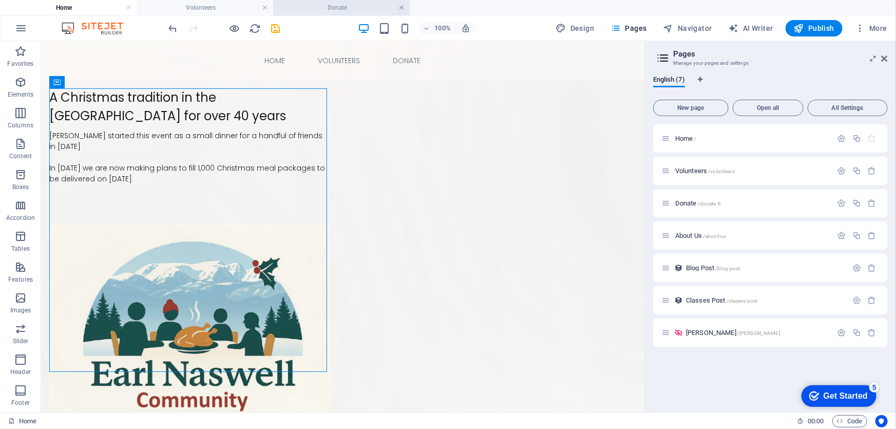
click at [401, 5] on link at bounding box center [402, 8] width 6 height 10
click at [264, 7] on link at bounding box center [265, 8] width 6 height 10
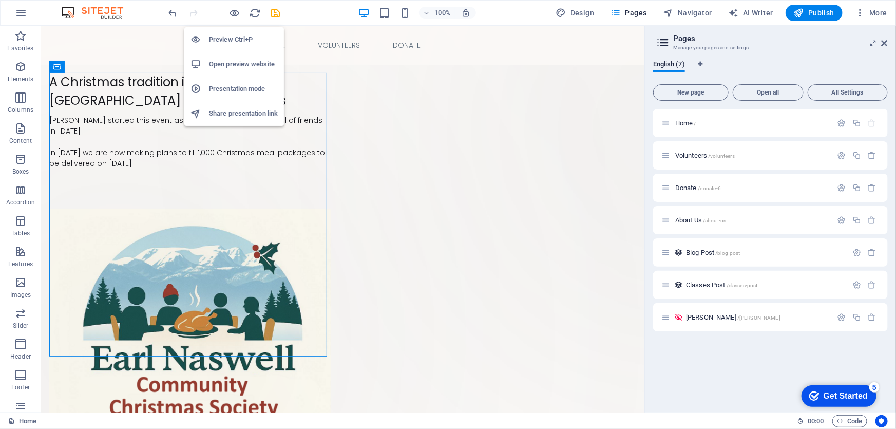
click at [242, 63] on h6 "Open preview website" at bounding box center [243, 64] width 69 height 12
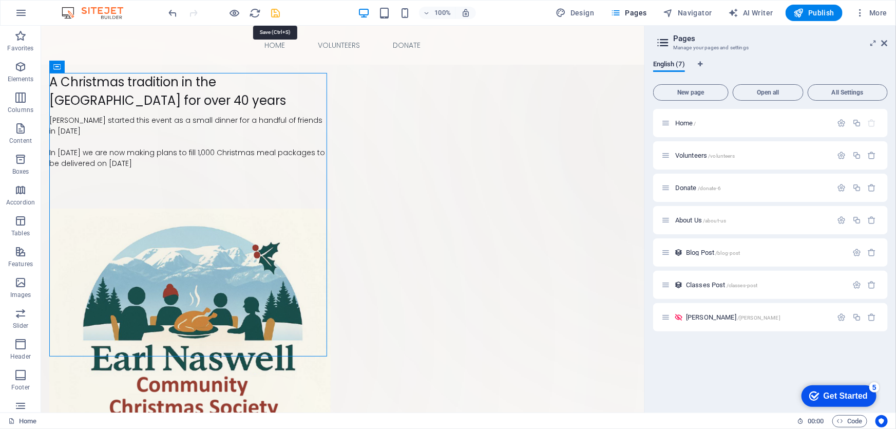
click at [273, 13] on icon "save" at bounding box center [276, 13] width 12 height 12
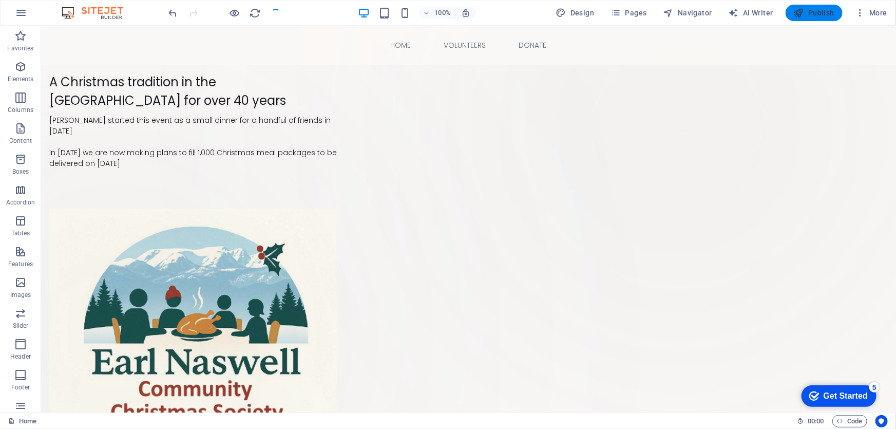
click at [827, 12] on span "Publish" at bounding box center [814, 13] width 41 height 10
click at [632, 11] on span "Pages" at bounding box center [629, 13] width 36 height 10
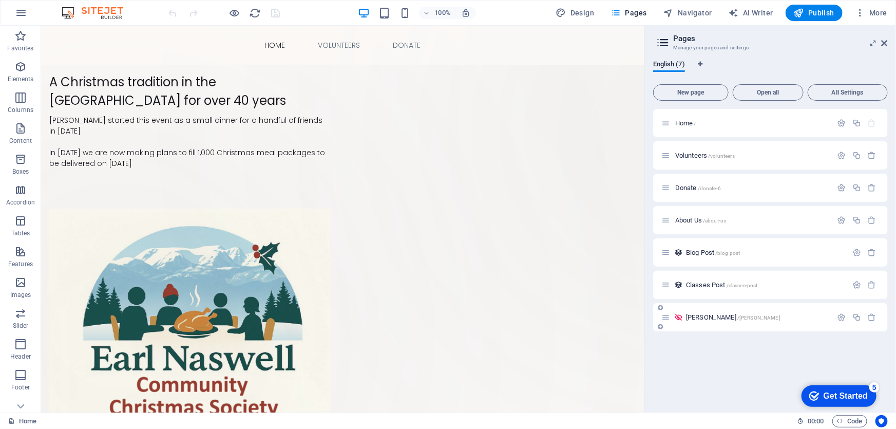
click at [692, 316] on span "[PERSON_NAME] /[PERSON_NAME]" at bounding box center [733, 317] width 94 height 8
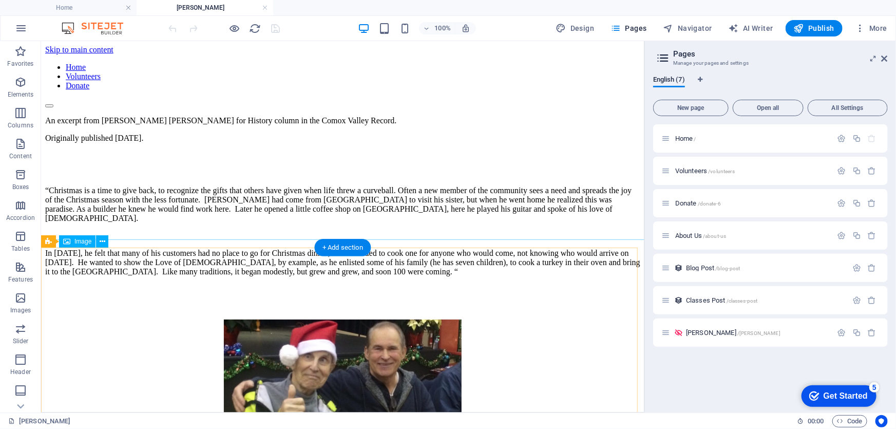
click at [352, 319] on figure "[PERSON_NAME] and his good friend [PERSON_NAME]" at bounding box center [342, 432] width 595 height 227
select select "%"
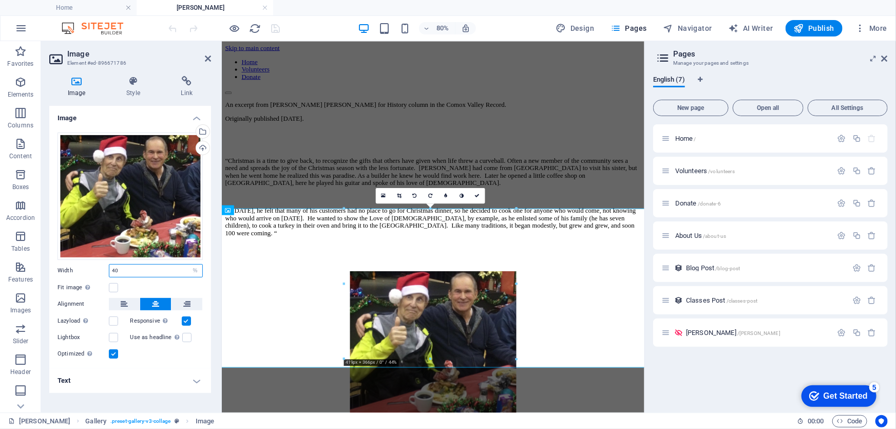
drag, startPoint x: 135, startPoint y: 267, endPoint x: 50, endPoint y: 268, distance: 84.7
click at [50, 268] on div "Drag files here, click to choose files or select files from Files or our free s…" at bounding box center [130, 246] width 162 height 244
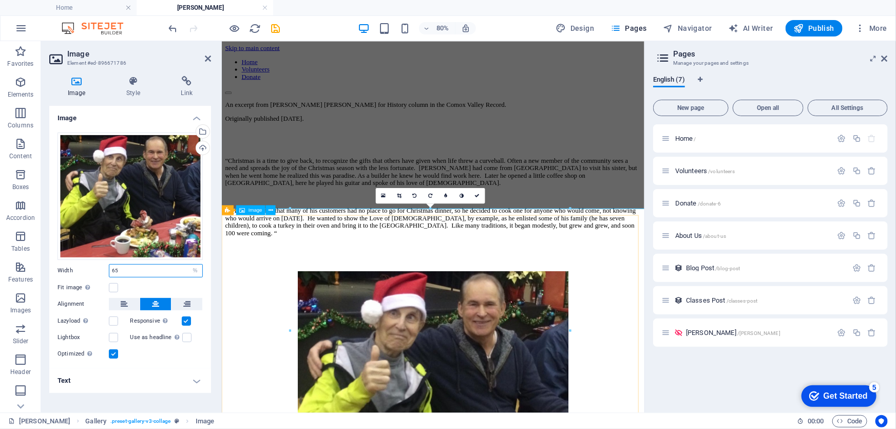
type input "65"
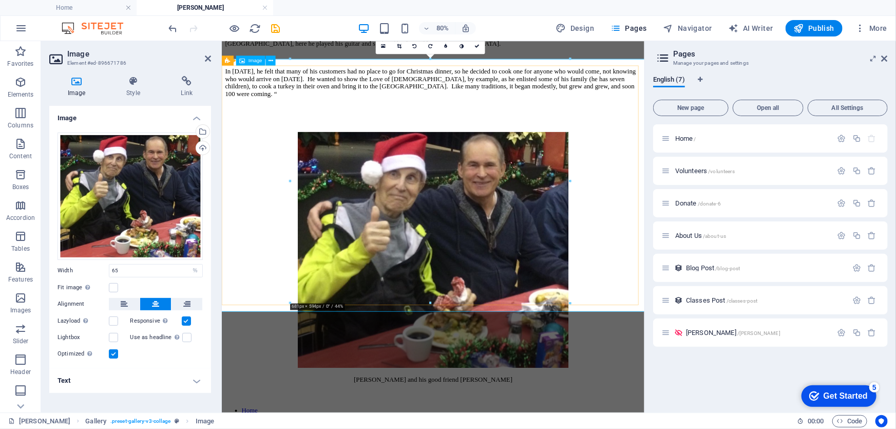
scroll to position [186, 0]
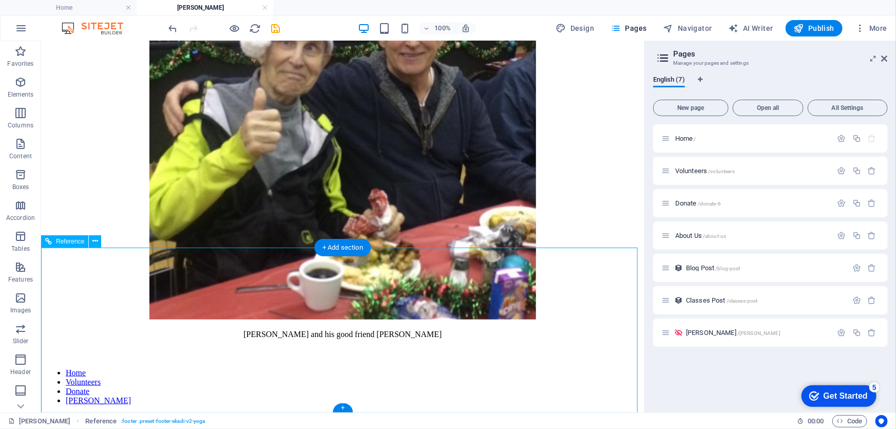
scroll to position [342, 0]
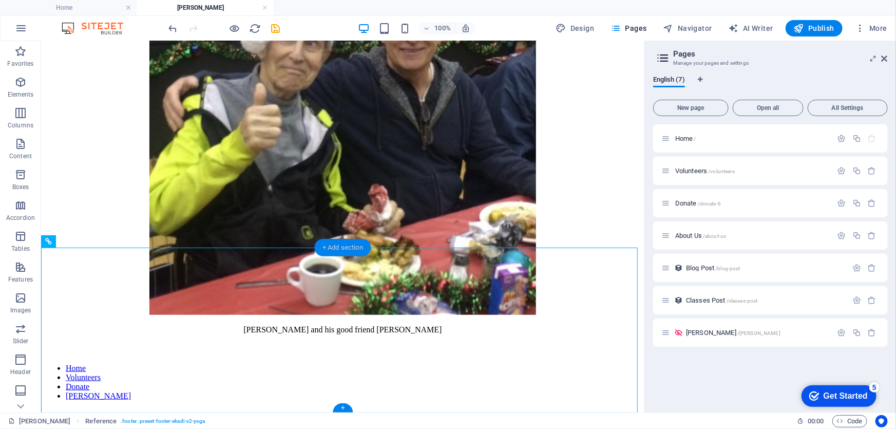
click at [339, 245] on div "+ Add section" at bounding box center [342, 247] width 57 height 17
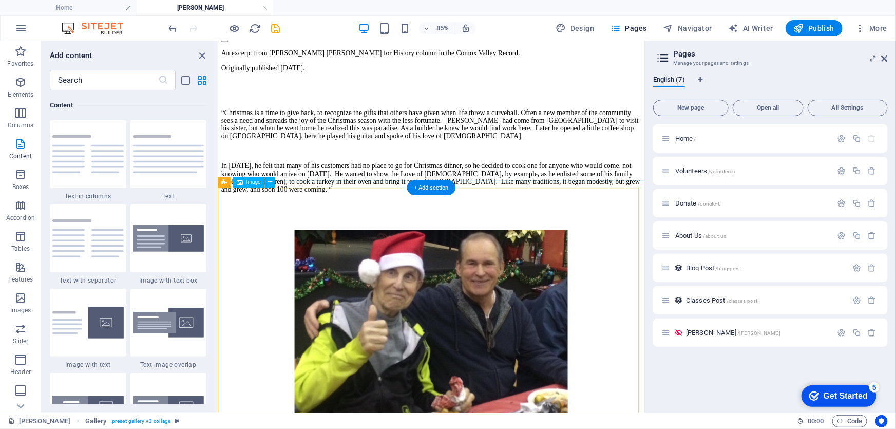
scroll to position [93, 0]
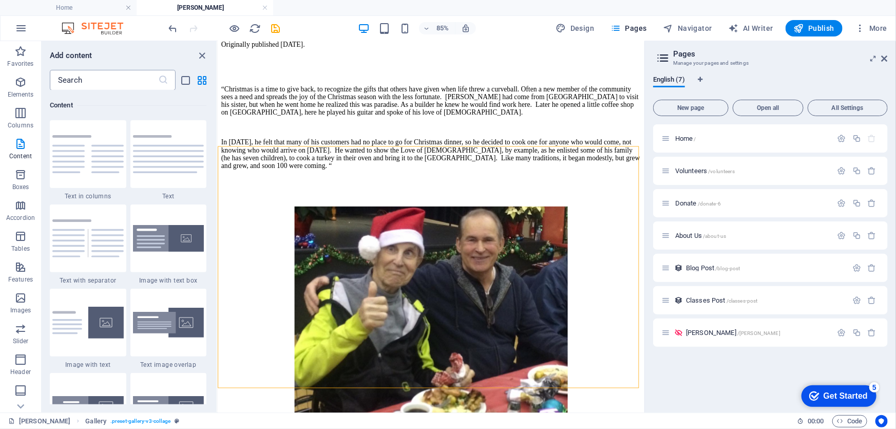
click at [104, 81] on input "text" at bounding box center [104, 80] width 108 height 21
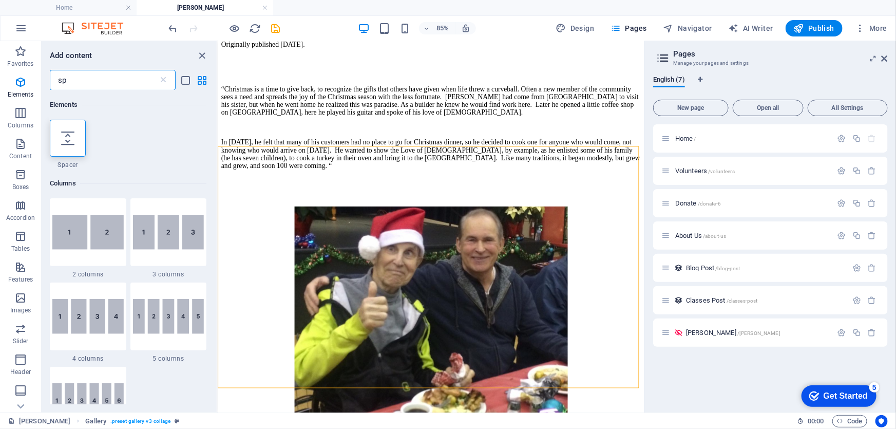
scroll to position [0, 0]
type input "sp"
click at [67, 140] on icon at bounding box center [67, 137] width 13 height 13
select select "px"
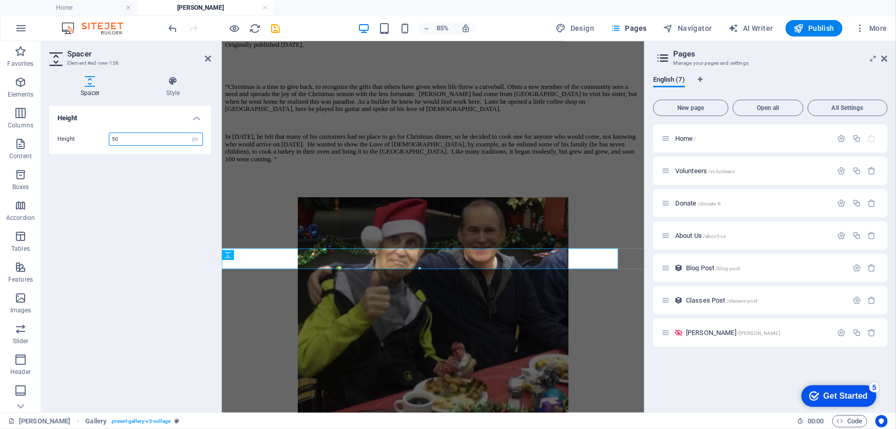
scroll to position [243, 0]
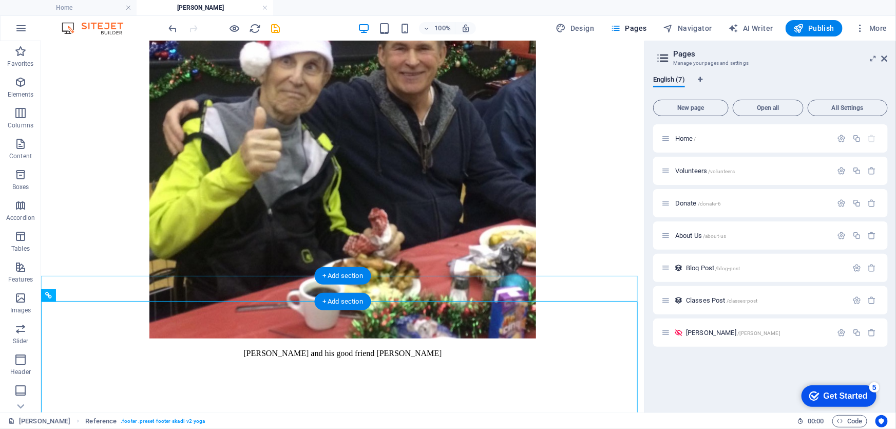
scroll to position [326, 0]
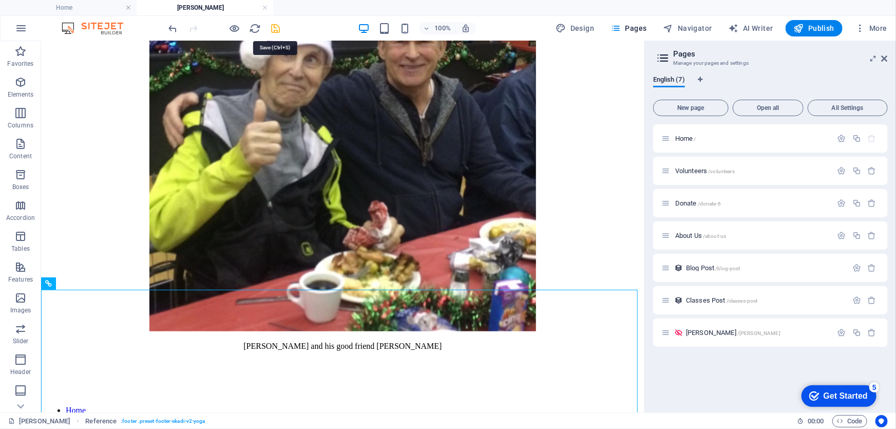
click at [275, 27] on icon "save" at bounding box center [276, 29] width 12 height 12
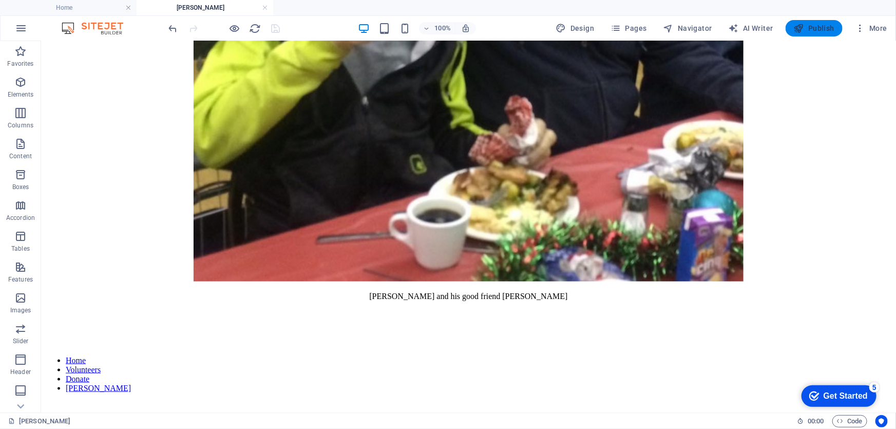
click at [815, 25] on span "Publish" at bounding box center [814, 28] width 41 height 10
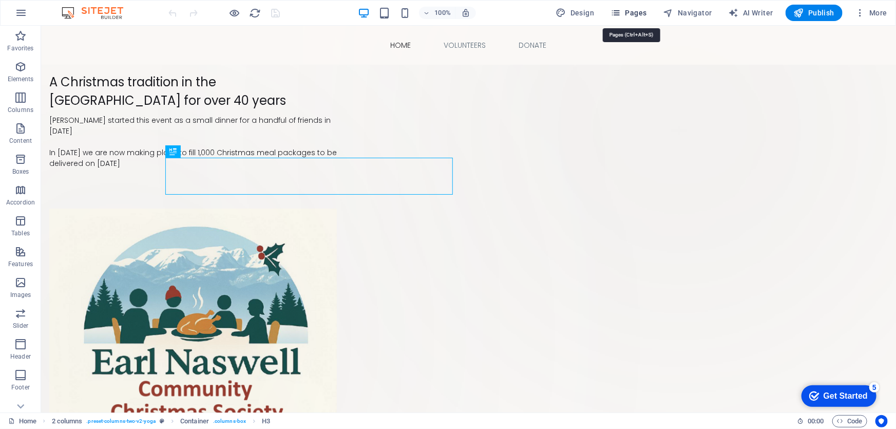
click at [631, 12] on span "Pages" at bounding box center [629, 13] width 36 height 10
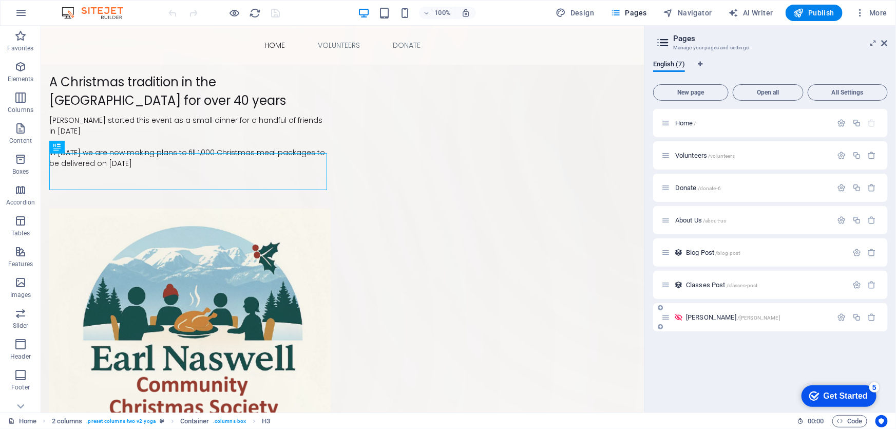
click at [692, 315] on span "[PERSON_NAME] /[PERSON_NAME]" at bounding box center [733, 317] width 94 height 8
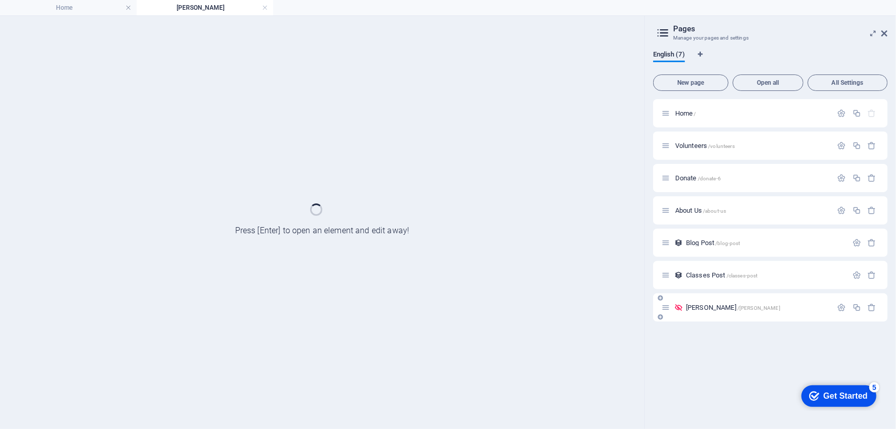
click at [692, 315] on div "[PERSON_NAME] /[PERSON_NAME]" at bounding box center [770, 307] width 235 height 28
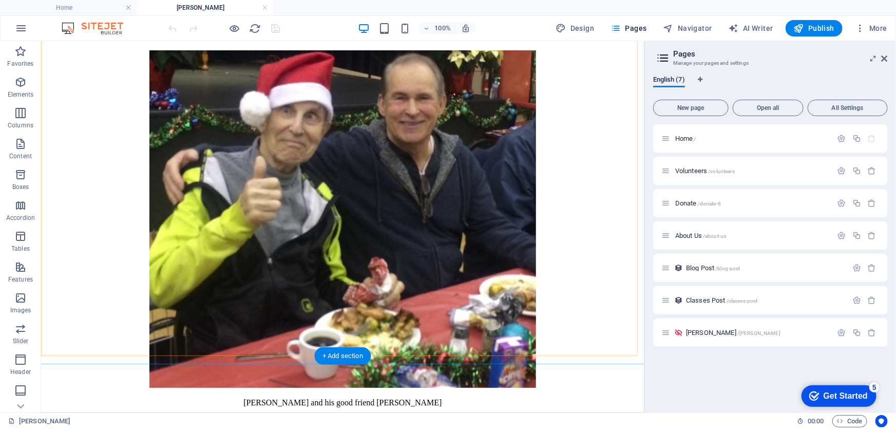
scroll to position [280, 0]
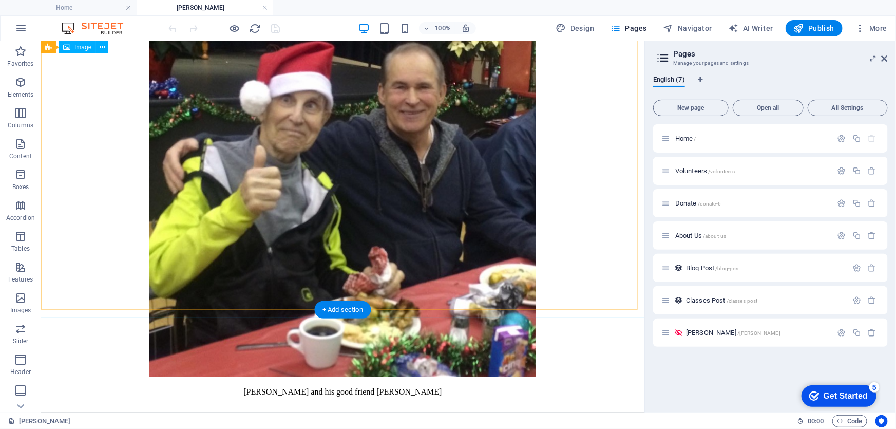
click at [267, 152] on figure "[PERSON_NAME] and his good friend [PERSON_NAME]" at bounding box center [342, 217] width 595 height 357
select select "%"
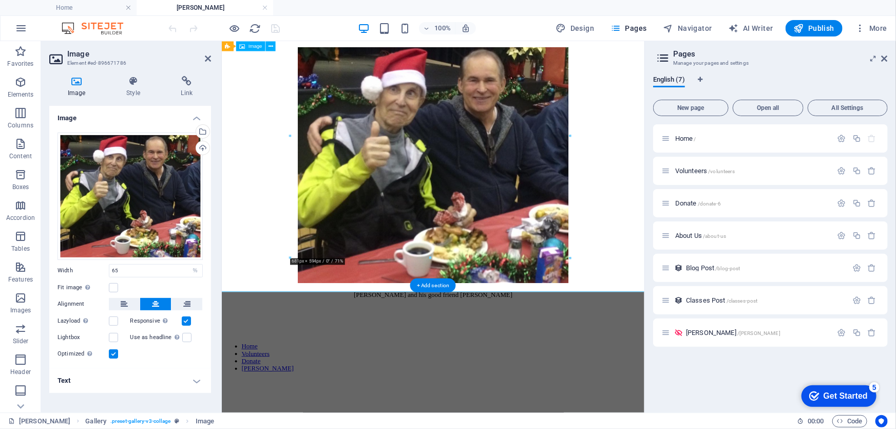
scroll to position [243, 0]
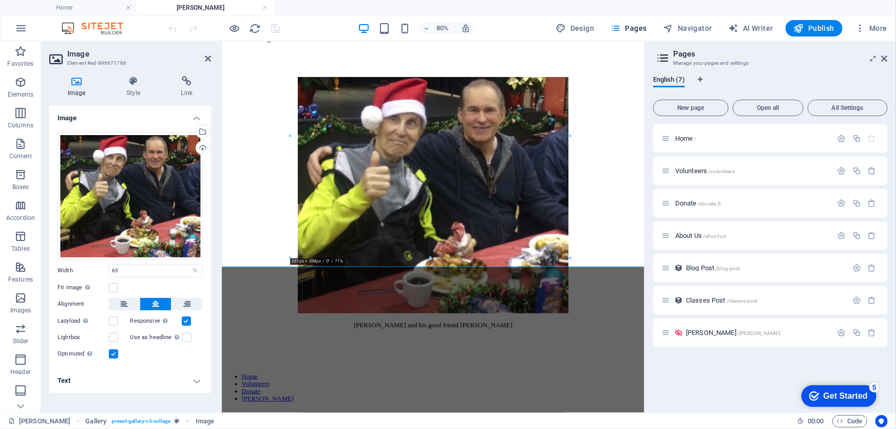
click at [195, 380] on h4 "Text" at bounding box center [130, 380] width 162 height 25
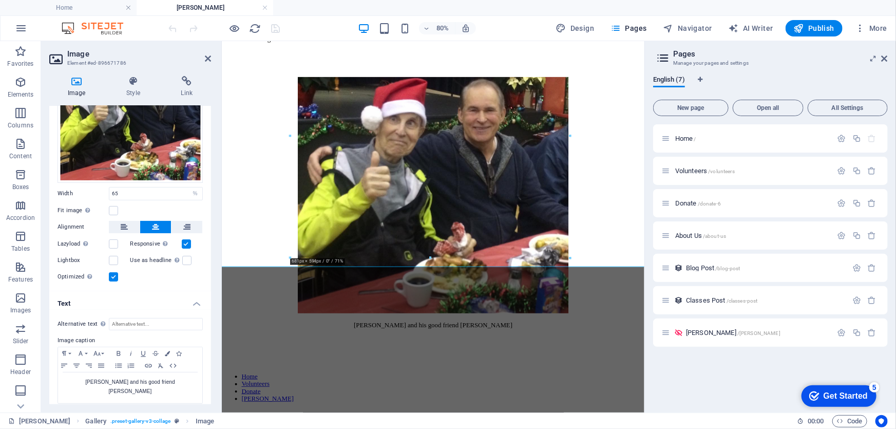
scroll to position [83, 0]
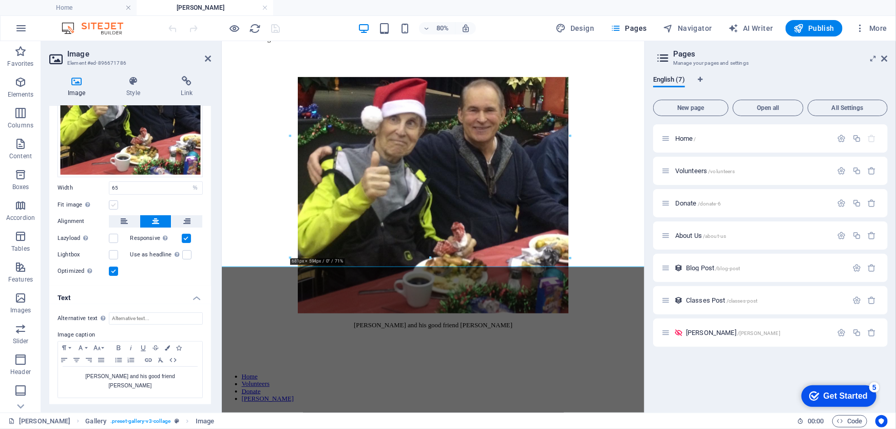
click at [112, 201] on label at bounding box center [113, 204] width 9 height 9
click at [0, 0] on input "Fit image Automatically fit image to a fixed width and height" at bounding box center [0, 0] width 0 height 0
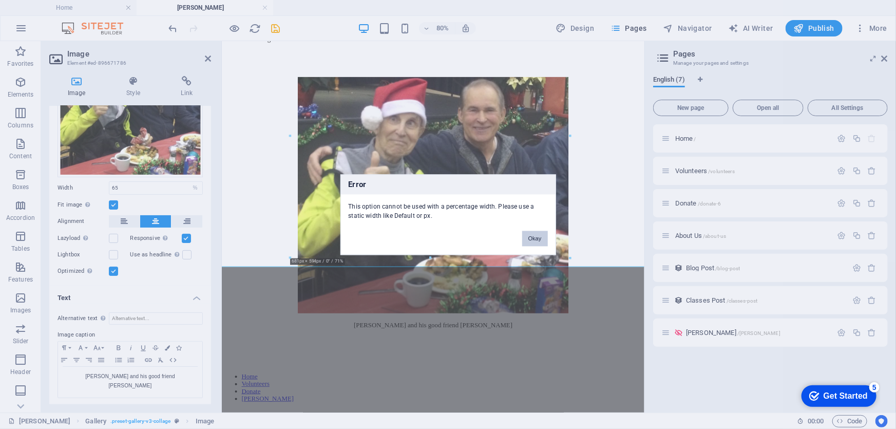
click at [536, 236] on button "Okay" at bounding box center [535, 238] width 26 height 15
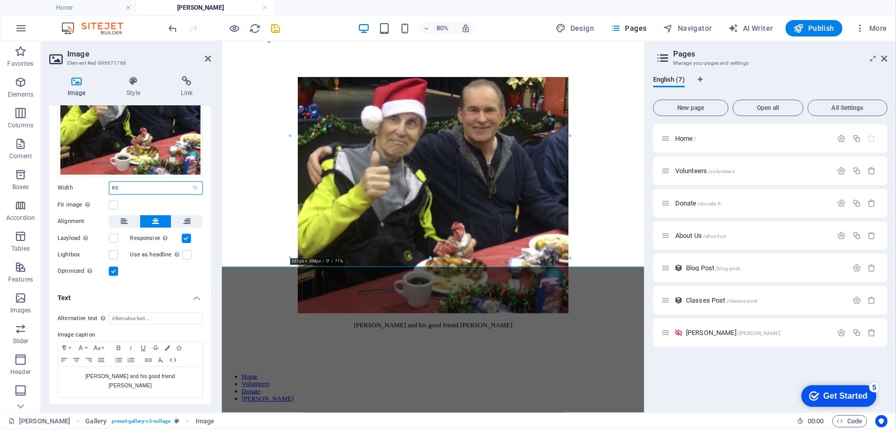
drag, startPoint x: 137, startPoint y: 186, endPoint x: 53, endPoint y: 176, distance: 84.3
click at [53, 176] on div "Drag files here, click to choose files or select files from Files or our free s…" at bounding box center [130, 164] width 162 height 244
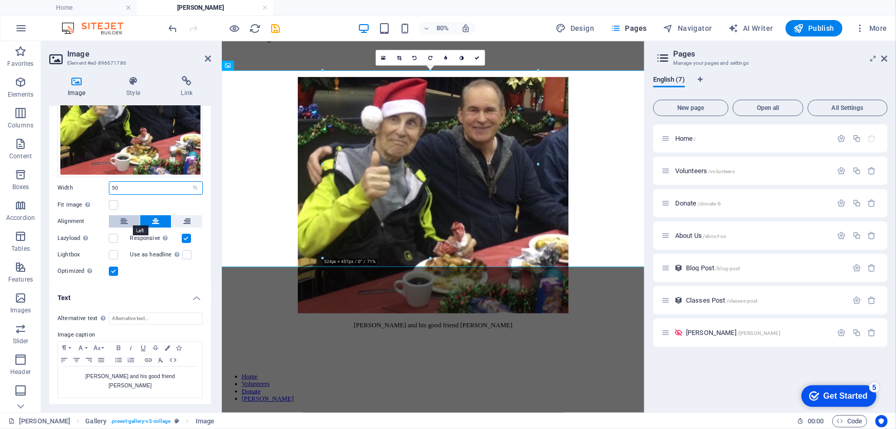
scroll to position [173, 0]
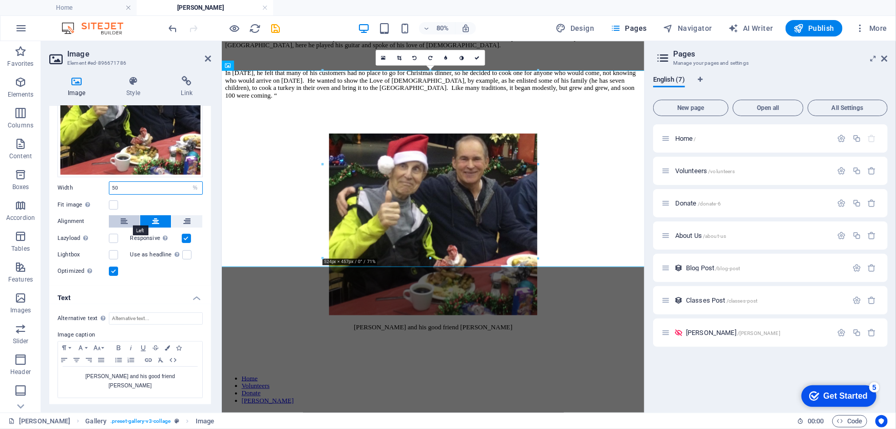
type input "50"
click at [270, 234] on figure "[PERSON_NAME] and his good friend [PERSON_NAME]" at bounding box center [485, 279] width 520 height 247
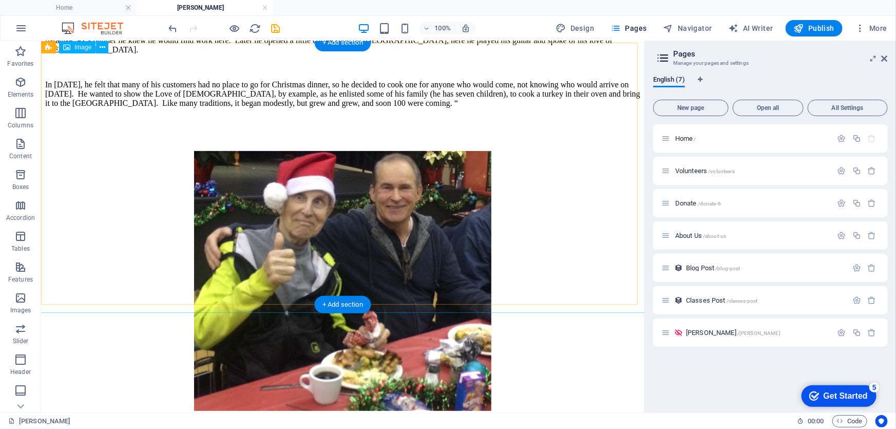
scroll to position [32, 0]
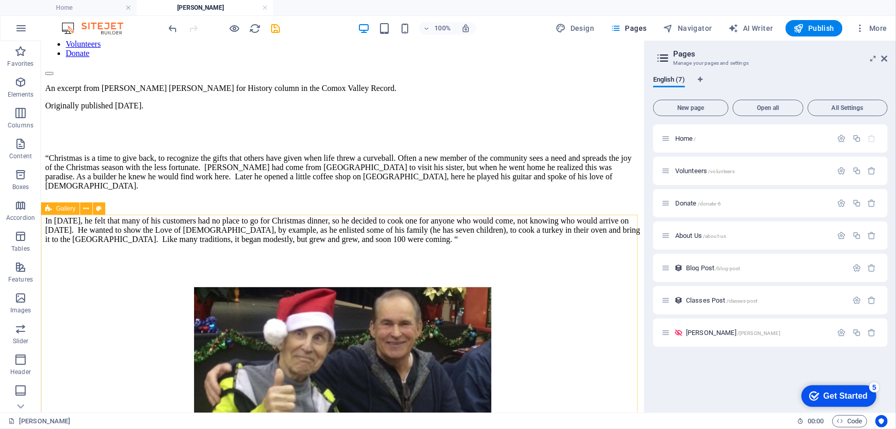
click at [49, 210] on icon at bounding box center [48, 208] width 7 height 12
click at [87, 207] on icon at bounding box center [87, 208] width 6 height 11
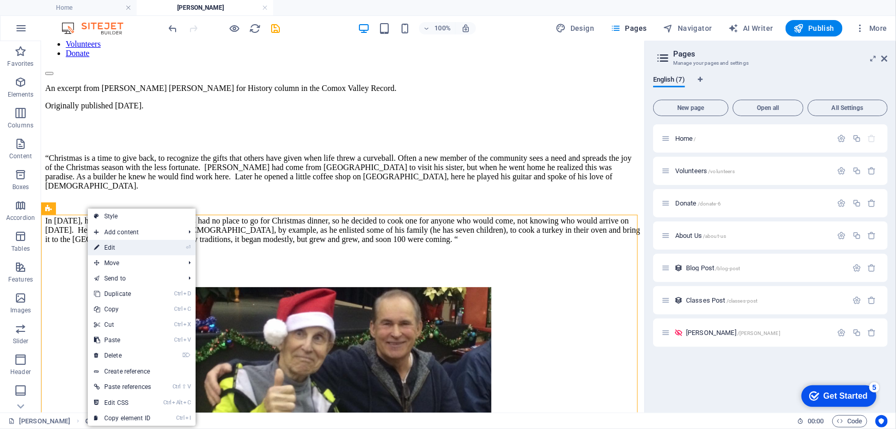
click at [121, 245] on link "⏎ Edit" at bounding box center [122, 247] width 69 height 15
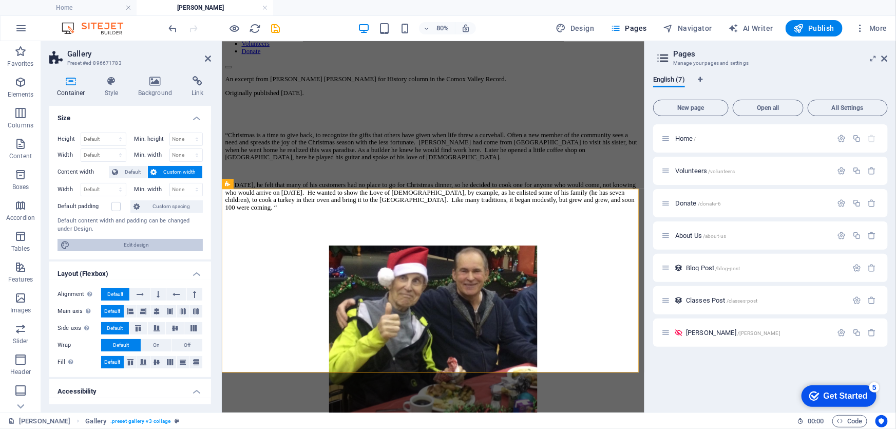
click at [131, 243] on span "Edit design" at bounding box center [136, 245] width 127 height 12
select select "px"
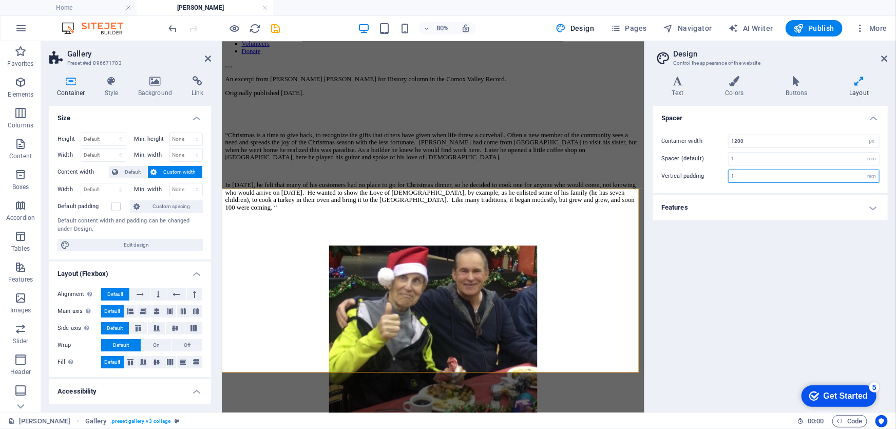
click at [811, 175] on input "1" at bounding box center [804, 176] width 150 height 12
drag, startPoint x: 816, startPoint y: 277, endPoint x: 846, endPoint y: 218, distance: 66.1
click at [817, 276] on div "Spacer Container width 1200 rem px Spacer (default) 1 rem Vertical padding 3 re…" at bounding box center [770, 255] width 235 height 298
click at [873, 204] on h4 "Features" at bounding box center [770, 207] width 235 height 25
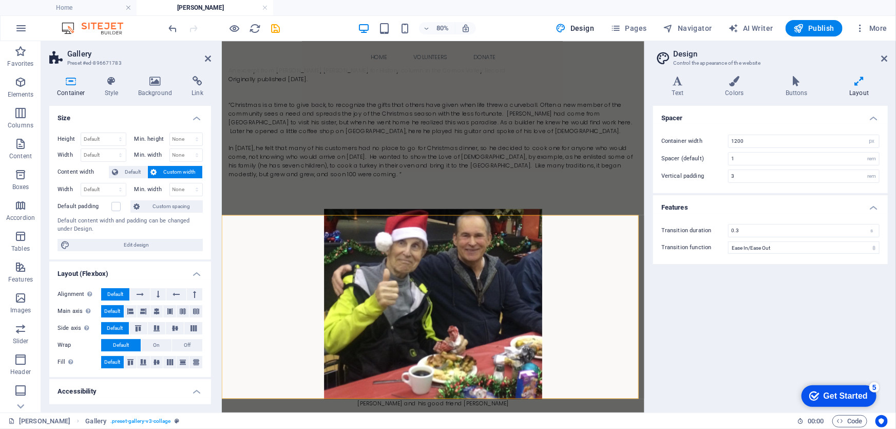
click at [702, 315] on div "Spacer Container width 1200 rem px Spacer (default) 1 rem Vertical padding 3 re…" at bounding box center [770, 255] width 235 height 298
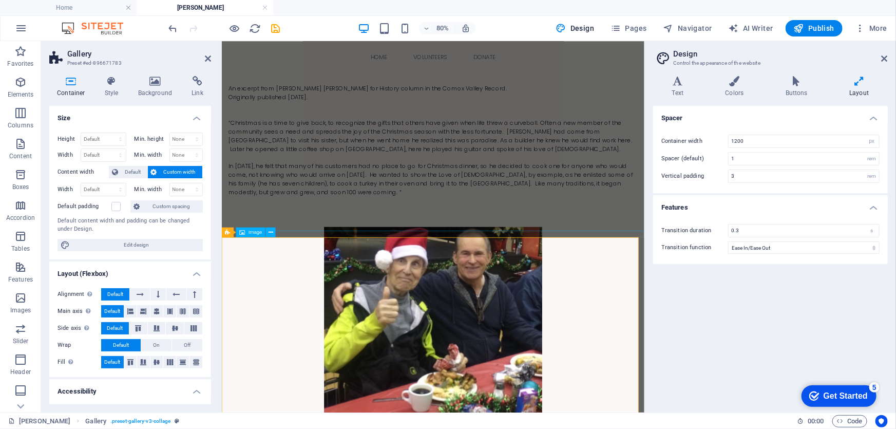
scroll to position [0, 0]
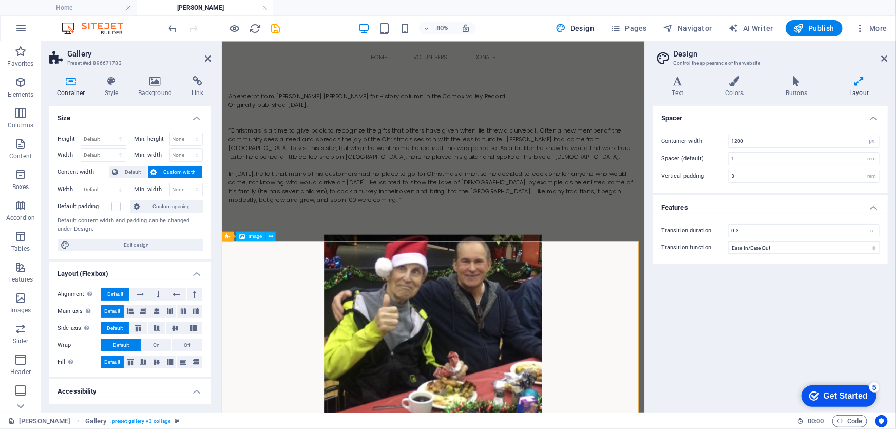
click at [689, 333] on figure "Earl and his good friend Murray Coulter" at bounding box center [485, 406] width 545 height 249
click at [663, 249] on div "An excerpt from Judy Hagen’s Hunt for History column in the Comox Valley Record…" at bounding box center [486, 185] width 512 height 162
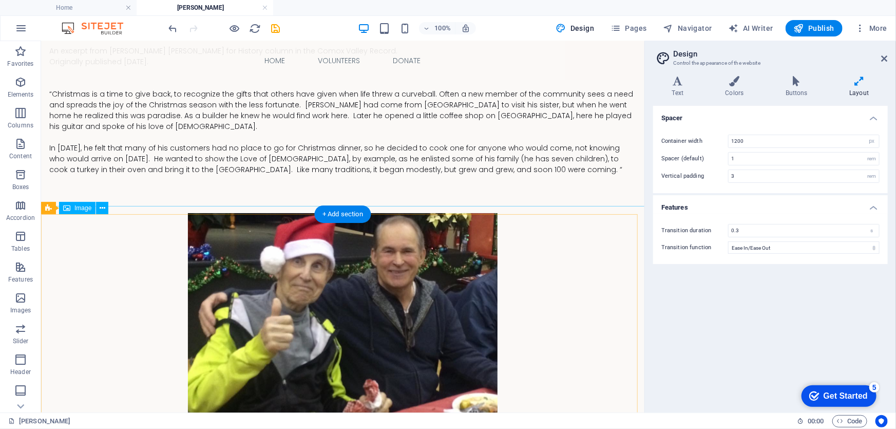
scroll to position [46, 0]
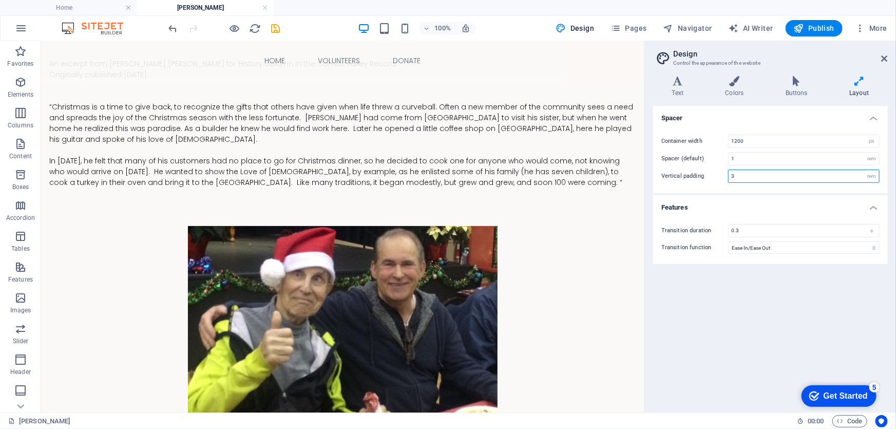
drag, startPoint x: 755, startPoint y: 175, endPoint x: 650, endPoint y: 174, distance: 105.8
click at [650, 174] on div "Variants Text Colors Buttons Layout Text Standard Bold Links Font color Font Po…" at bounding box center [770, 240] width 251 height 345
type input "1"
click at [696, 308] on div "Spacer Container width 1200 rem px Spacer (default) 1 rem Vertical padding 1 re…" at bounding box center [770, 255] width 235 height 298
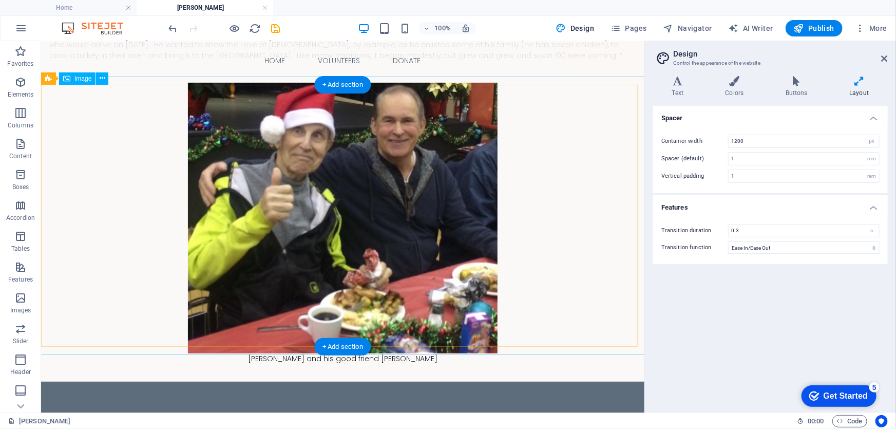
scroll to position [186, 0]
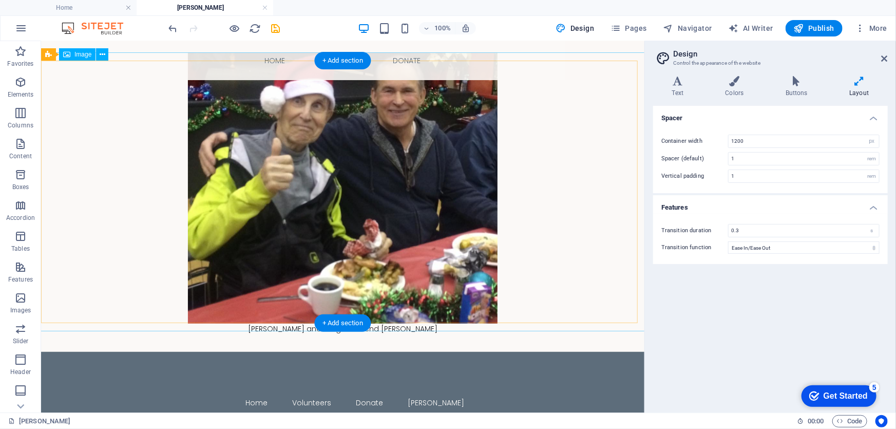
click at [338, 228] on figure "Earl and his good friend Murray Coulter" at bounding box center [342, 192] width 620 height 281
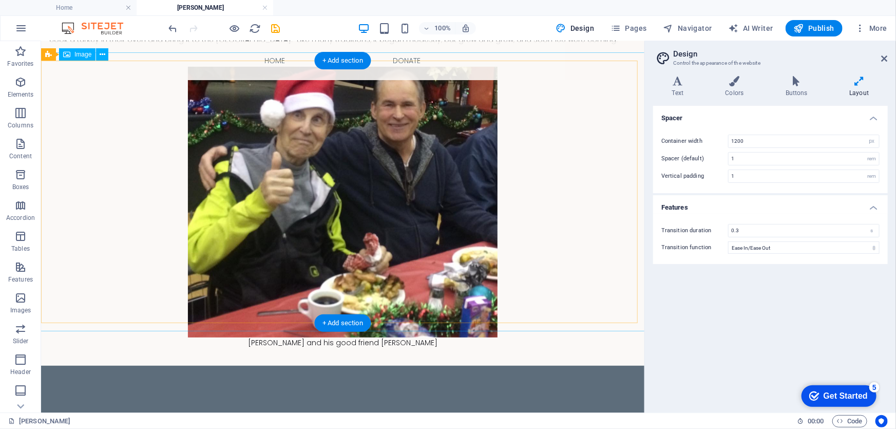
select select "%"
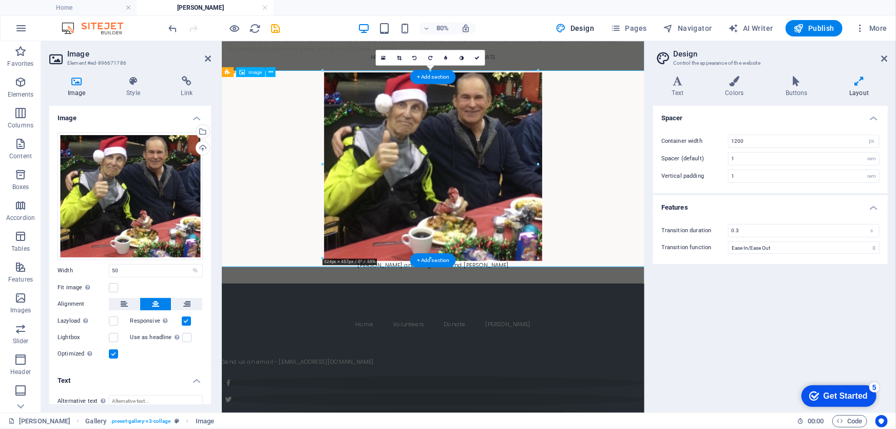
click at [368, 274] on figure "Earl and his good friend Murray Coulter" at bounding box center [485, 201] width 545 height 249
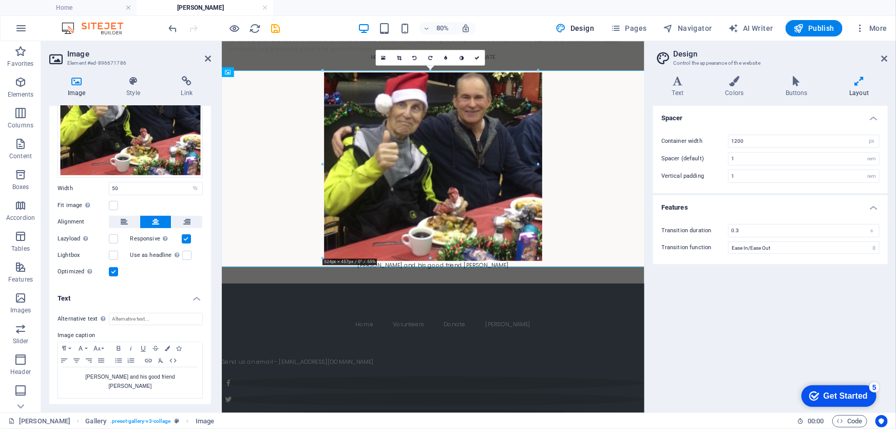
scroll to position [83, 0]
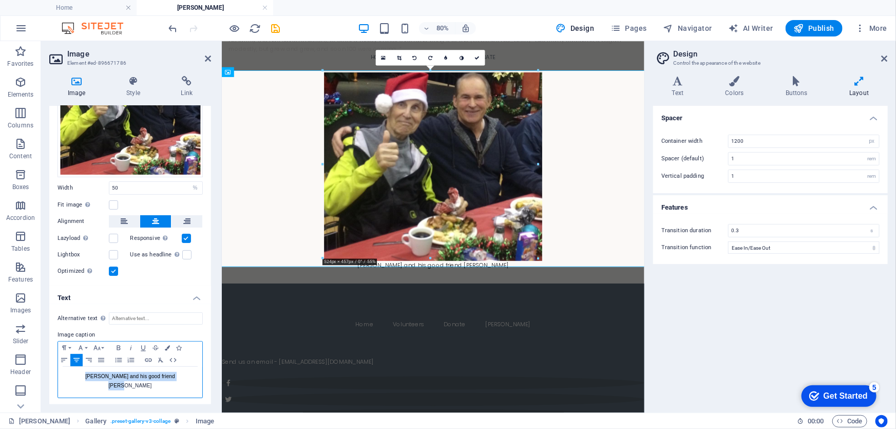
drag, startPoint x: 187, startPoint y: 375, endPoint x: -26, endPoint y: 368, distance: 213.3
click at [0, 368] on html "Individual Home Earl Favorites Elements Columns Content Boxes Accordion Tables …" at bounding box center [448, 214] width 896 height 429
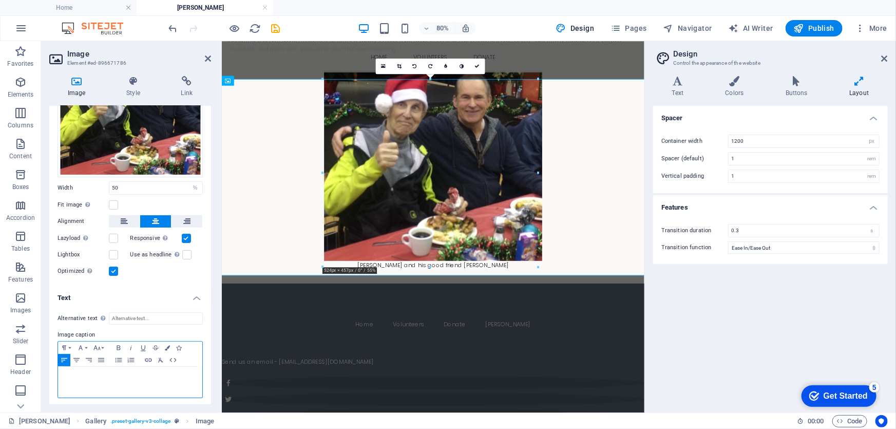
scroll to position [162, 0]
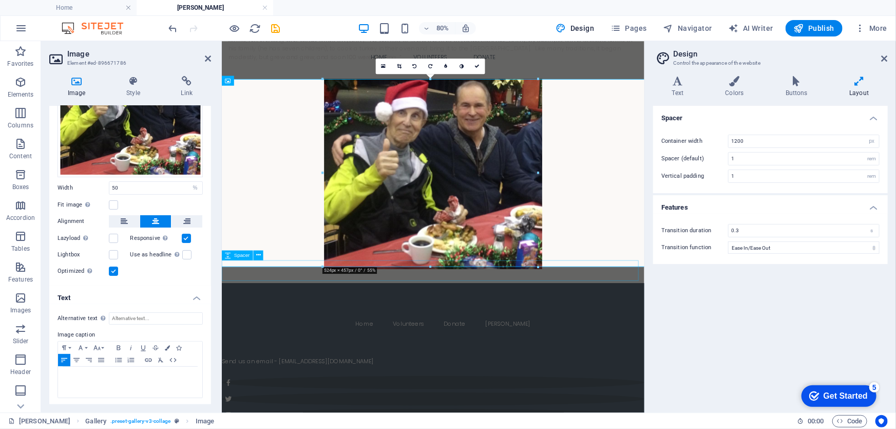
click at [312, 318] on div at bounding box center [485, 330] width 528 height 26
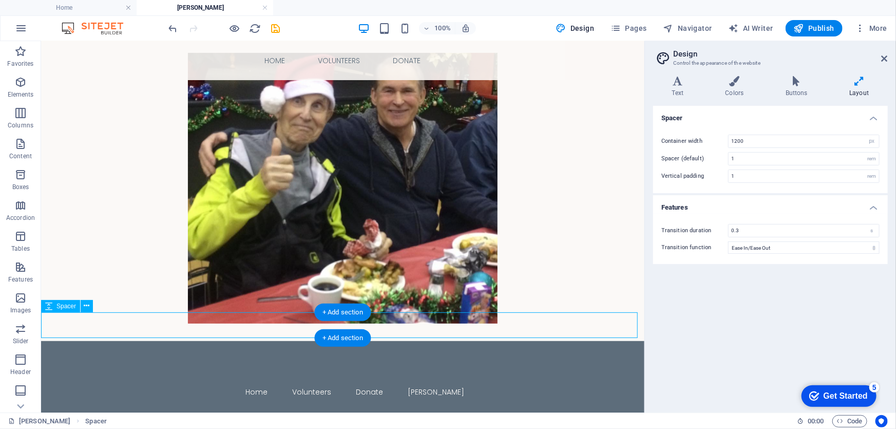
click at [136, 320] on div at bounding box center [342, 328] width 603 height 26
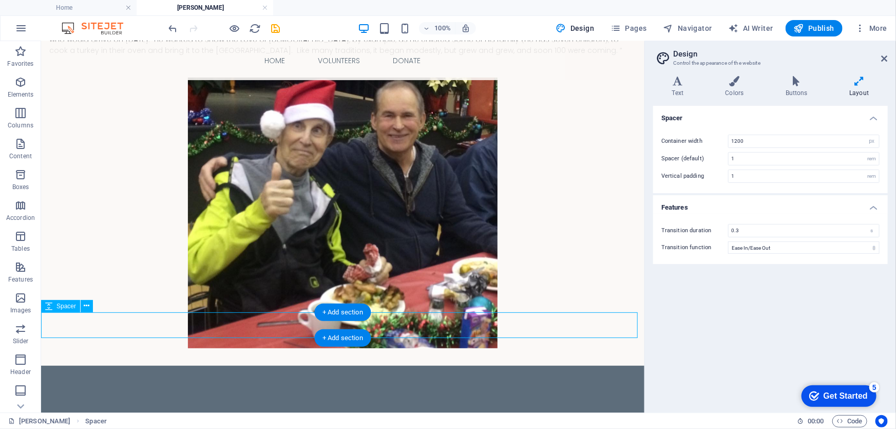
select select "px"
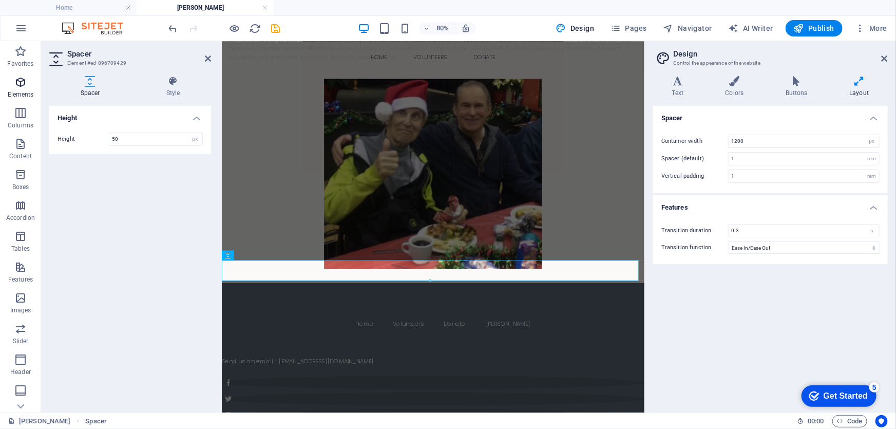
click at [23, 83] on icon "button" at bounding box center [20, 82] width 12 height 12
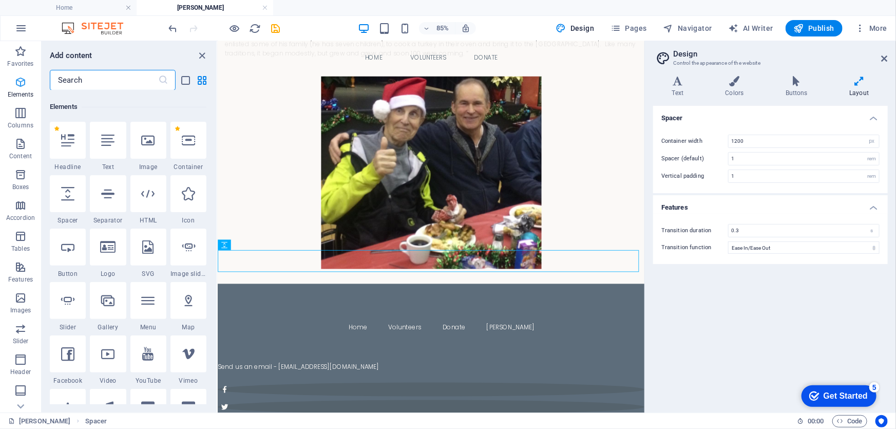
scroll to position [109, 0]
click at [106, 144] on icon at bounding box center [107, 138] width 13 height 13
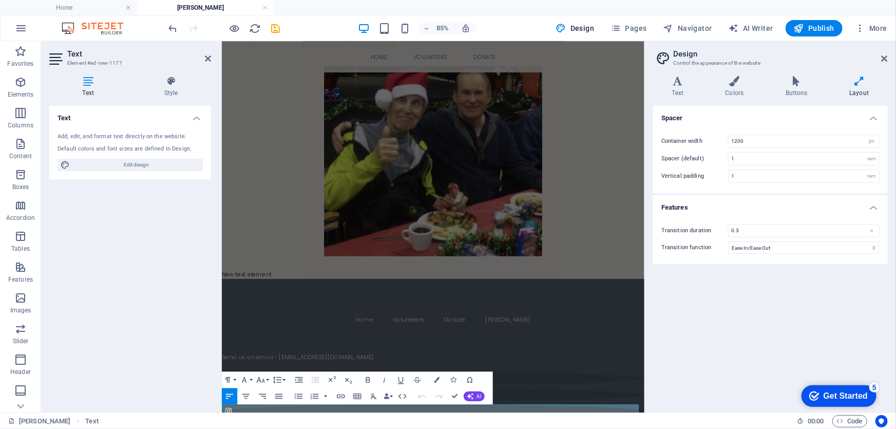
scroll to position [7, 0]
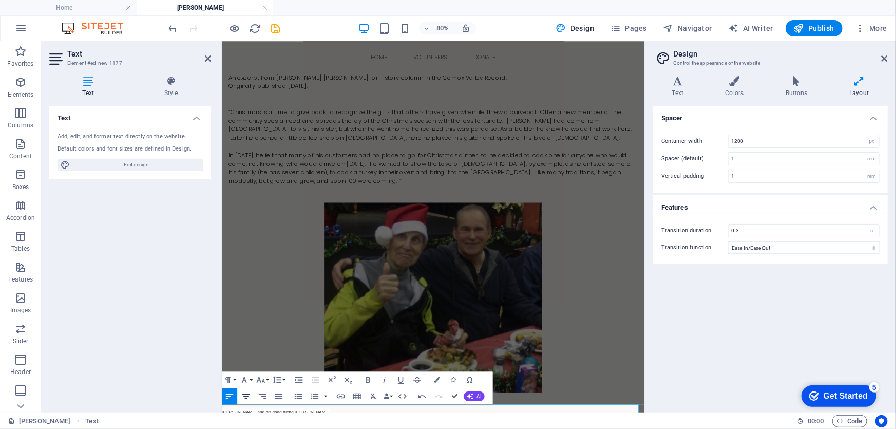
click at [246, 395] on icon "button" at bounding box center [245, 395] width 7 height 5
drag, startPoint x: 536, startPoint y: 502, endPoint x: 432, endPoint y: 497, distance: 103.8
click at [261, 378] on icon "button" at bounding box center [261, 379] width 10 height 10
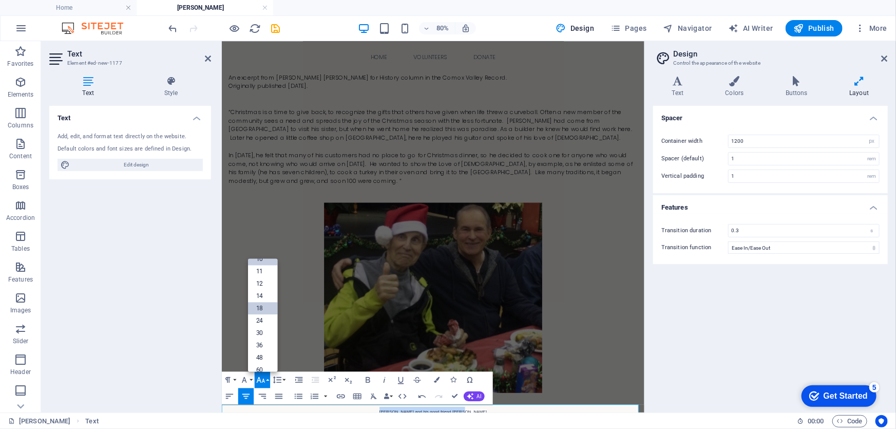
click at [263, 306] on link "18" at bounding box center [263, 308] width 30 height 12
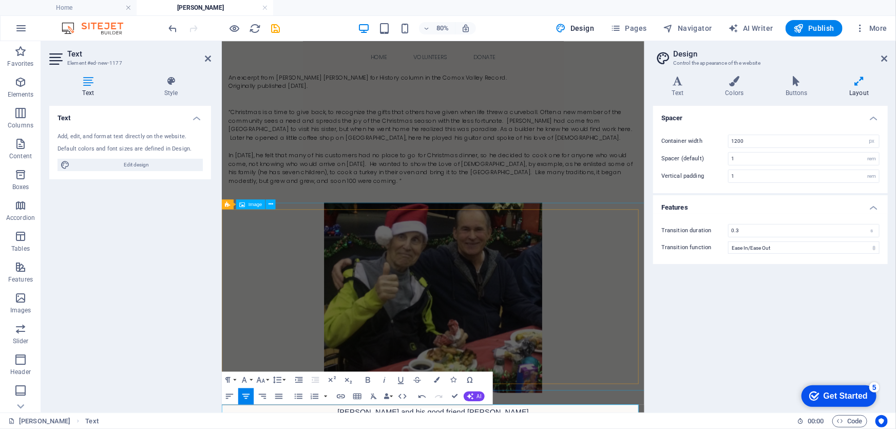
click at [302, 338] on figure at bounding box center [485, 361] width 545 height 238
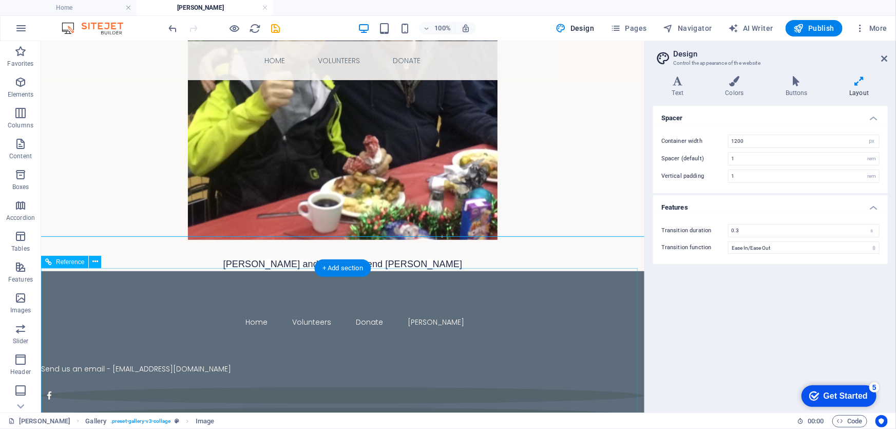
scroll to position [291, 0]
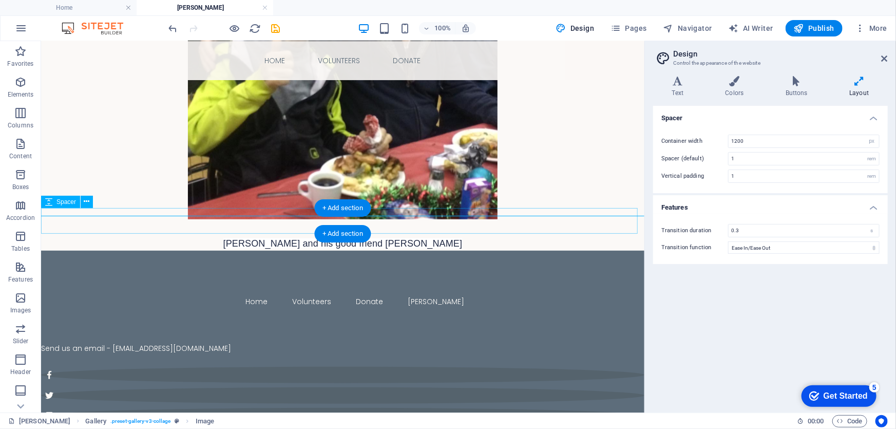
click at [240, 223] on div at bounding box center [342, 224] width 603 height 26
click at [86, 199] on icon at bounding box center [87, 201] width 6 height 11
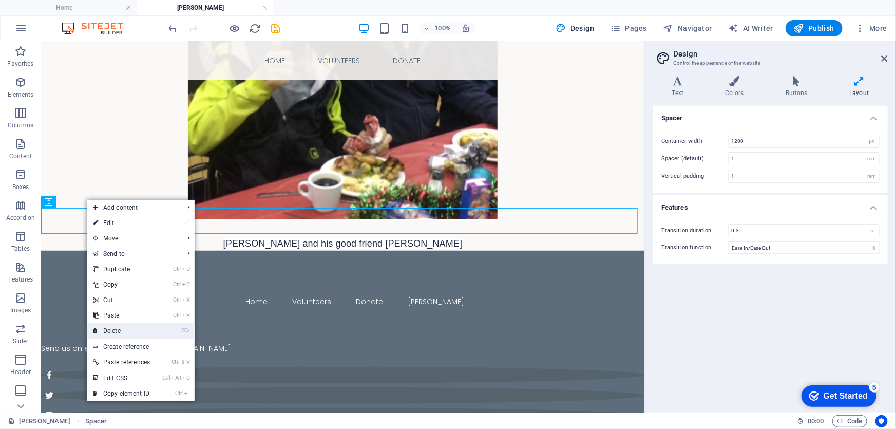
click at [117, 329] on link "⌦ Delete" at bounding box center [121, 330] width 69 height 15
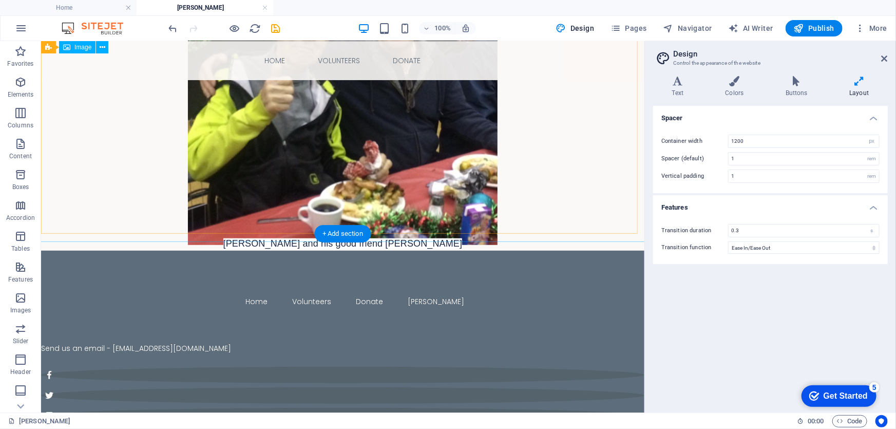
click at [159, 146] on figure at bounding box center [342, 109] width 620 height 271
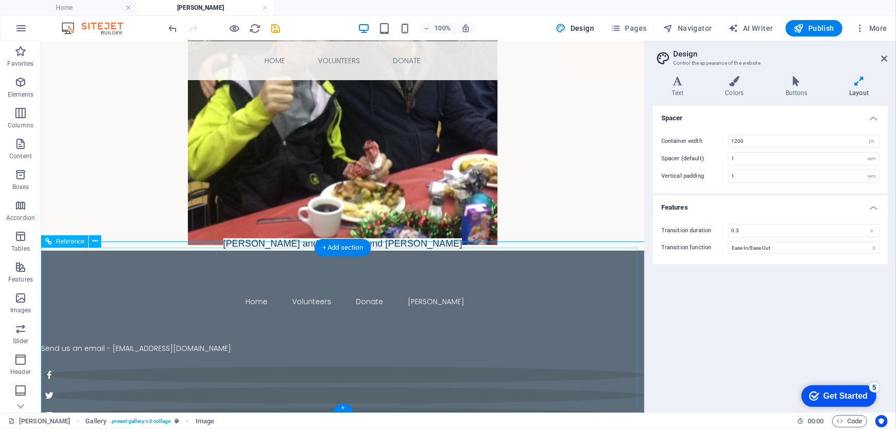
click at [554, 309] on div at bounding box center [342, 316] width 603 height 18
click at [554, 308] on div at bounding box center [342, 316] width 603 height 18
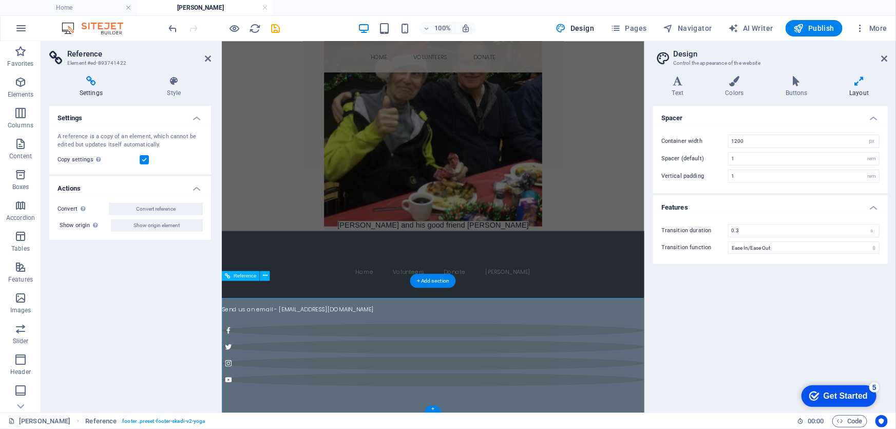
scroll to position [150, 0]
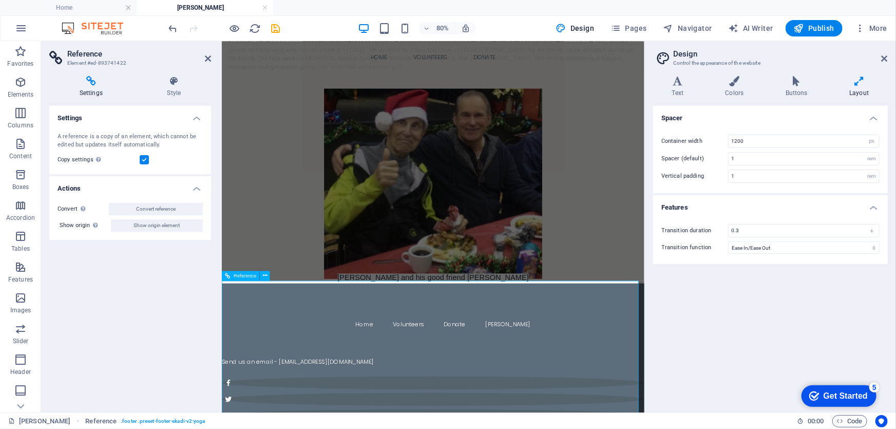
click at [394, 390] on nav "Home Volunteers Donate Earl" at bounding box center [485, 394] width 528 height 11
click at [274, 28] on icon "save" at bounding box center [276, 29] width 12 height 12
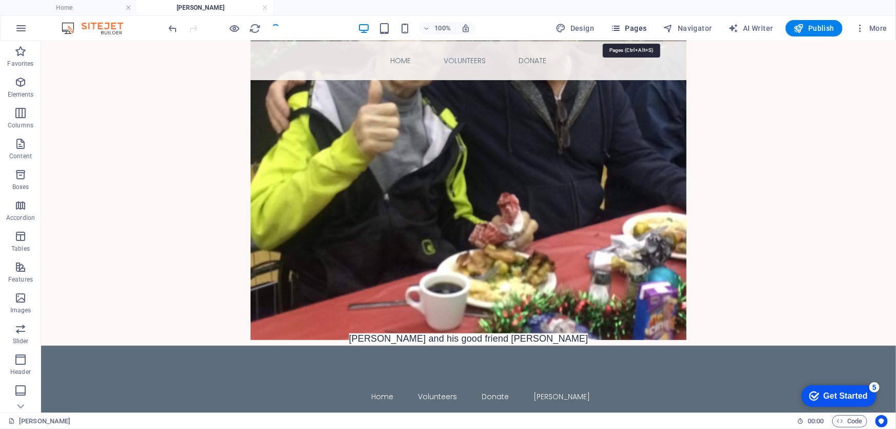
click at [633, 27] on span "Pages" at bounding box center [629, 28] width 36 height 10
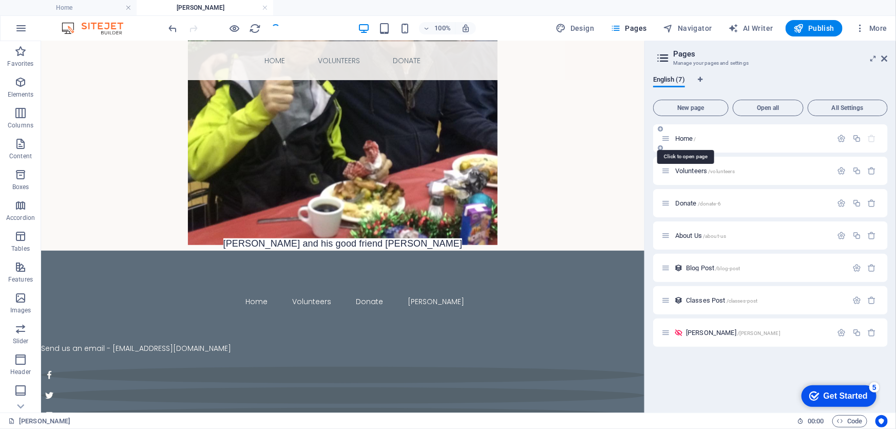
click at [681, 140] on span "Home /" at bounding box center [685, 139] width 21 height 8
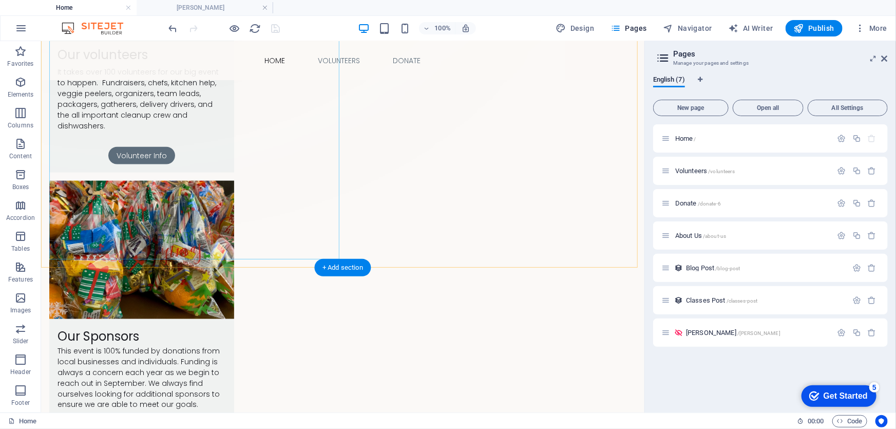
scroll to position [683, 0]
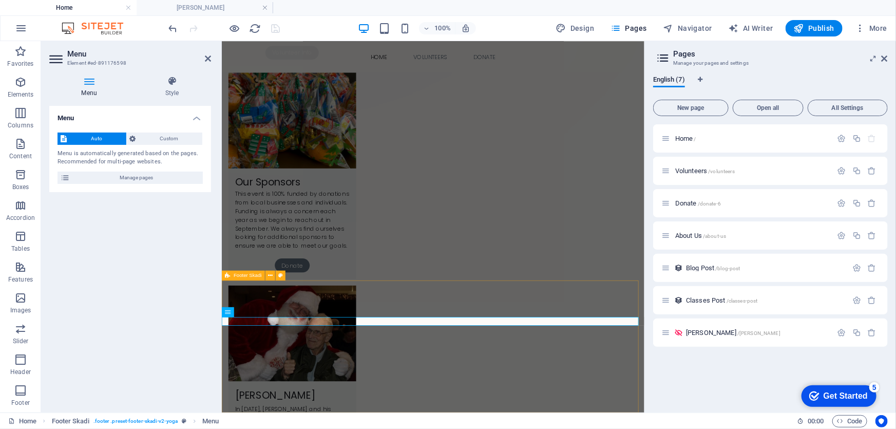
scroll to position [548, 0]
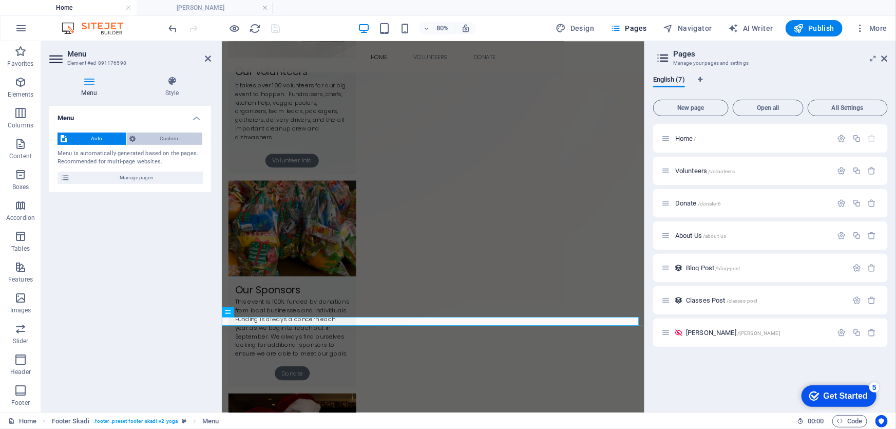
click at [162, 137] on span "Custom" at bounding box center [169, 139] width 61 height 12
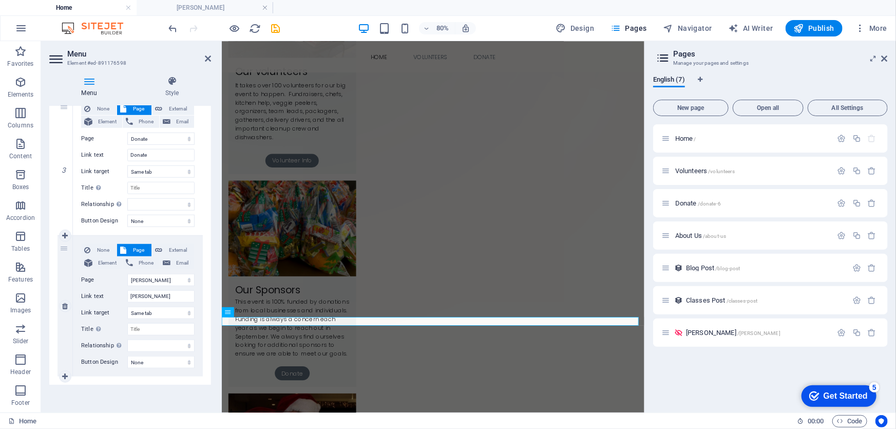
scroll to position [392, 0]
click at [64, 304] on icon at bounding box center [65, 305] width 6 height 7
select select
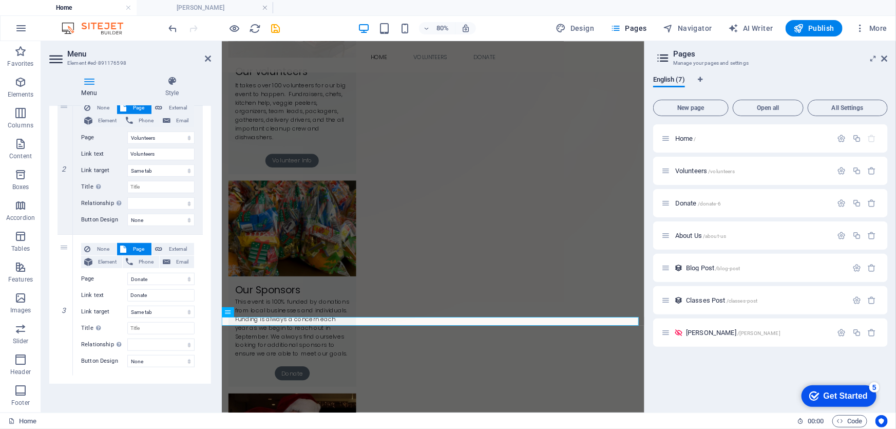
scroll to position [251, 0]
click at [207, 56] on icon at bounding box center [208, 58] width 6 height 8
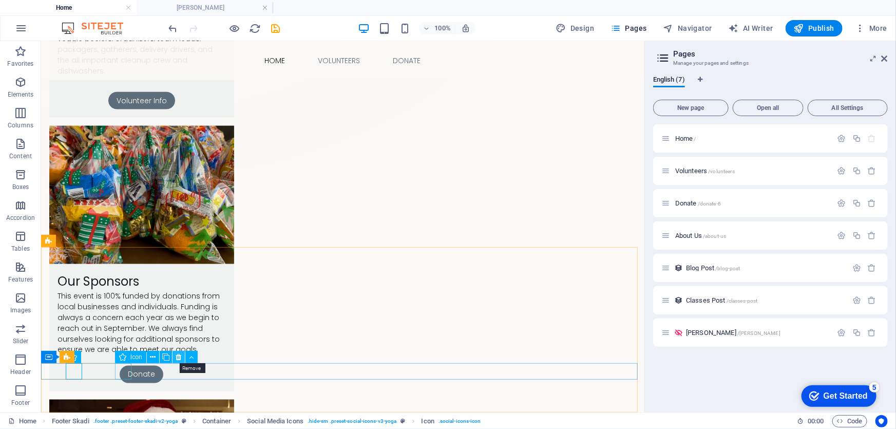
click at [178, 357] on icon at bounding box center [179, 357] width 6 height 11
click at [154, 354] on icon at bounding box center [154, 357] width 6 height 11
click at [137, 355] on icon at bounding box center [137, 357] width 6 height 11
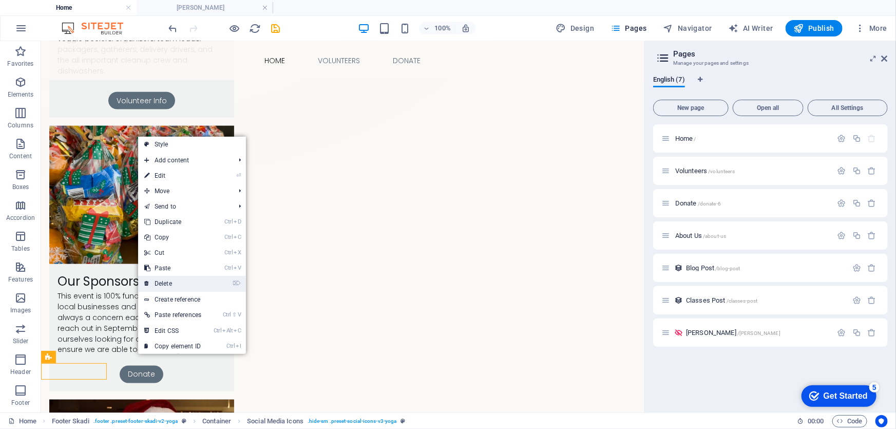
click at [167, 282] on link "⌦ Delete" at bounding box center [172, 283] width 69 height 15
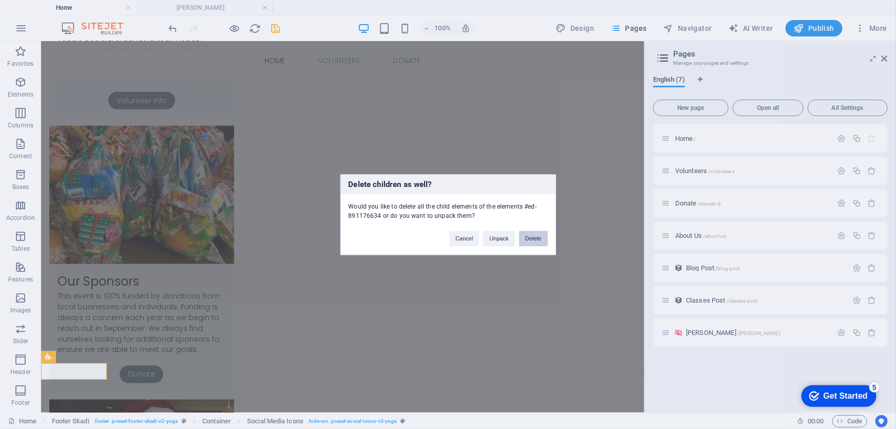
click at [539, 235] on button "Delete" at bounding box center [533, 238] width 29 height 15
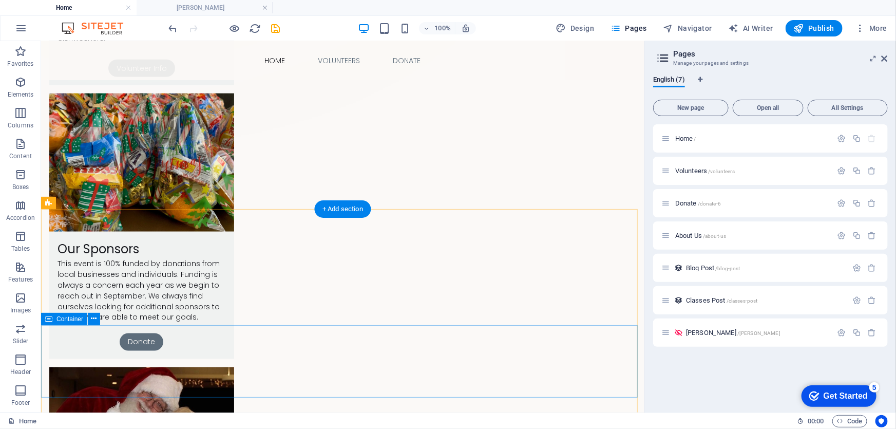
scroll to position [730, 0]
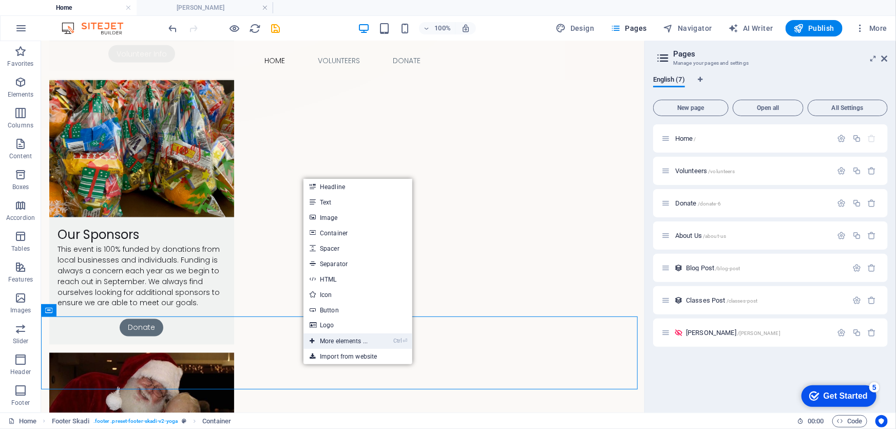
click at [336, 340] on link "Ctrl ⏎ More elements ..." at bounding box center [339, 340] width 70 height 15
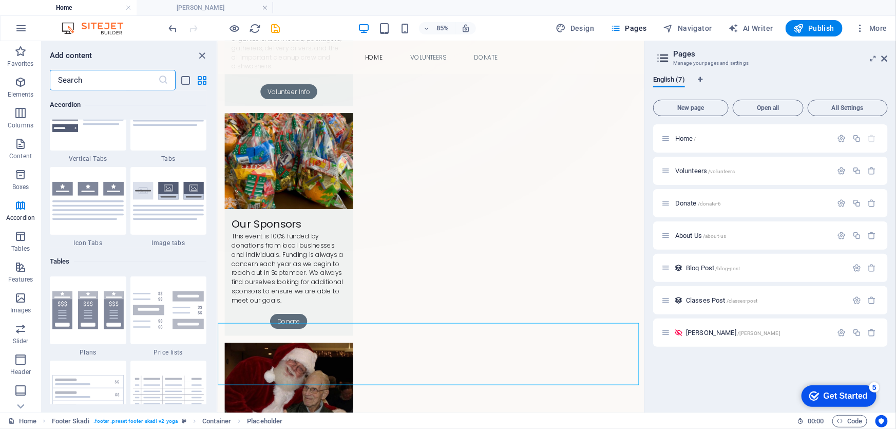
scroll to position [3237, 0]
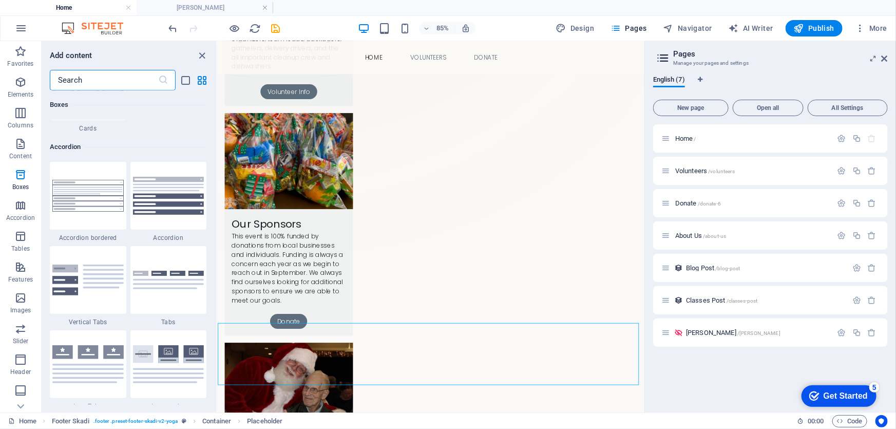
click at [91, 74] on input "text" at bounding box center [104, 80] width 108 height 21
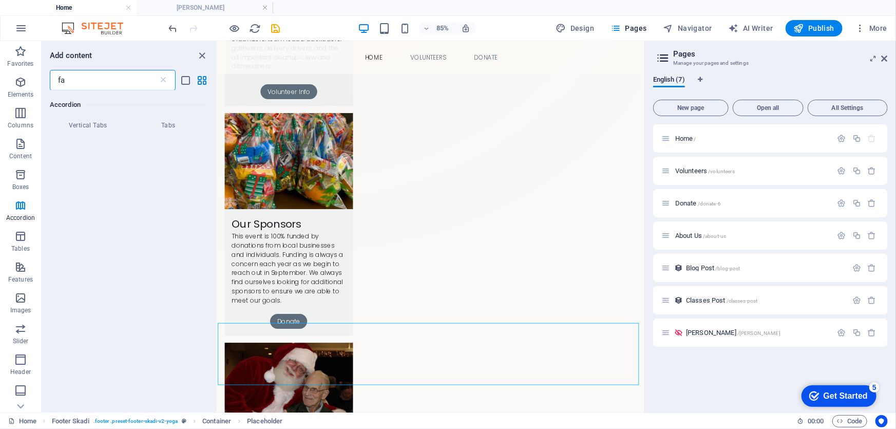
scroll to position [0, 0]
type input "face"
click at [70, 146] on div at bounding box center [68, 138] width 36 height 37
select select "%"
select select "px"
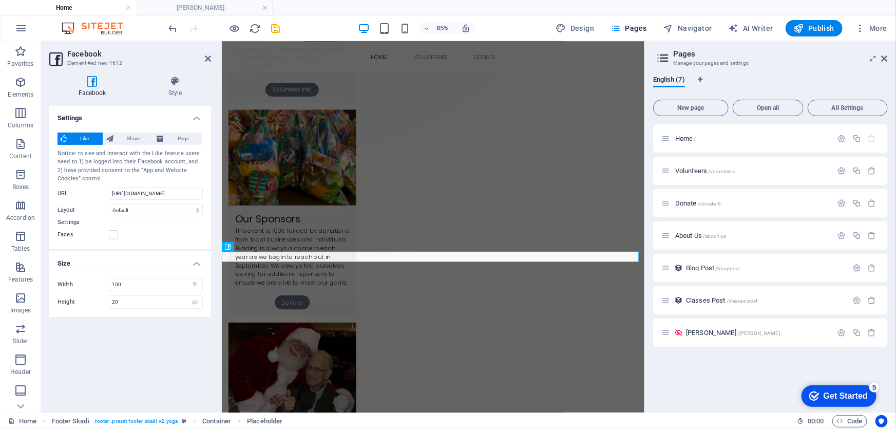
scroll to position [617, 0]
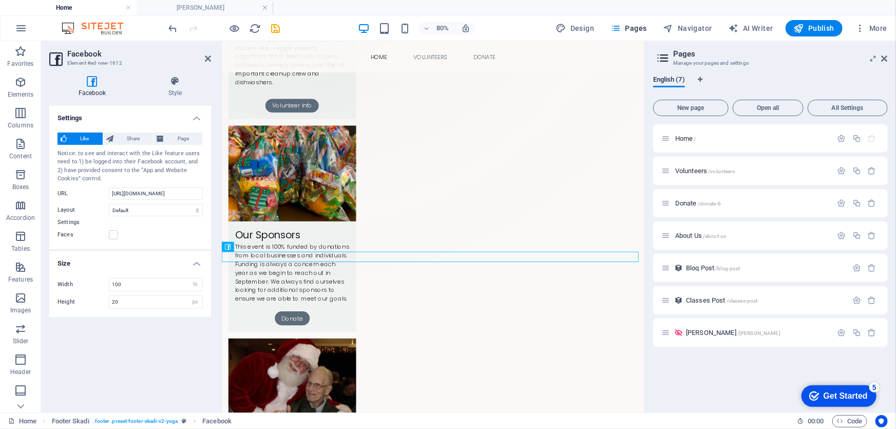
drag, startPoint x: 451, startPoint y: 287, endPoint x: 267, endPoint y: 431, distance: 234.1
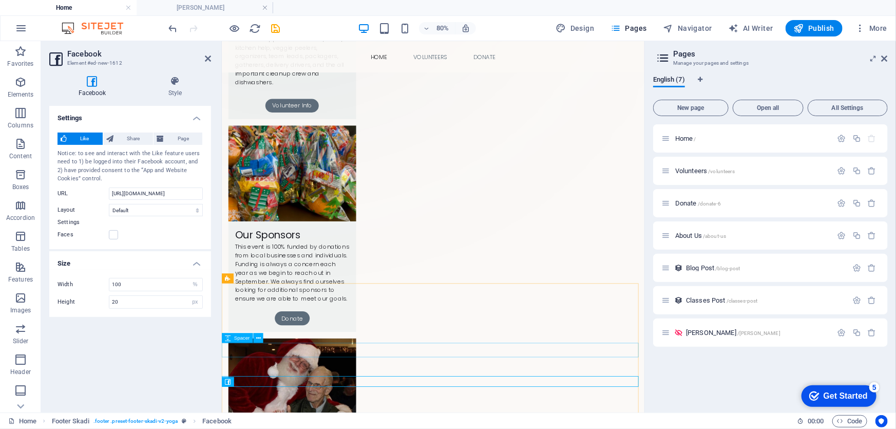
scroll to position [544, 0]
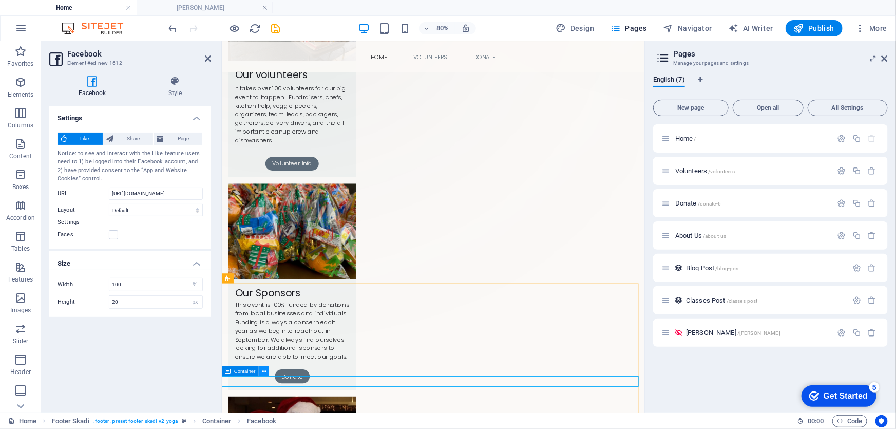
click at [264, 369] on icon at bounding box center [264, 371] width 5 height 9
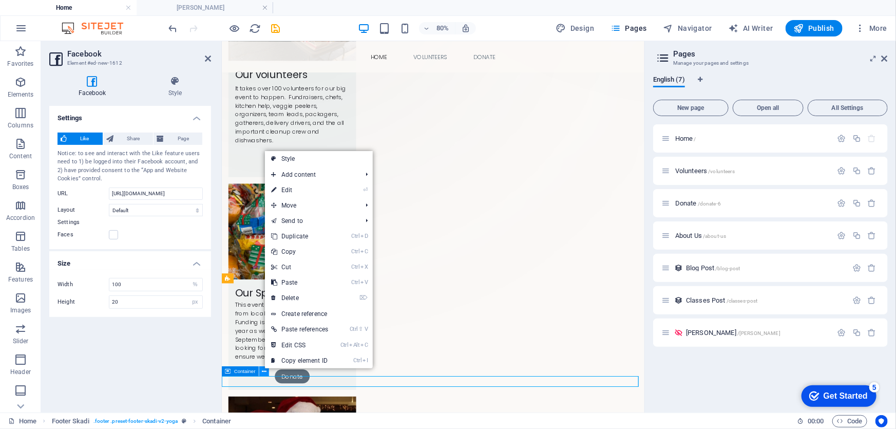
scroll to position [680, 0]
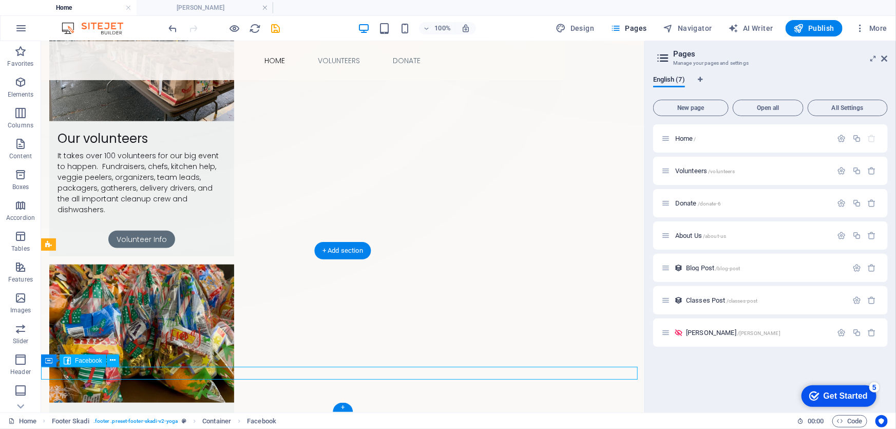
select select "%"
select select "px"
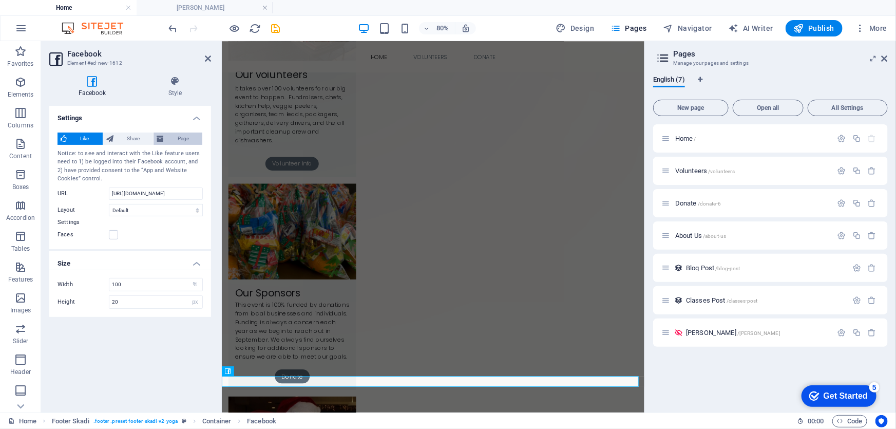
click at [176, 139] on span "Page" at bounding box center [183, 139] width 32 height 12
type input "130"
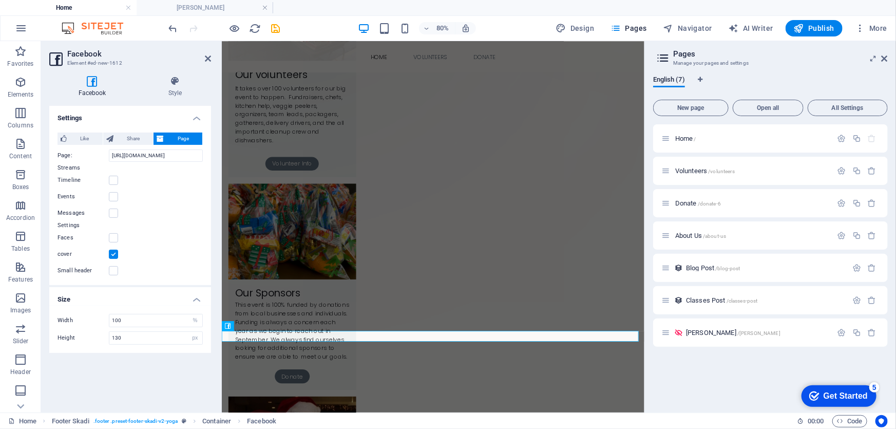
scroll to position [601, 0]
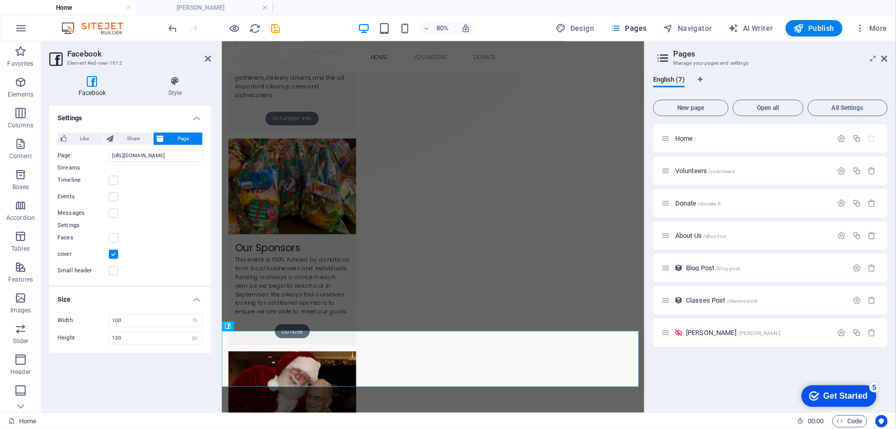
click at [92, 83] on icon at bounding box center [92, 81] width 86 height 10
click at [88, 83] on icon at bounding box center [92, 81] width 86 height 10
click at [207, 56] on icon at bounding box center [208, 58] width 6 height 8
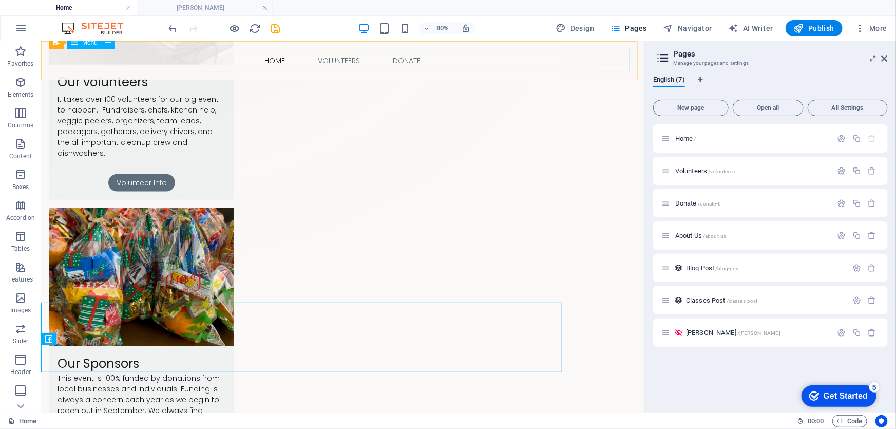
scroll to position [702, 0]
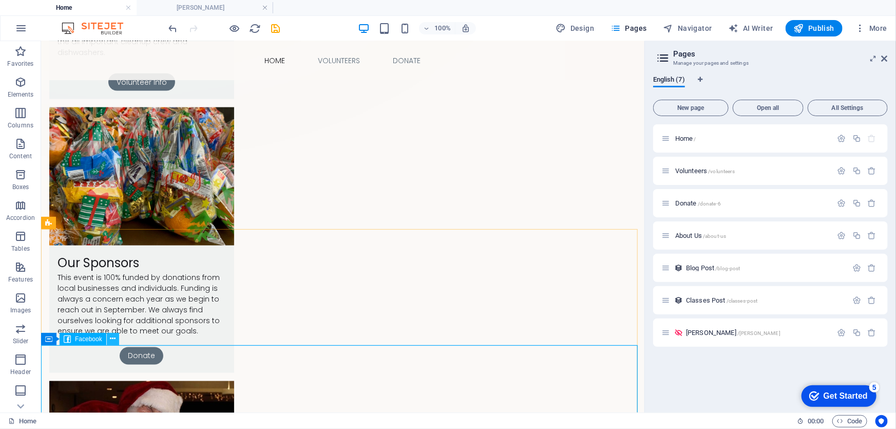
click at [115, 339] on icon at bounding box center [113, 338] width 6 height 11
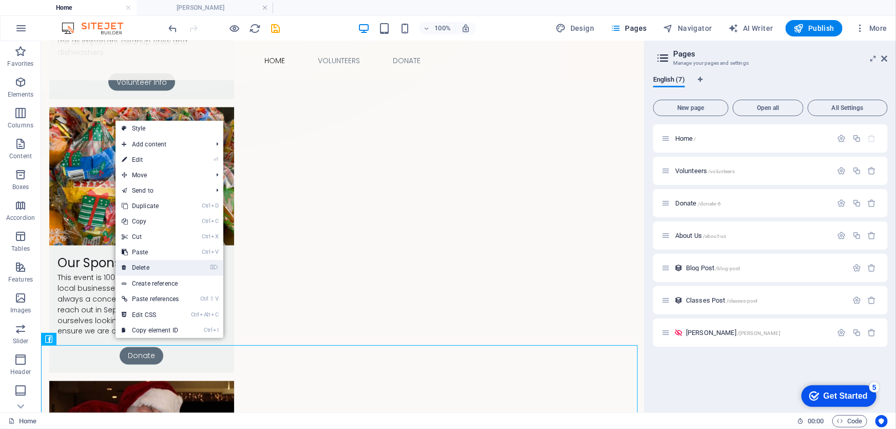
drag, startPoint x: 139, startPoint y: 266, endPoint x: 98, endPoint y: 224, distance: 58.5
click at [139, 266] on link "⌦ Delete" at bounding box center [150, 267] width 69 height 15
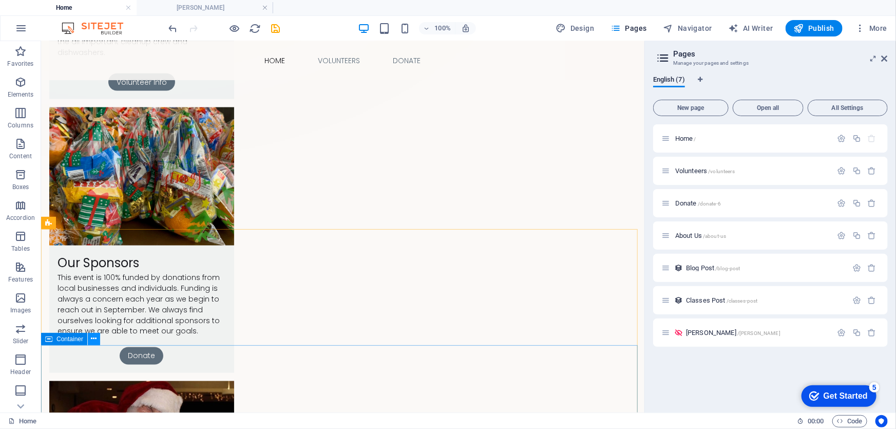
click at [93, 338] on icon at bounding box center [94, 338] width 6 height 11
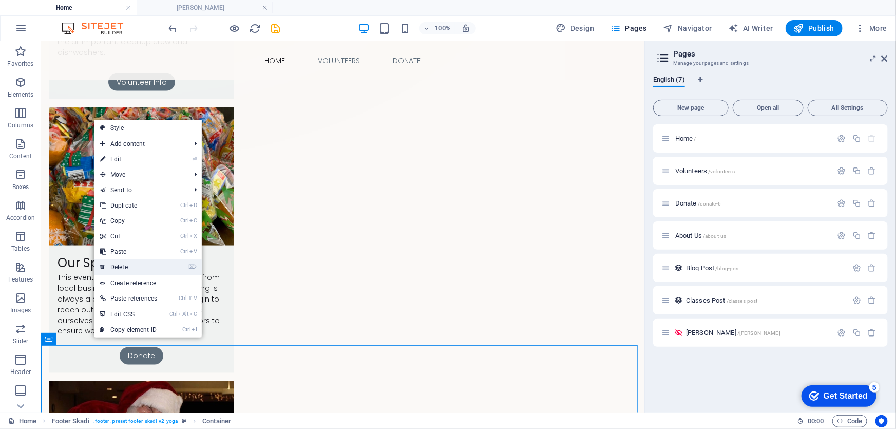
click at [118, 266] on link "⌦ Delete" at bounding box center [128, 266] width 69 height 15
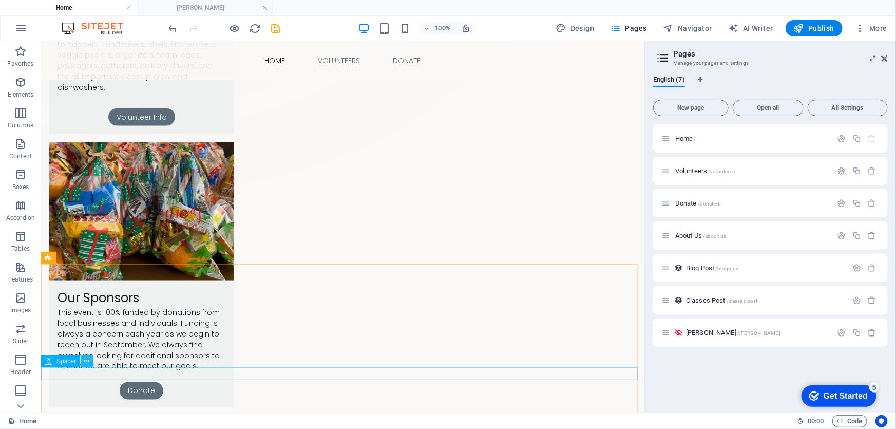
click at [86, 360] on icon at bounding box center [87, 361] width 6 height 11
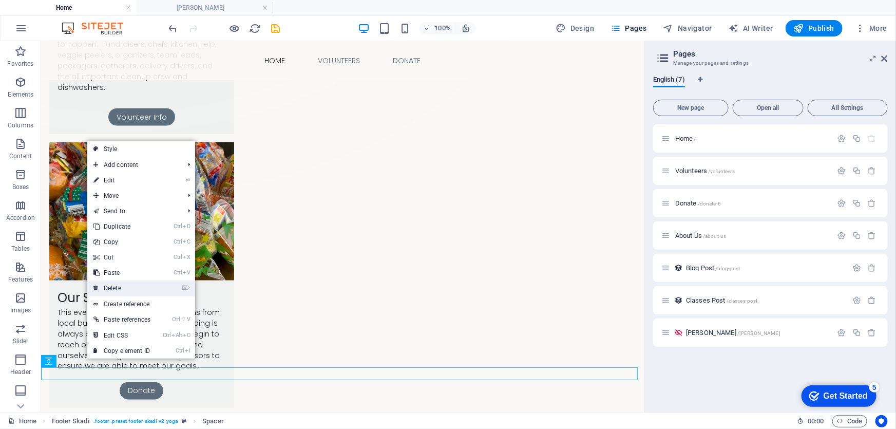
click at [107, 288] on link "⌦ Delete" at bounding box center [121, 287] width 69 height 15
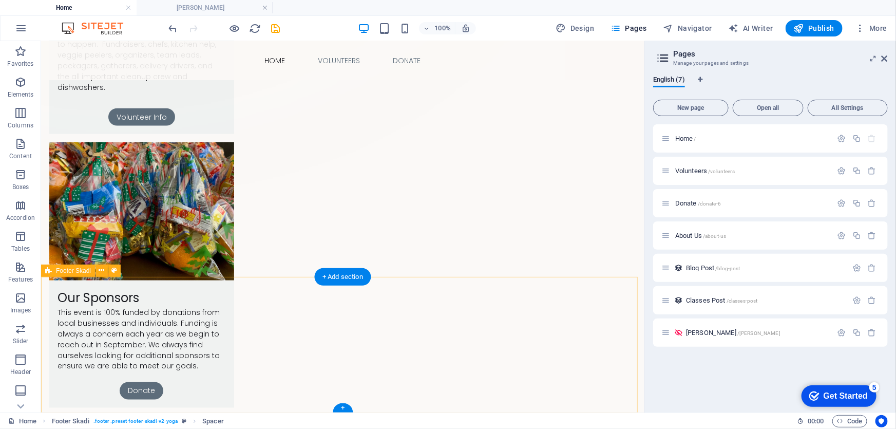
scroll to position [654, 0]
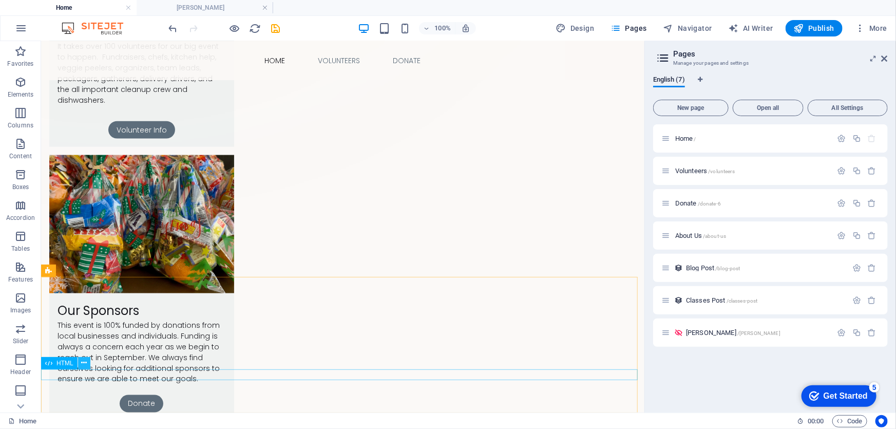
click at [85, 362] on icon at bounding box center [84, 362] width 6 height 11
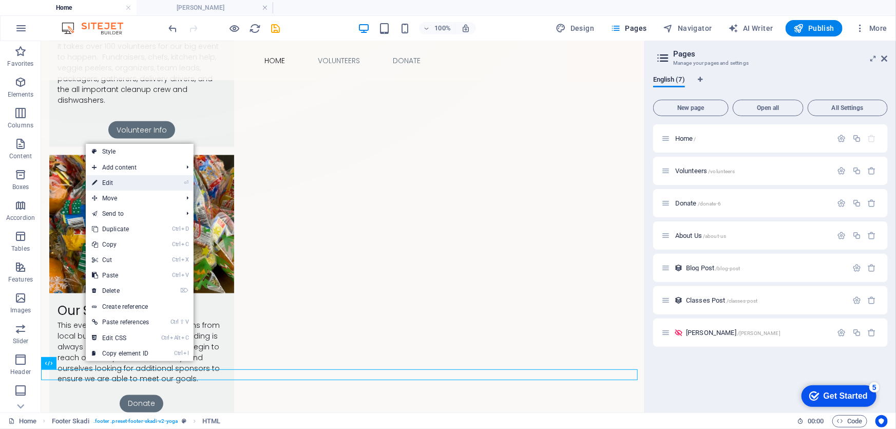
click at [120, 180] on link "⏎ Edit" at bounding box center [120, 182] width 69 height 15
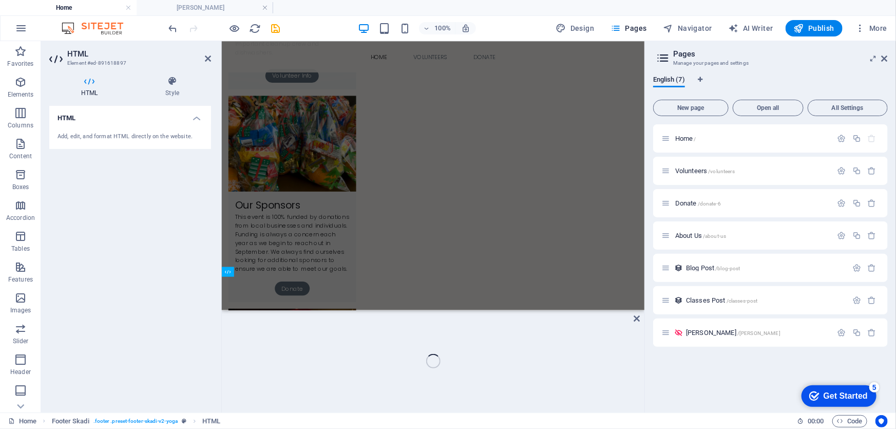
click at [120, 180] on div "HTML Add, edit, and format HTML directly on the website." at bounding box center [130, 255] width 162 height 298
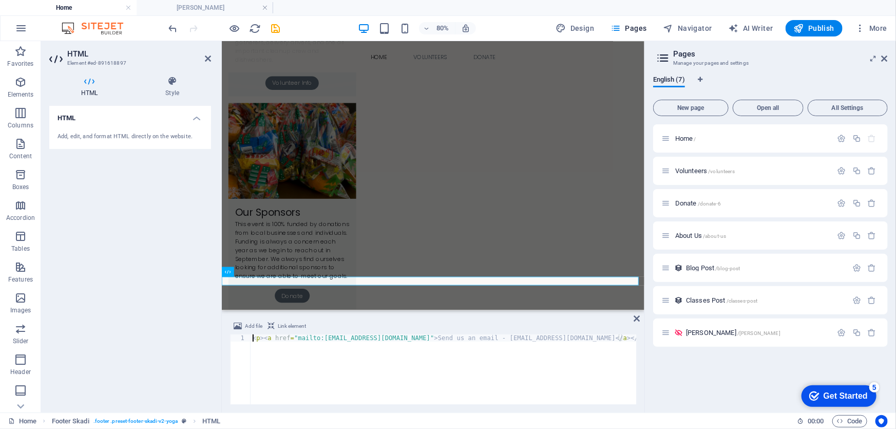
click at [428, 339] on div "< p > < a href = "mailto:earlnaswellchristmas@gmail.com" > Send us an email - e…" at bounding box center [444, 376] width 386 height 84
type textarea "<p><a href="mailto:earlnaswellchristmas@gmail.com"> Send us an email - earlnasw…"
click at [168, 210] on div "HTML Add, edit, and format HTML directly on the website." at bounding box center [130, 255] width 162 height 298
click at [275, 27] on icon "save" at bounding box center [276, 29] width 12 height 12
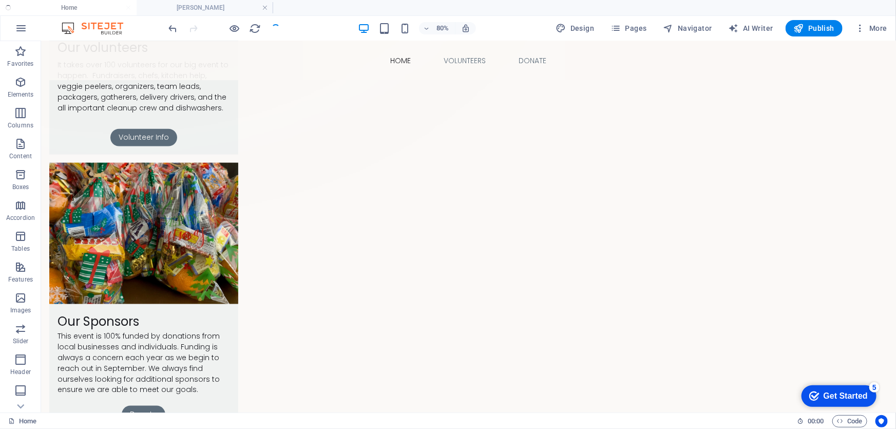
scroll to position [647, 0]
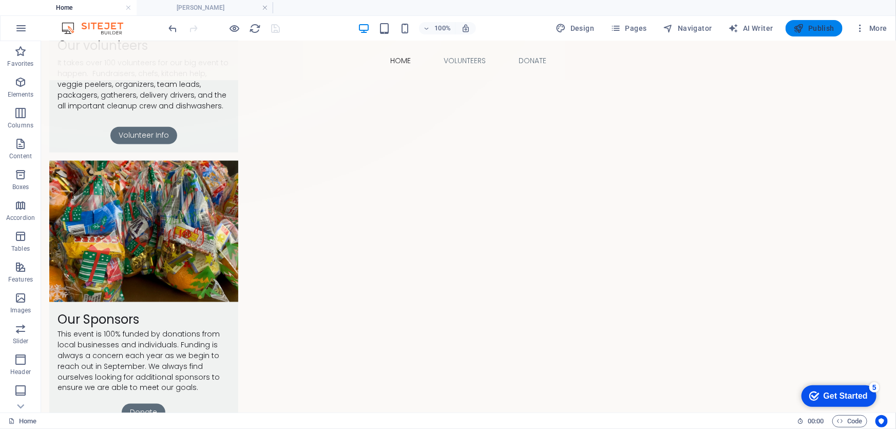
click at [809, 28] on span "Publish" at bounding box center [814, 28] width 41 height 10
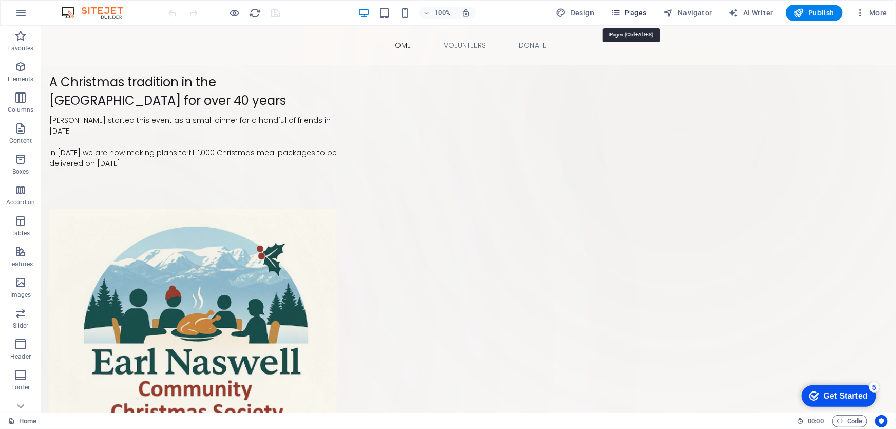
click at [635, 10] on span "Pages" at bounding box center [629, 13] width 36 height 10
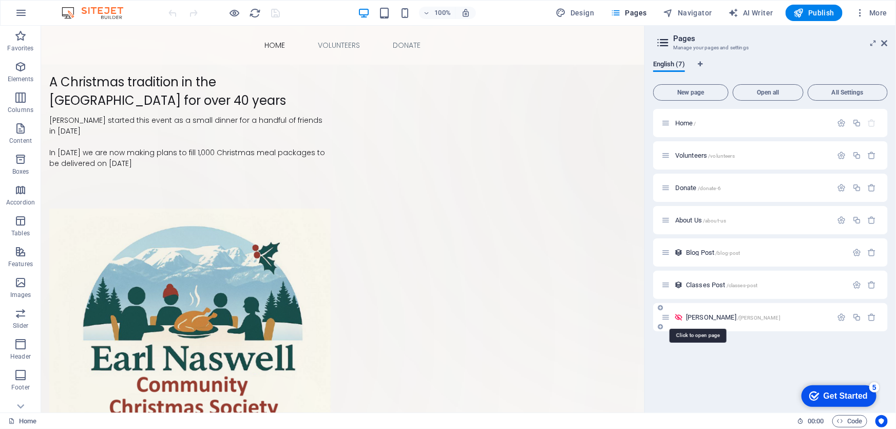
click at [692, 314] on span "[PERSON_NAME] /[PERSON_NAME]" at bounding box center [733, 317] width 94 height 8
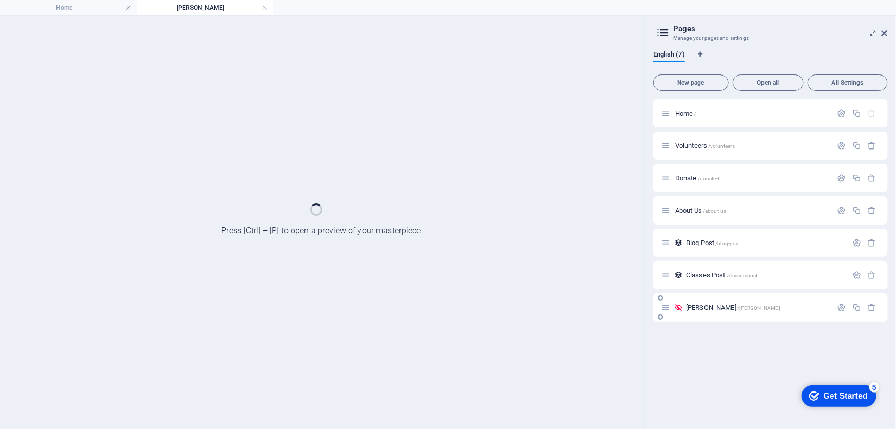
click at [692, 314] on div "[PERSON_NAME] /[PERSON_NAME]" at bounding box center [770, 307] width 235 height 28
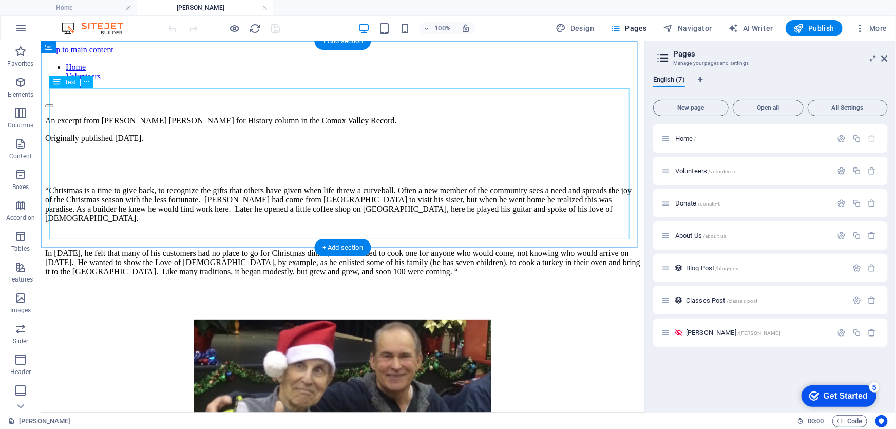
click at [191, 116] on div "An excerpt from [PERSON_NAME] [PERSON_NAME] for History column in the Comox Val…" at bounding box center [342, 213] width 595 height 195
click at [344, 116] on div "An excerpt from [PERSON_NAME] [PERSON_NAME] for History column in the Comox Val…" at bounding box center [342, 213] width 595 height 195
drag, startPoint x: 344, startPoint y: 92, endPoint x: 241, endPoint y: 93, distance: 103.2
click at [241, 116] on div "An excerpt from [PERSON_NAME] [PERSON_NAME] for History column in the Comox Val…" at bounding box center [342, 213] width 595 height 195
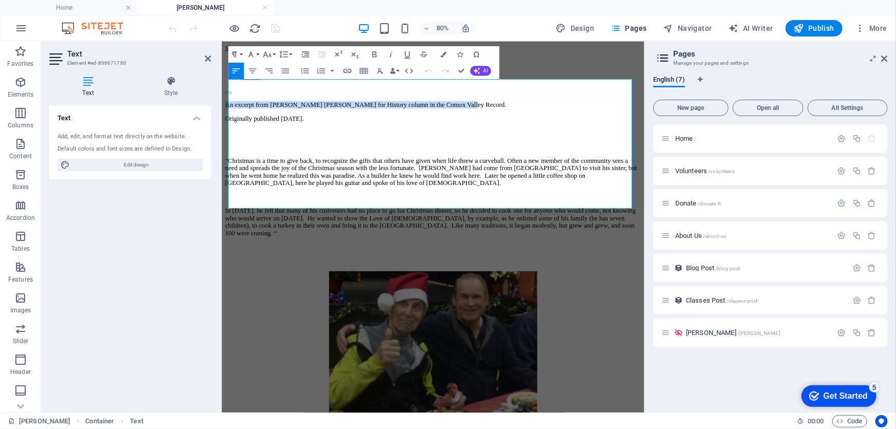
drag, startPoint x: 529, startPoint y: 94, endPoint x: 433, endPoint y: 121, distance: 99.3
click at [221, 90] on html "Skip to main content Home Volunteers Donate An excerpt from Judy Hagen’s Hunt f…" at bounding box center [485, 372] width 528 height 663
click at [375, 54] on icon "button" at bounding box center [374, 54] width 5 height 6
click at [383, 133] on p "Originally published [DATE]." at bounding box center [485, 137] width 520 height 9
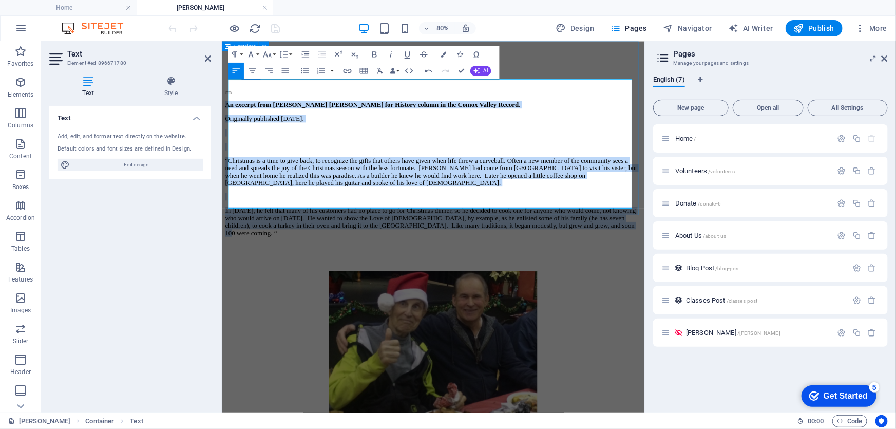
drag, startPoint x: 319, startPoint y: 223, endPoint x: 226, endPoint y: 89, distance: 162.8
click at [226, 116] on div "An excerpt from [PERSON_NAME] [PERSON_NAME] for History column in the Comox Val…" at bounding box center [485, 218] width 520 height 204
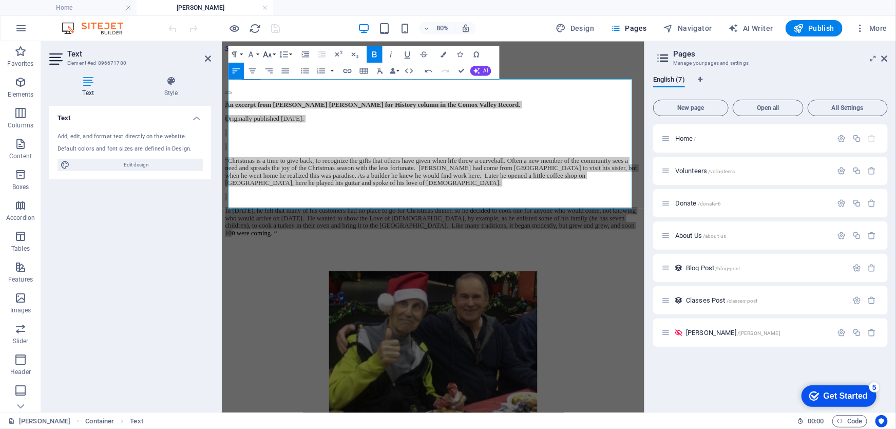
click at [273, 53] on button "Font Size" at bounding box center [268, 54] width 15 height 16
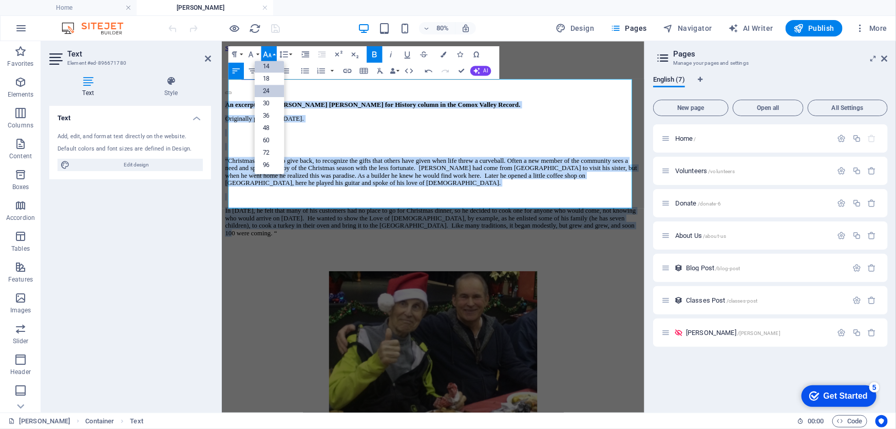
click at [271, 90] on link "24" at bounding box center [270, 91] width 30 height 12
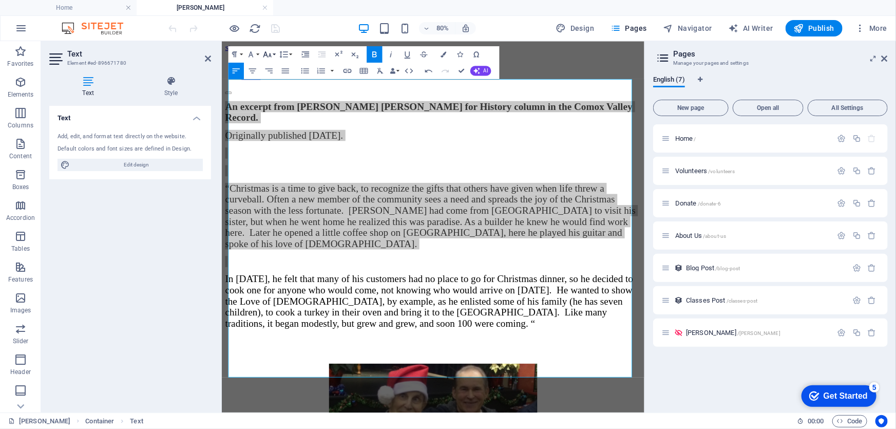
click at [270, 53] on icon "button" at bounding box center [267, 54] width 8 height 6
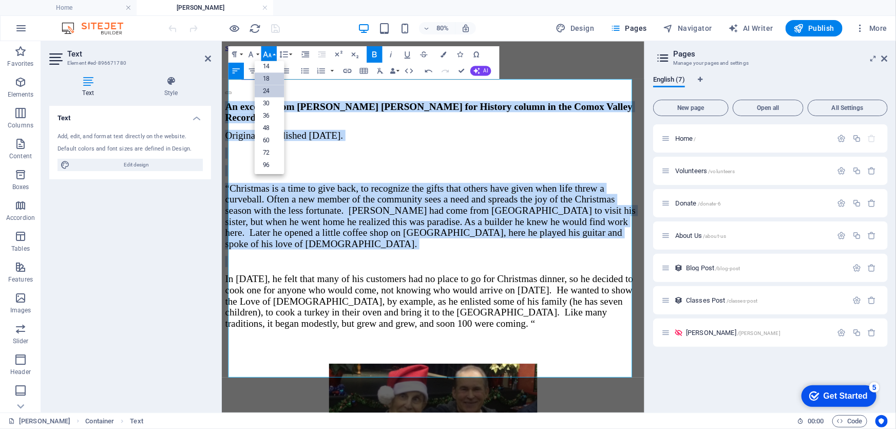
click at [266, 75] on link "18" at bounding box center [270, 78] width 30 height 12
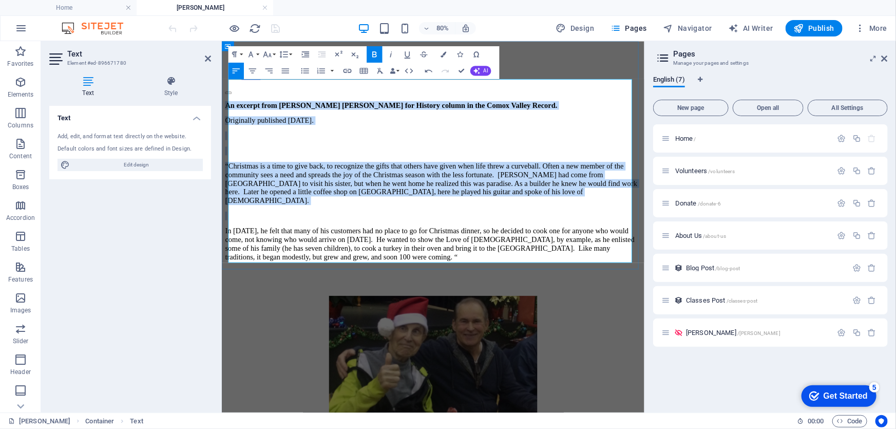
click at [450, 154] on p at bounding box center [485, 159] width 520 height 11
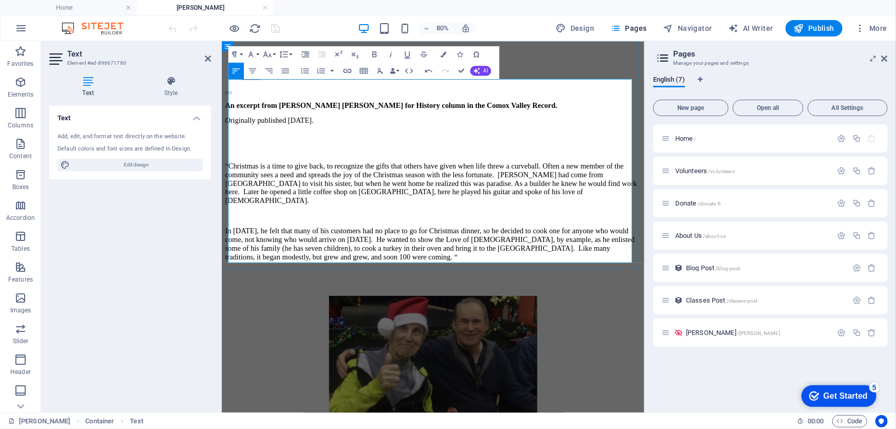
click at [448, 154] on p at bounding box center [485, 159] width 520 height 11
click at [232, 154] on p at bounding box center [485, 159] width 520 height 11
click at [425, 135] on p "Originally published [DATE]." at bounding box center [485, 140] width 520 height 11
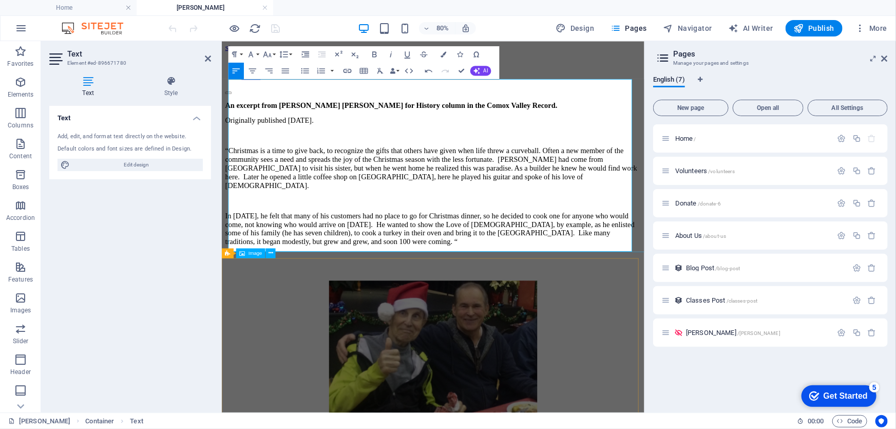
drag, startPoint x: 262, startPoint y: 357, endPoint x: 435, endPoint y: 292, distance: 185.0
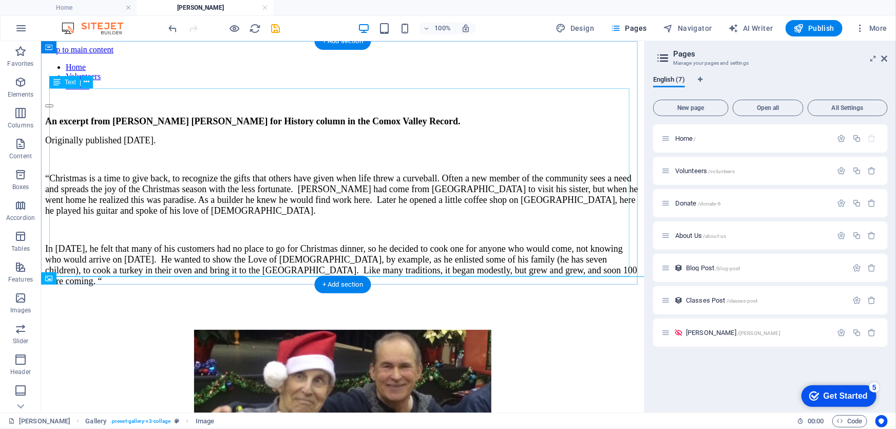
click at [272, 257] on div "An excerpt from [PERSON_NAME] [PERSON_NAME] for History column in the Comox Val…" at bounding box center [342, 218] width 595 height 205
click at [86, 80] on icon at bounding box center [87, 82] width 6 height 11
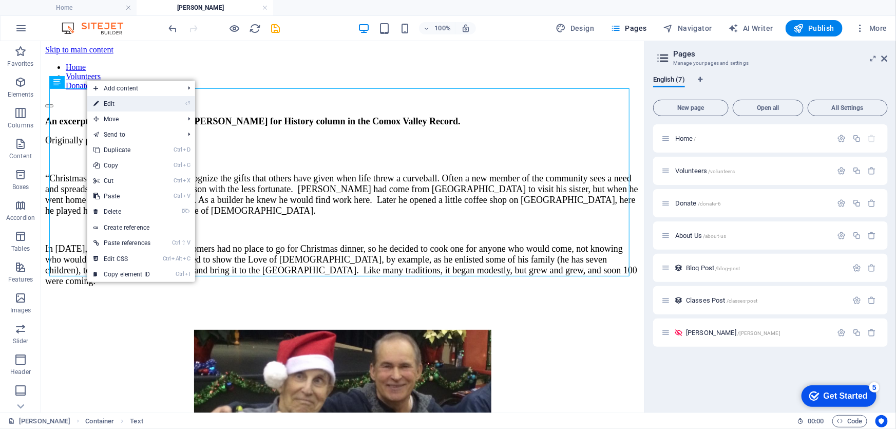
click at [110, 102] on link "⏎ Edit" at bounding box center [121, 103] width 69 height 15
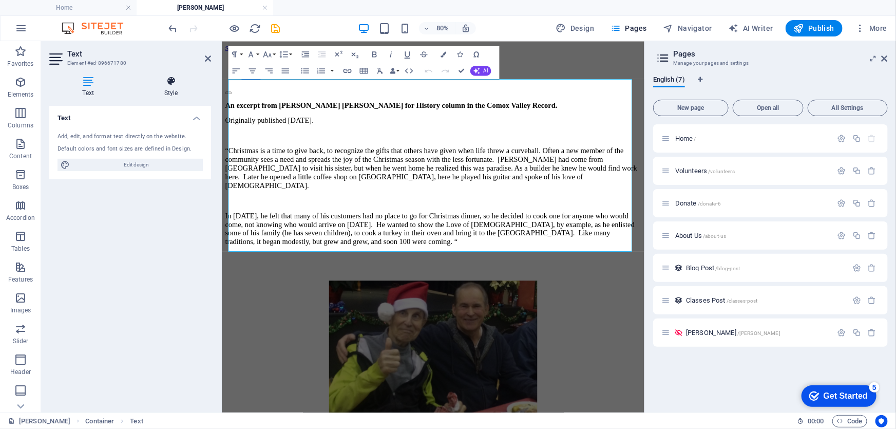
click at [169, 82] on icon at bounding box center [171, 81] width 80 height 10
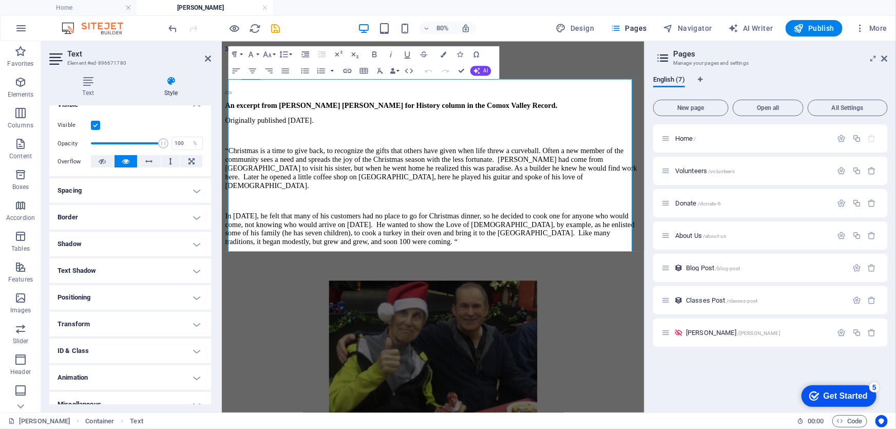
scroll to position [135, 0]
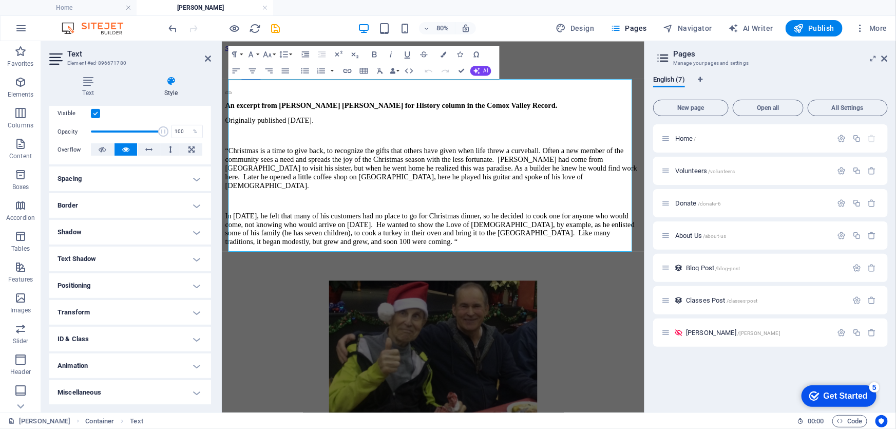
click at [193, 178] on h4 "Spacing" at bounding box center [130, 178] width 162 height 25
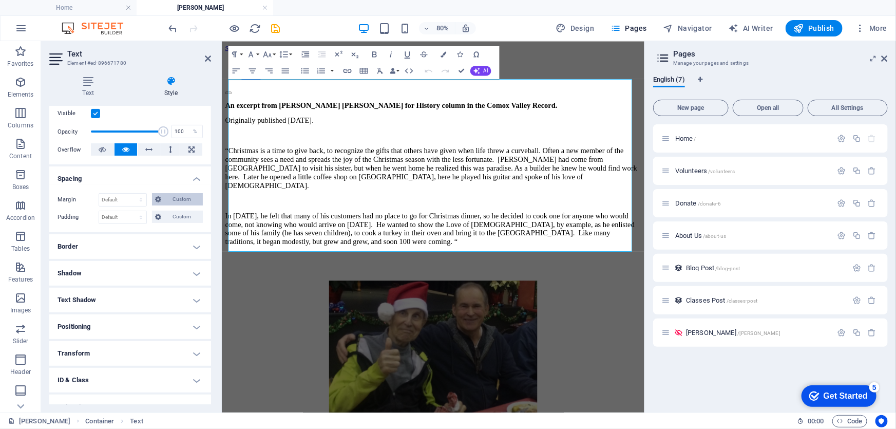
click at [180, 197] on span "Custom" at bounding box center [181, 199] width 35 height 12
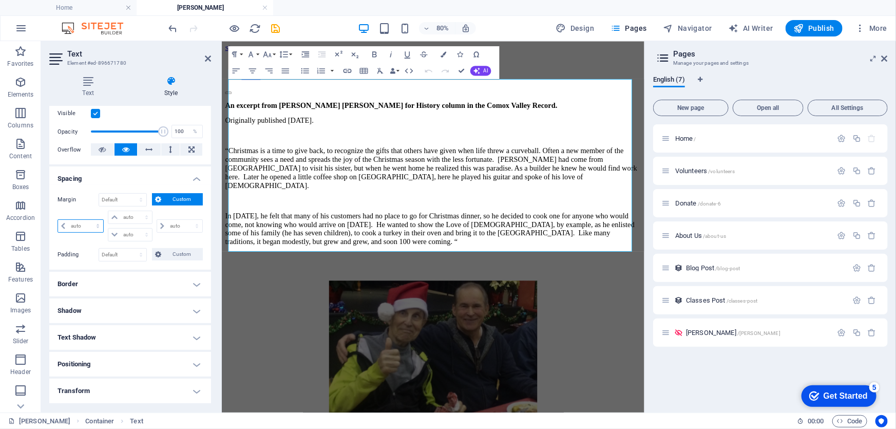
click at [62, 225] on select "auto px % rem vw vh" at bounding box center [80, 226] width 45 height 12
select select "px"
click at [88, 220] on select "auto px % rem vw vh" at bounding box center [80, 226] width 45 height 12
type input "0"
select select "px"
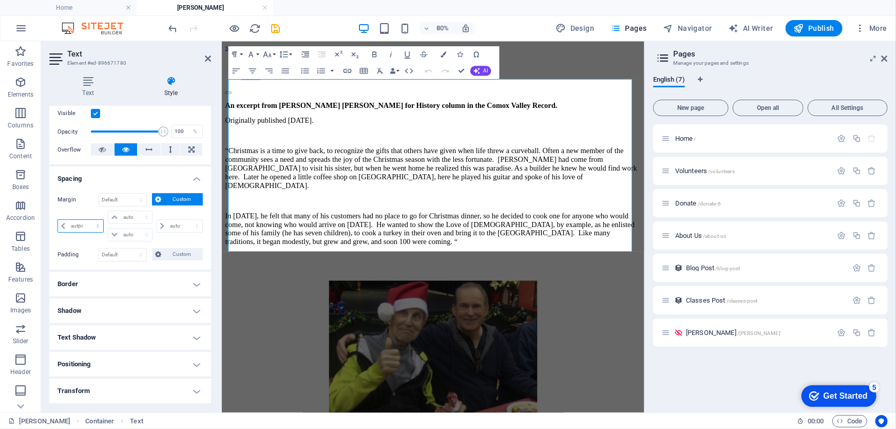
type input "0"
select select "px"
type input "0"
select select "px"
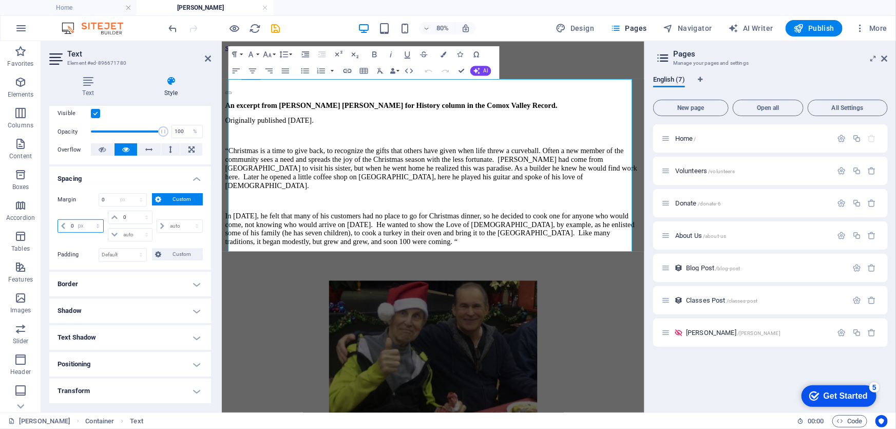
type input "0"
select select "px"
type input "25"
select select "DISABLED_OPTION_VALUE"
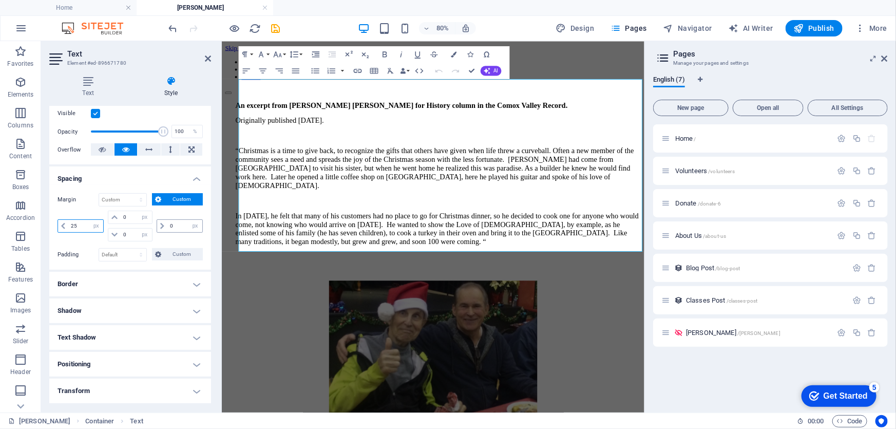
type input "25"
click at [183, 223] on input "0" at bounding box center [184, 226] width 35 height 12
type input "25"
click at [173, 237] on div "25 auto px % rem vw vh" at bounding box center [179, 226] width 48 height 31
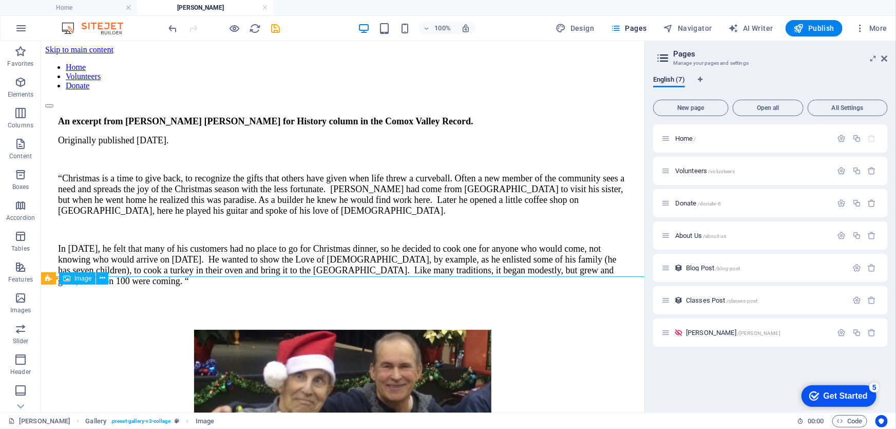
drag, startPoint x: 70, startPoint y: 368, endPoint x: 247, endPoint y: 301, distance: 188.4
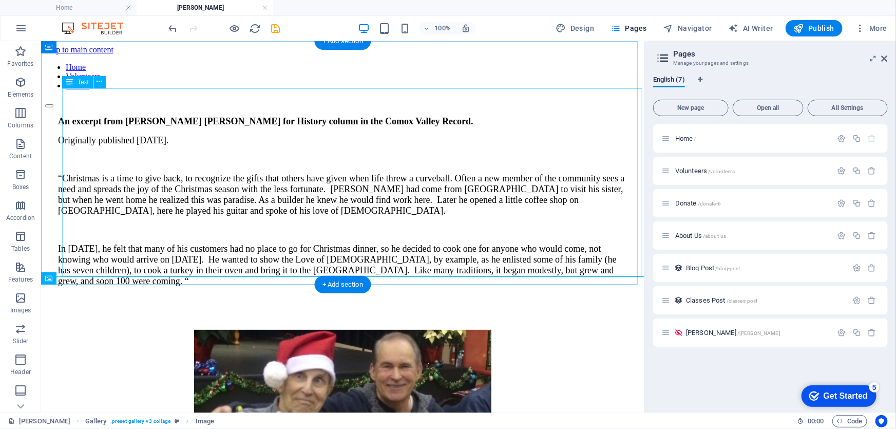
click at [65, 116] on div "An excerpt from Judy Hagen’s Hunt for History column in the Comox Valley Record…" at bounding box center [343, 218] width 570 height 205
click at [62, 116] on div "An excerpt from Judy Hagen’s Hunt for History column in the Comox Valley Record…" at bounding box center [343, 218] width 570 height 205
click at [120, 118] on div "An excerpt from Judy Hagen’s Hunt for History column in the Comox Valley Record…" at bounding box center [343, 218] width 570 height 205
select select "px"
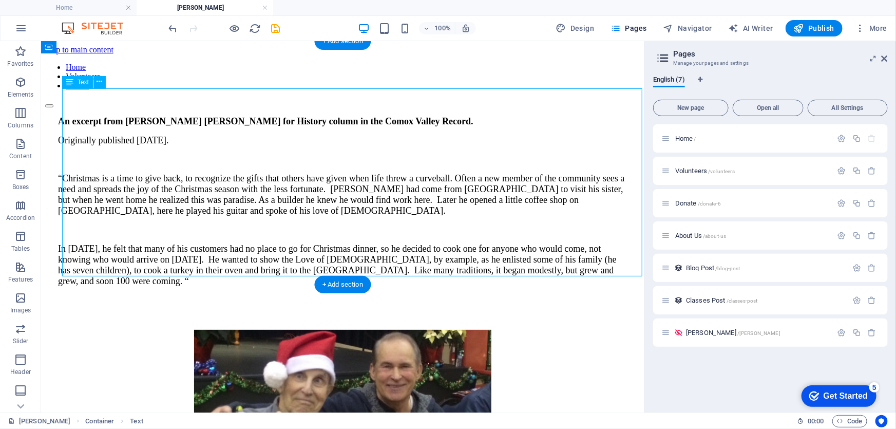
select select "px"
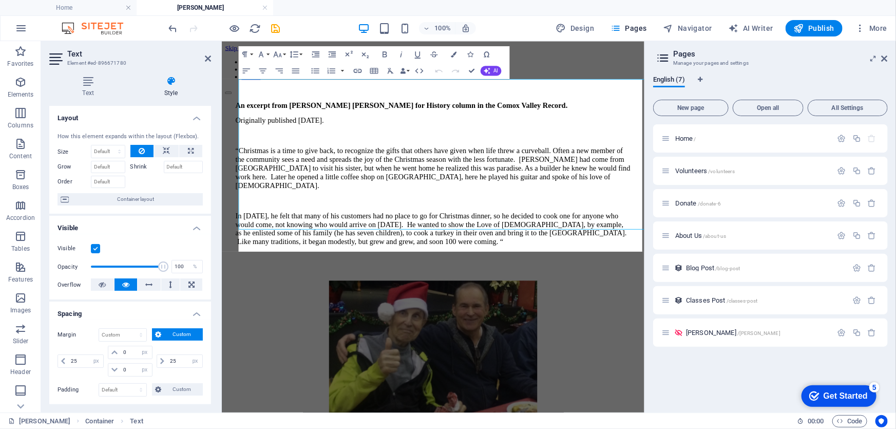
click at [121, 118] on h4 "Layout" at bounding box center [130, 115] width 162 height 18
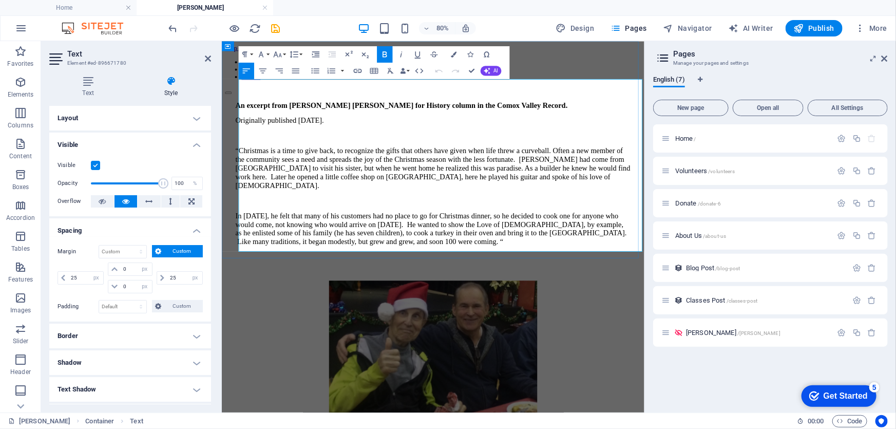
click at [244, 116] on span "An excerpt from Judy Hagen’s Hunt for History column in the Comox Valley Record." at bounding box center [445, 121] width 415 height 10
click at [257, 116] on span "An excerpt from Judy Hagen’s Hunt for History column in the Comox Valley Record." at bounding box center [445, 121] width 415 height 10
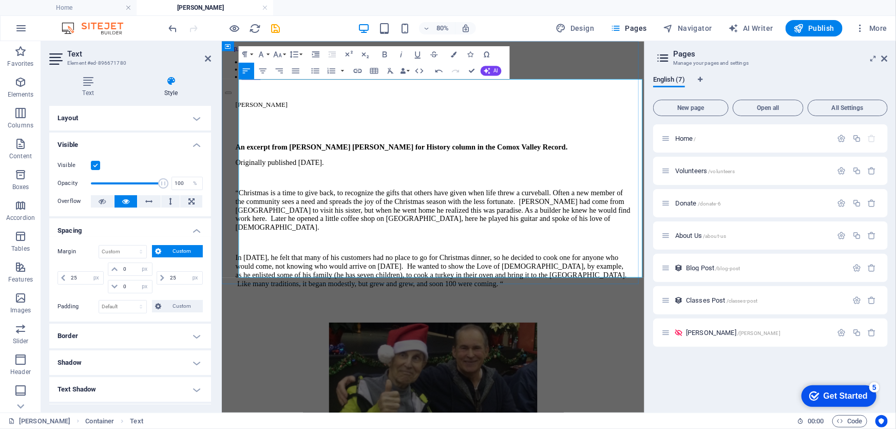
click at [249, 133] on p at bounding box center [485, 137] width 495 height 9
click at [251, 133] on p at bounding box center [485, 137] width 495 height 9
click at [250, 133] on p at bounding box center [485, 137] width 495 height 9
drag, startPoint x: 427, startPoint y: 105, endPoint x: 439, endPoint y: 123, distance: 21.1
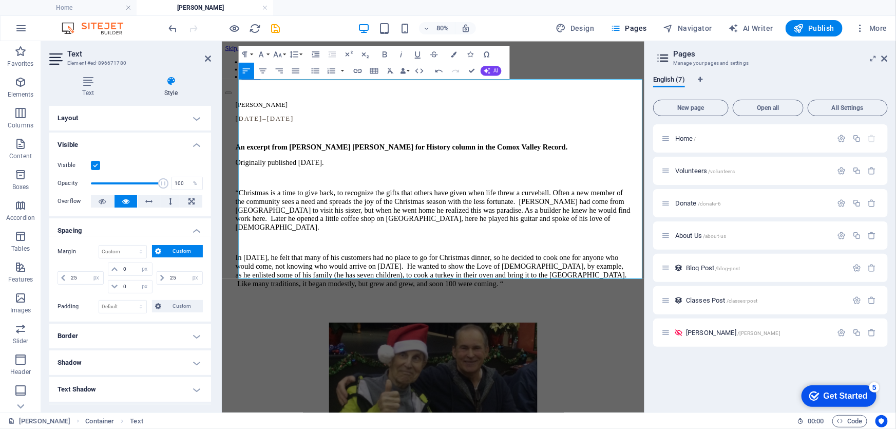
click at [221, 92] on html "Skip to main content Home Volunteers Donate Mr. Earl Naswell 21 January, 1931 –…" at bounding box center [485, 404] width 528 height 727
click at [262, 70] on icon "button" at bounding box center [263, 71] width 10 height 10
click at [388, 133] on p "21 January, 1931 – 6 October, 2020" at bounding box center [485, 137] width 495 height 9
drag, startPoint x: 425, startPoint y: 142, endPoint x: 229, endPoint y: 130, distance: 196.6
click at [229, 130] on div "Mr. Earl Naswell 21 January, 1931 – 6 October, 2020 An excerpt from Judy Hagen’…" at bounding box center [485, 250] width 520 height 269
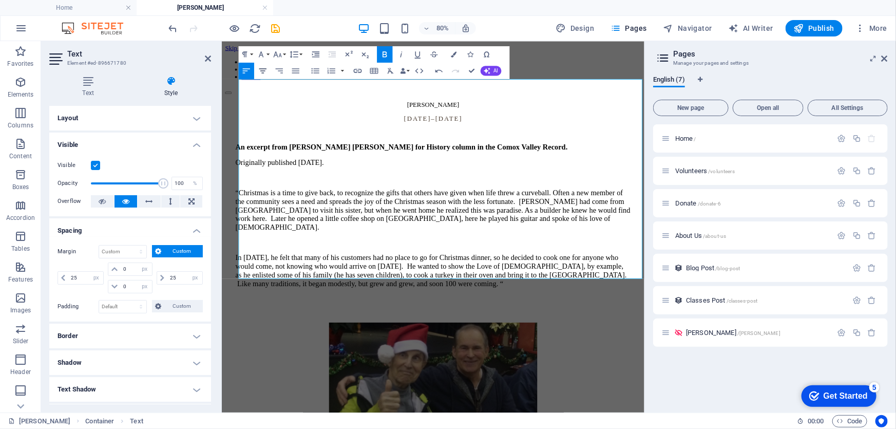
click at [262, 69] on icon "button" at bounding box center [262, 70] width 7 height 5
drag, startPoint x: 587, startPoint y: 101, endPoint x: 403, endPoint y: 107, distance: 184.0
click at [403, 133] on p "21 January, 1931 – 6 October, 2020" at bounding box center [485, 137] width 495 height 9
click at [266, 52] on icon "button" at bounding box center [261, 54] width 10 height 10
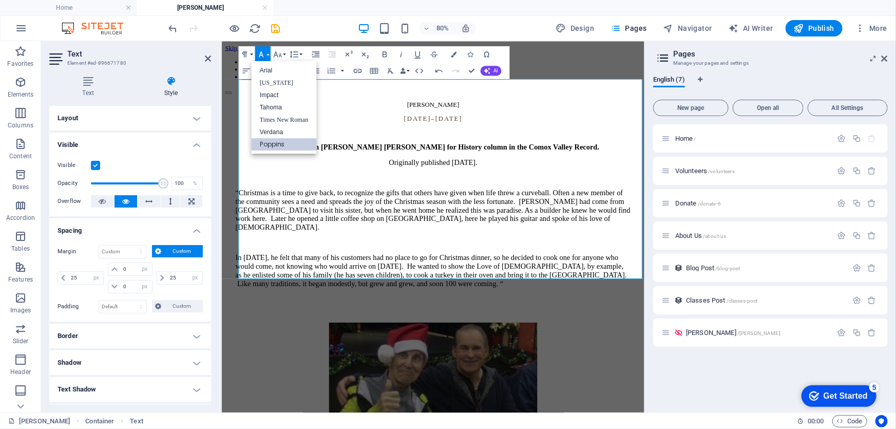
click at [279, 144] on link "Poppins" at bounding box center [284, 144] width 65 height 12
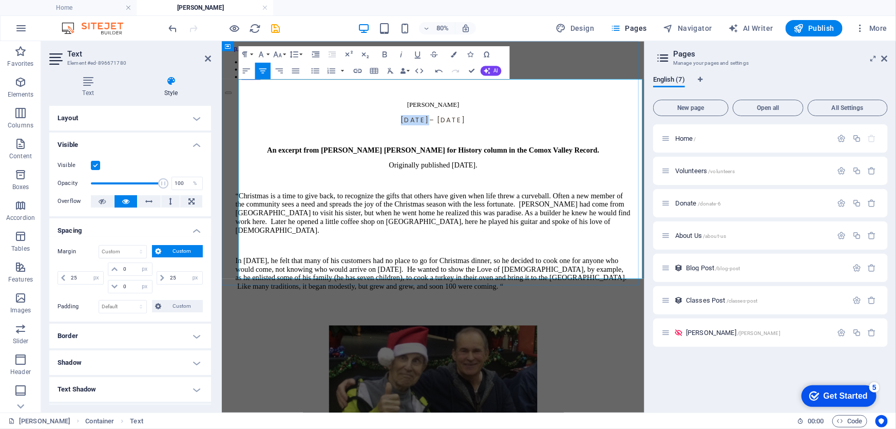
drag, startPoint x: 532, startPoint y: 91, endPoint x: 461, endPoint y: 91, distance: 71.4
click at [461, 116] on p "[PERSON_NAME]" at bounding box center [485, 120] width 495 height 9
click at [267, 53] on button "Font Family" at bounding box center [262, 54] width 15 height 16
click at [275, 143] on link "Poppins" at bounding box center [284, 144] width 65 height 12
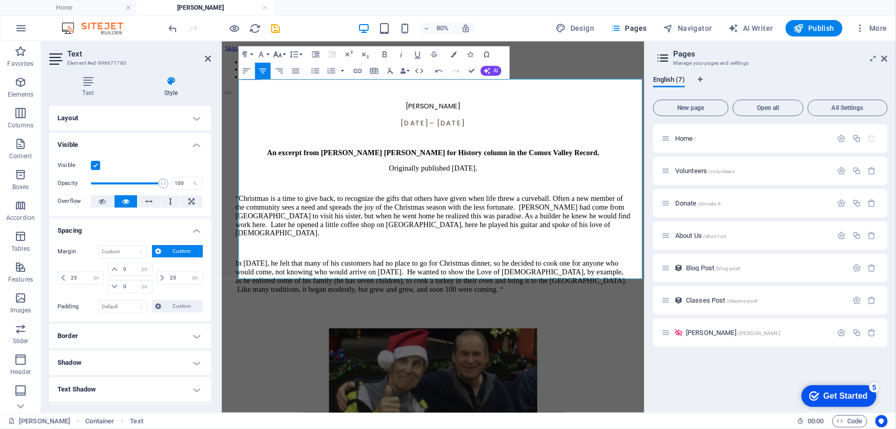
click at [282, 54] on icon "button" at bounding box center [278, 54] width 10 height 10
click at [275, 89] on link "24" at bounding box center [280, 91] width 30 height 12
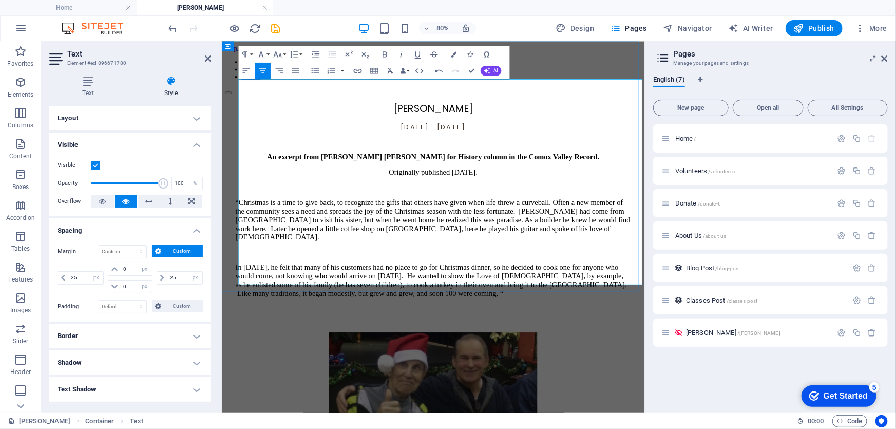
click at [388, 142] on p "21 January, 1931 – 6 October, 2020" at bounding box center [485, 148] width 495 height 13
drag, startPoint x: 704, startPoint y: 133, endPoint x: 275, endPoint y: 136, distance: 428.3
click at [275, 180] on p "An excerpt from Judy Hagen’s Hunt for History column in the Comox Valley Record." at bounding box center [485, 185] width 495 height 11
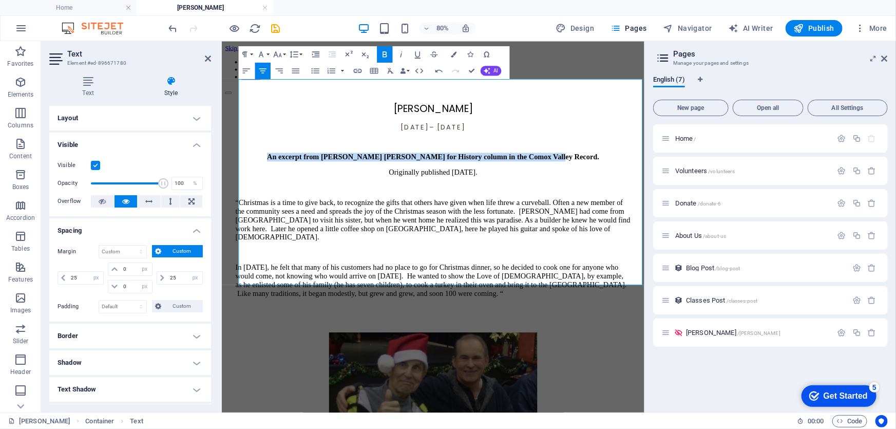
click at [385, 55] on icon "button" at bounding box center [385, 54] width 10 height 10
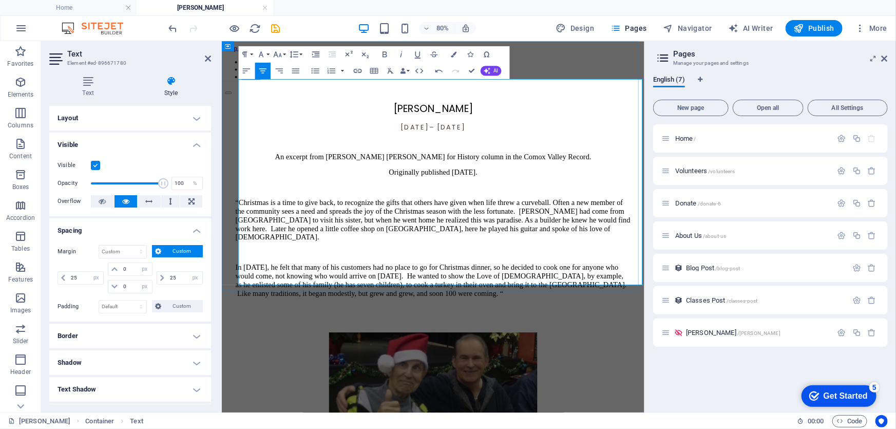
click at [362, 142] on p "21 January, 1931 – 6 October, 2020" at bounding box center [485, 148] width 495 height 13
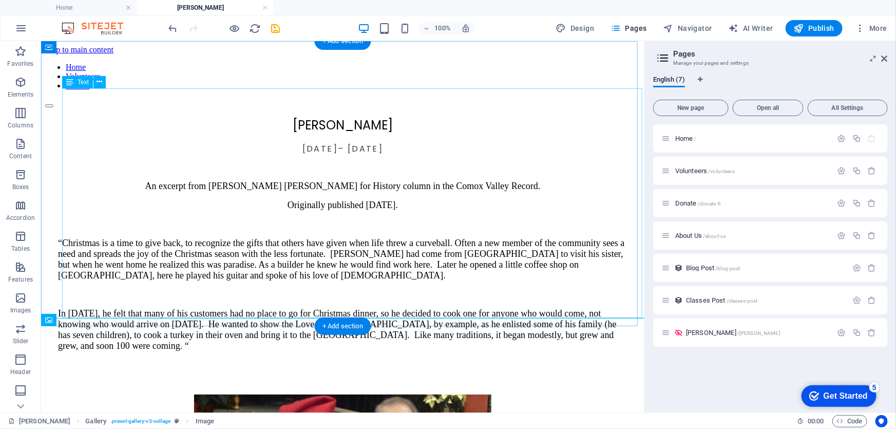
click at [352, 116] on div "Mr. Earl Naswell 21 January, 1931 – 6 October, 2020 An excerpt from Judy Hagen’…" at bounding box center [343, 251] width 570 height 270
select select "px"
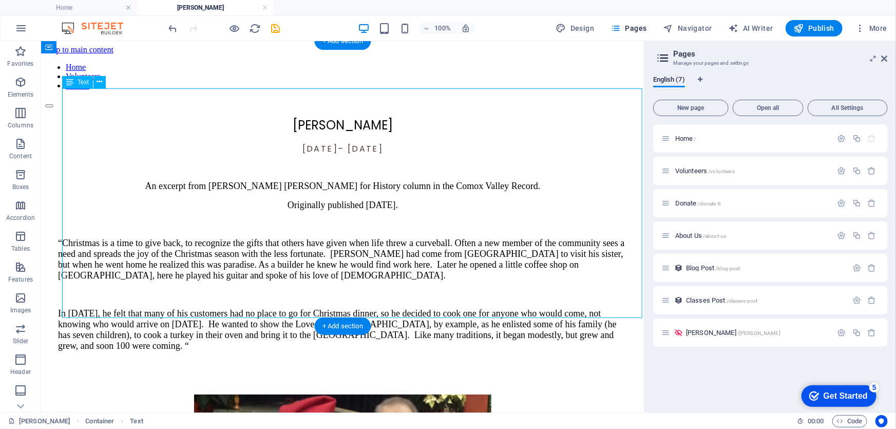
select select "px"
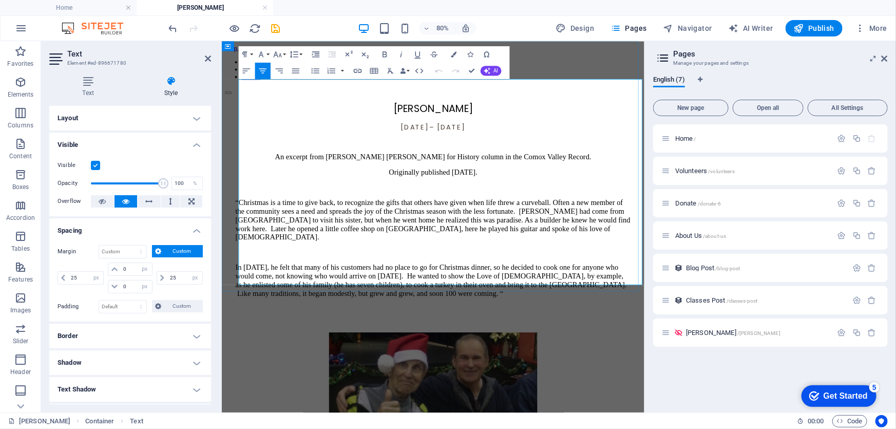
click at [495, 116] on span "[PERSON_NAME]" at bounding box center [486, 124] width 100 height 17
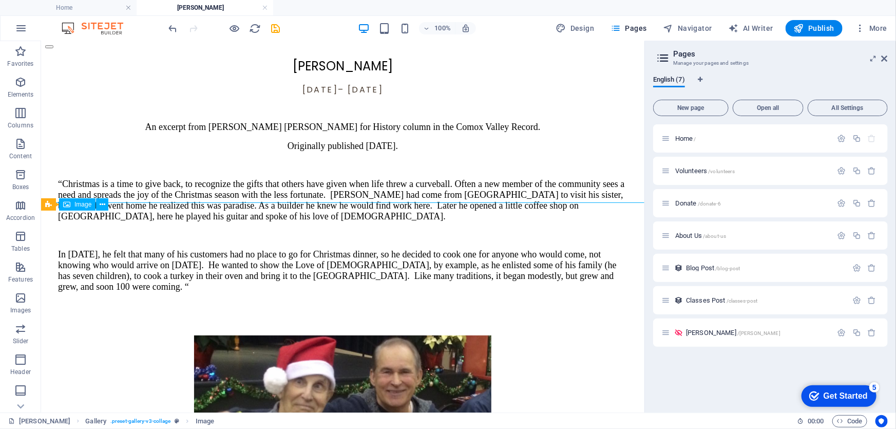
scroll to position [46, 0]
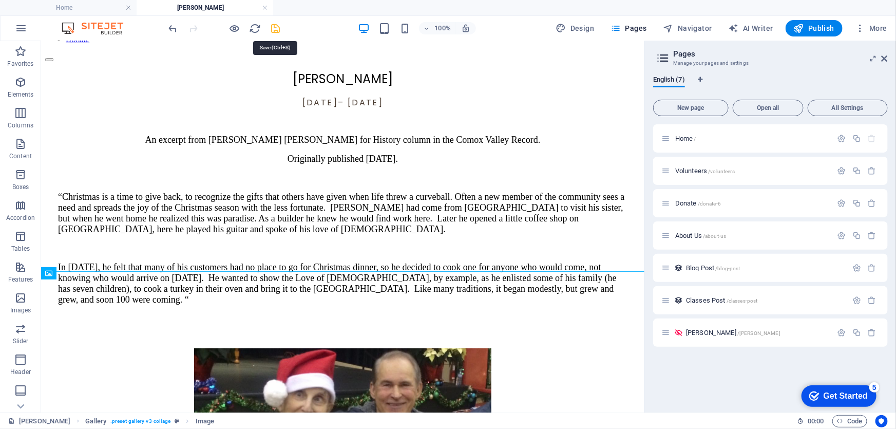
click at [275, 28] on icon "save" at bounding box center [276, 29] width 12 height 12
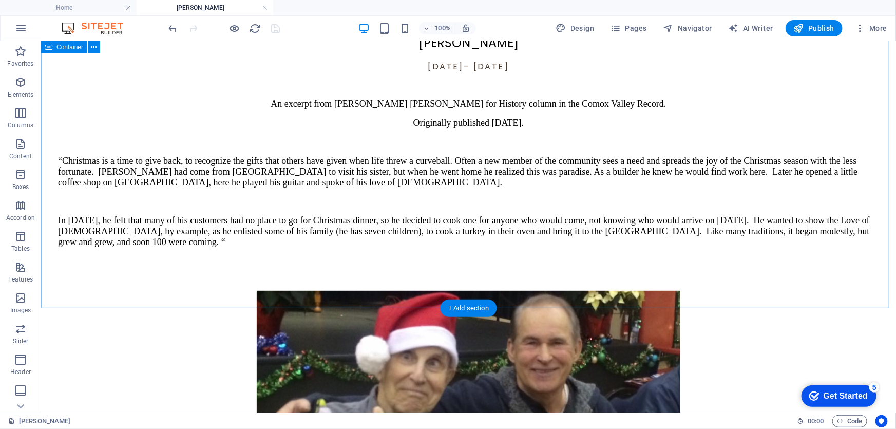
scroll to position [0, 0]
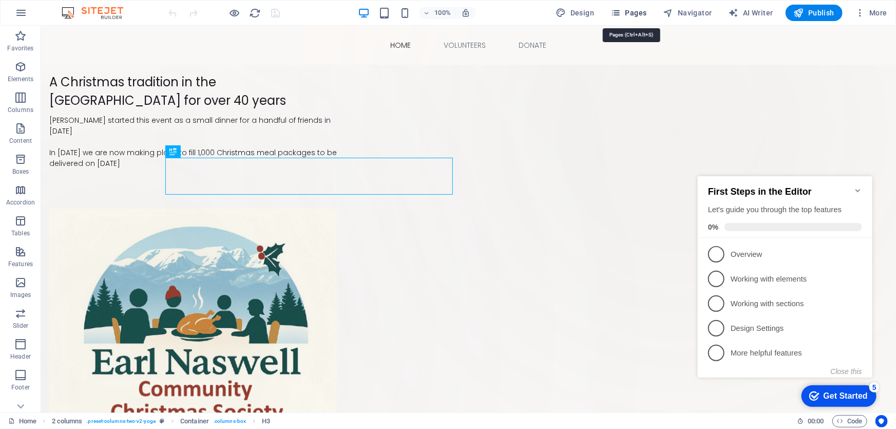
click at [628, 11] on span "Pages" at bounding box center [629, 13] width 36 height 10
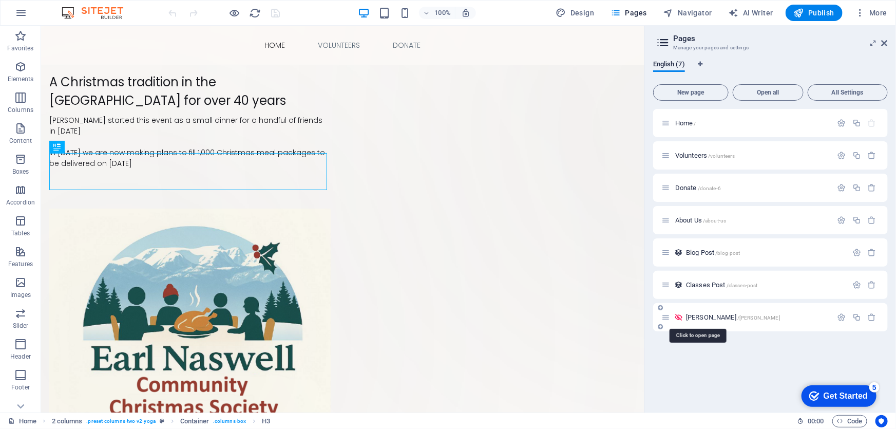
click at [692, 314] on span "[PERSON_NAME] /[PERSON_NAME]" at bounding box center [733, 317] width 94 height 8
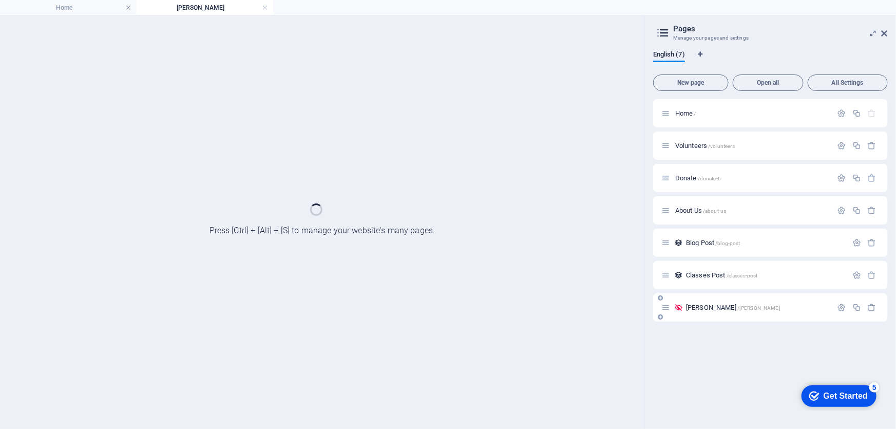
click at [692, 314] on div "[PERSON_NAME] /[PERSON_NAME]" at bounding box center [770, 307] width 235 height 28
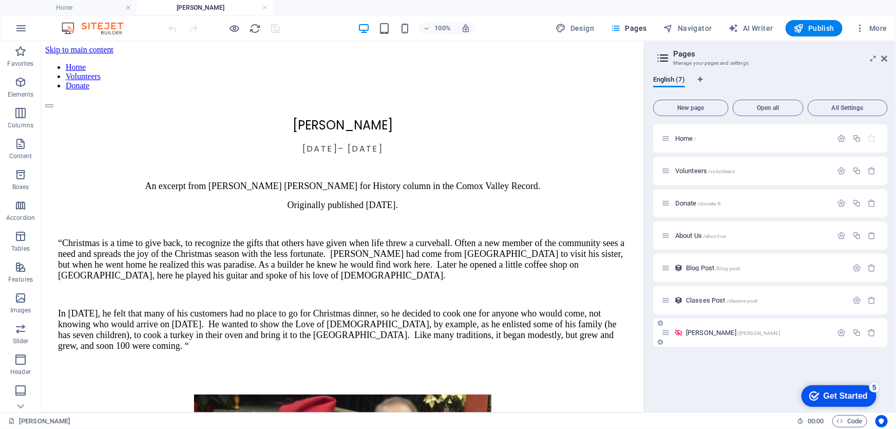
click at [668, 335] on icon at bounding box center [665, 332] width 9 height 9
click at [842, 331] on icon "button" at bounding box center [842, 332] width 9 height 9
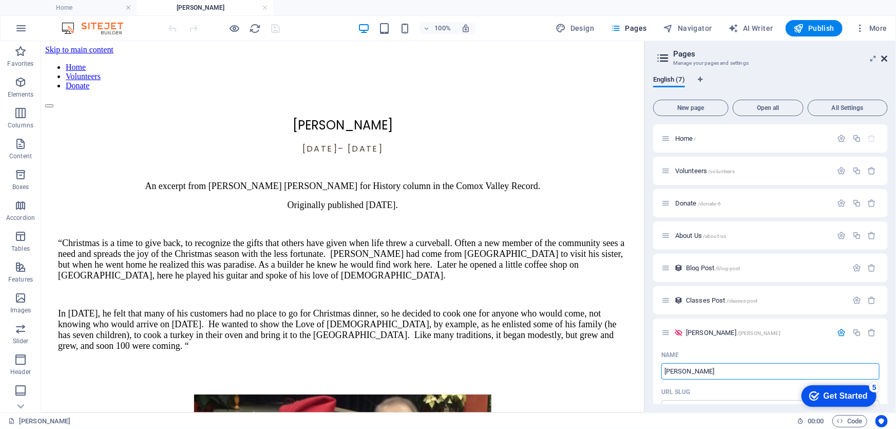
click at [885, 58] on icon at bounding box center [885, 58] width 6 height 8
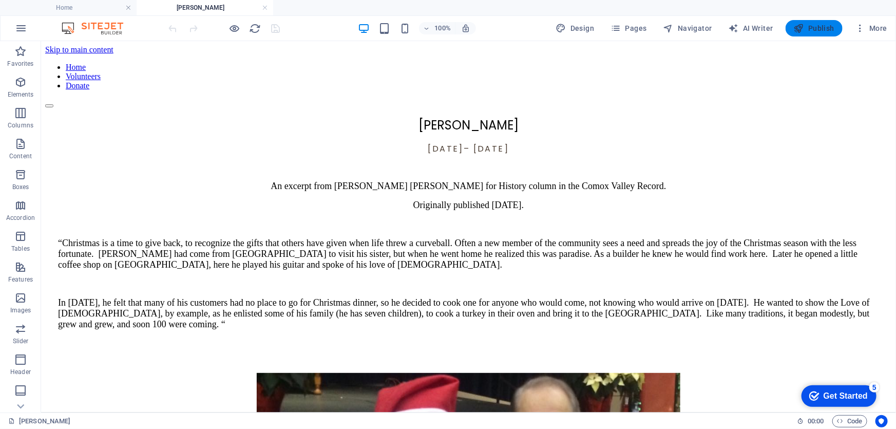
click at [821, 27] on span "Publish" at bounding box center [814, 28] width 41 height 10
